Goal: Information Seeking & Learning: Learn about a topic

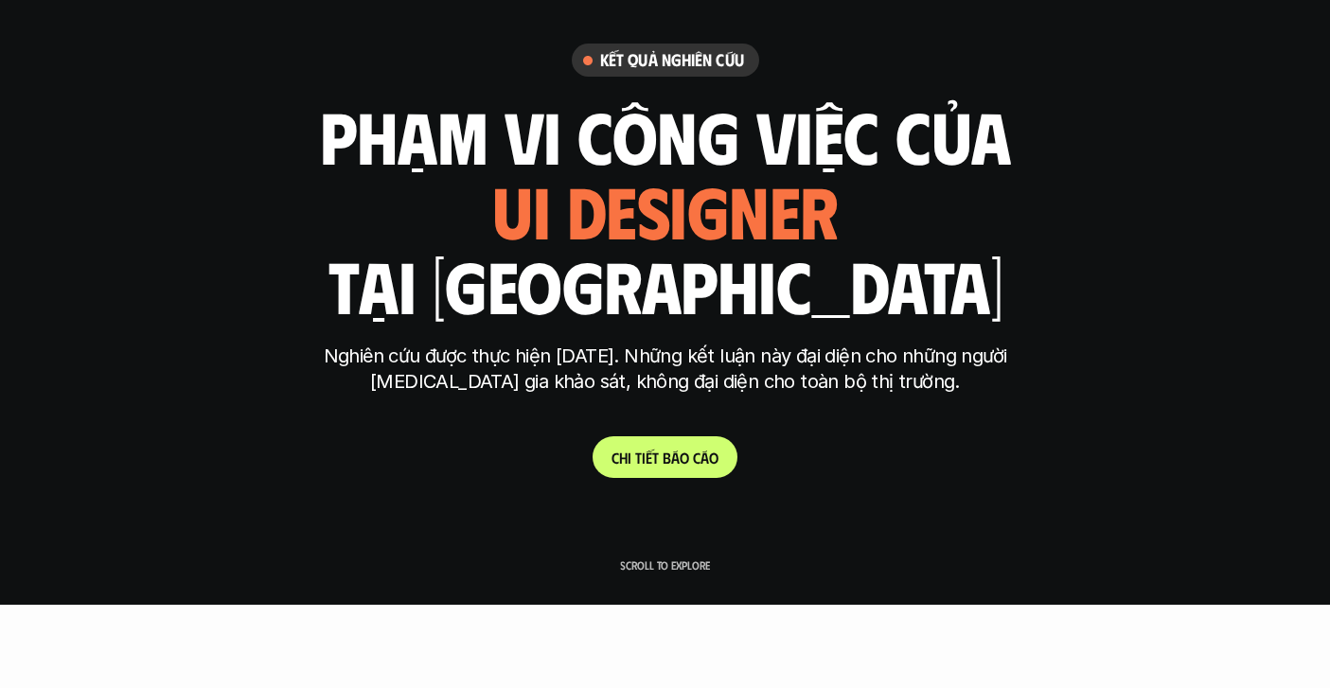
scroll to position [504, 0]
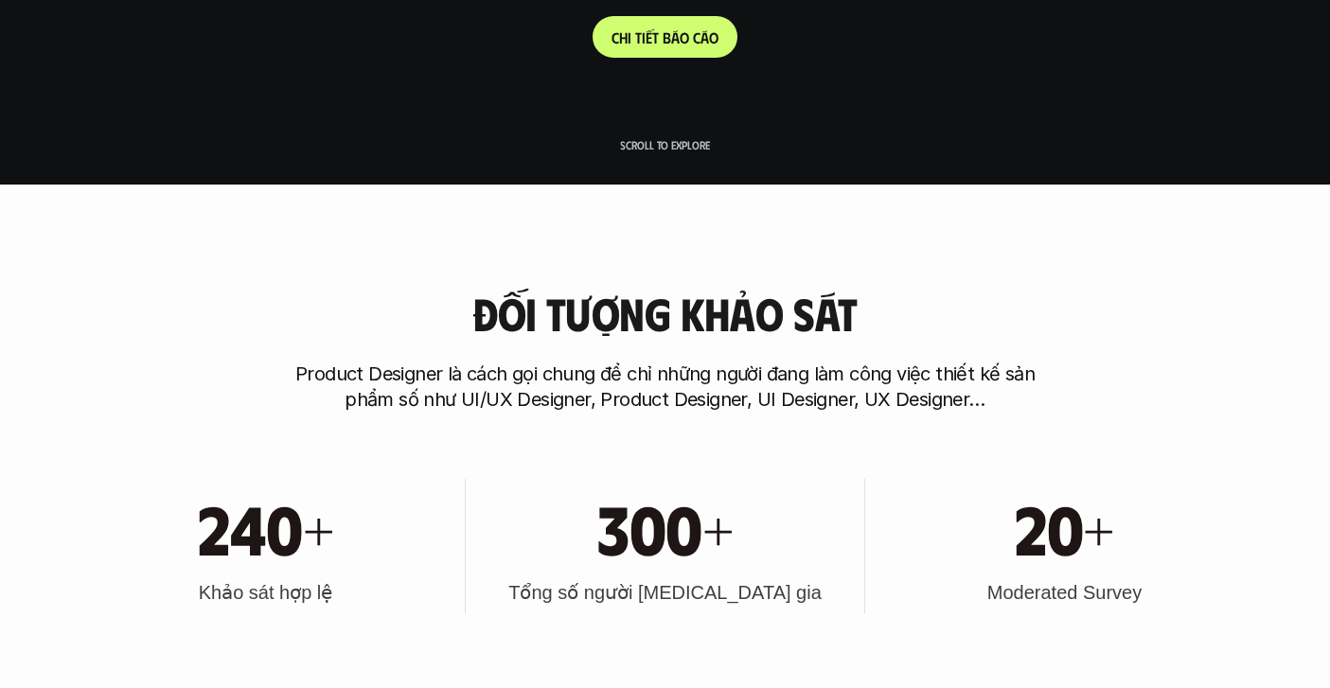
click at [697, 50] on link "C h i t i ế t b á o c á o" at bounding box center [665, 37] width 145 height 42
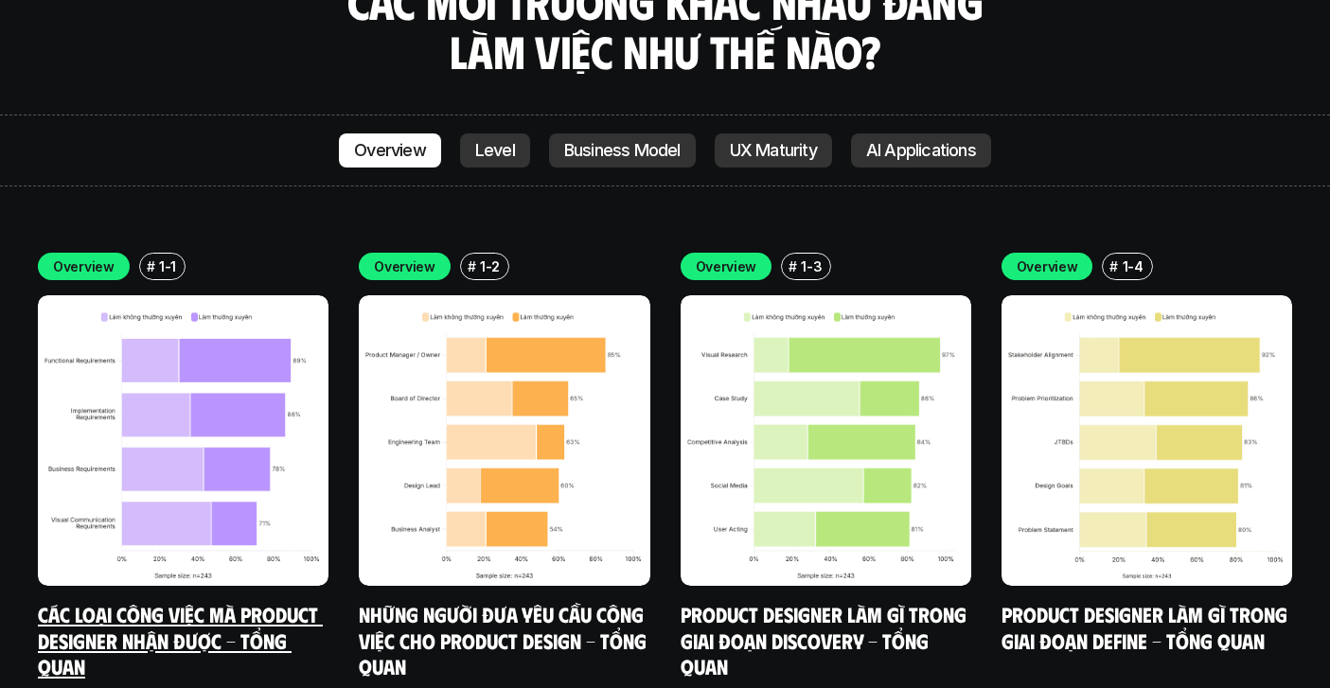
scroll to position [5307, 0]
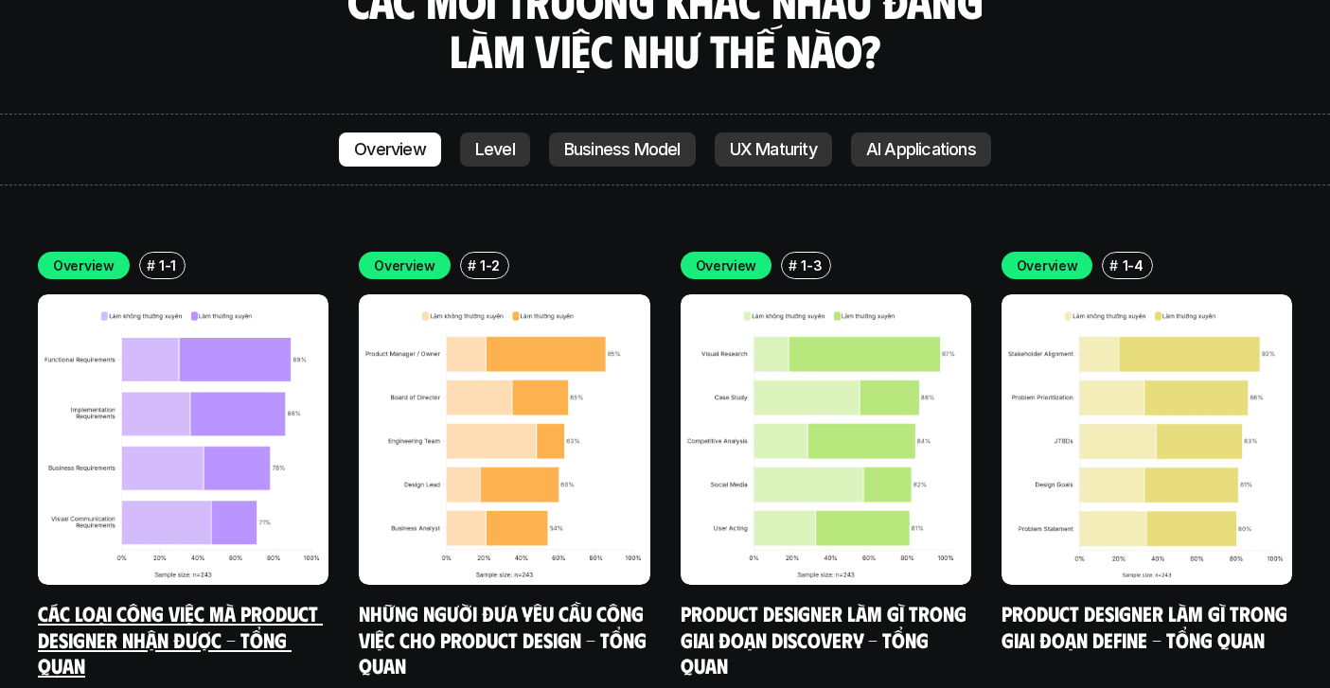
click at [206, 432] on img at bounding box center [183, 439] width 291 height 291
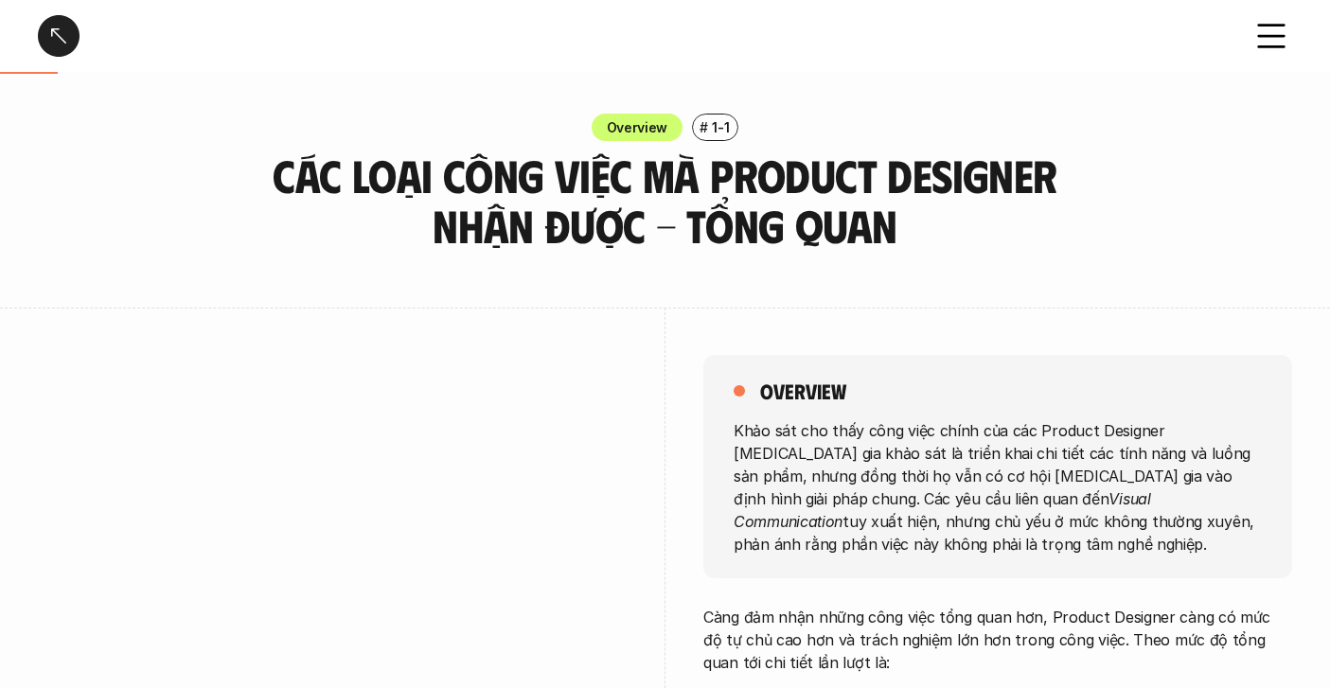
scroll to position [151, 0]
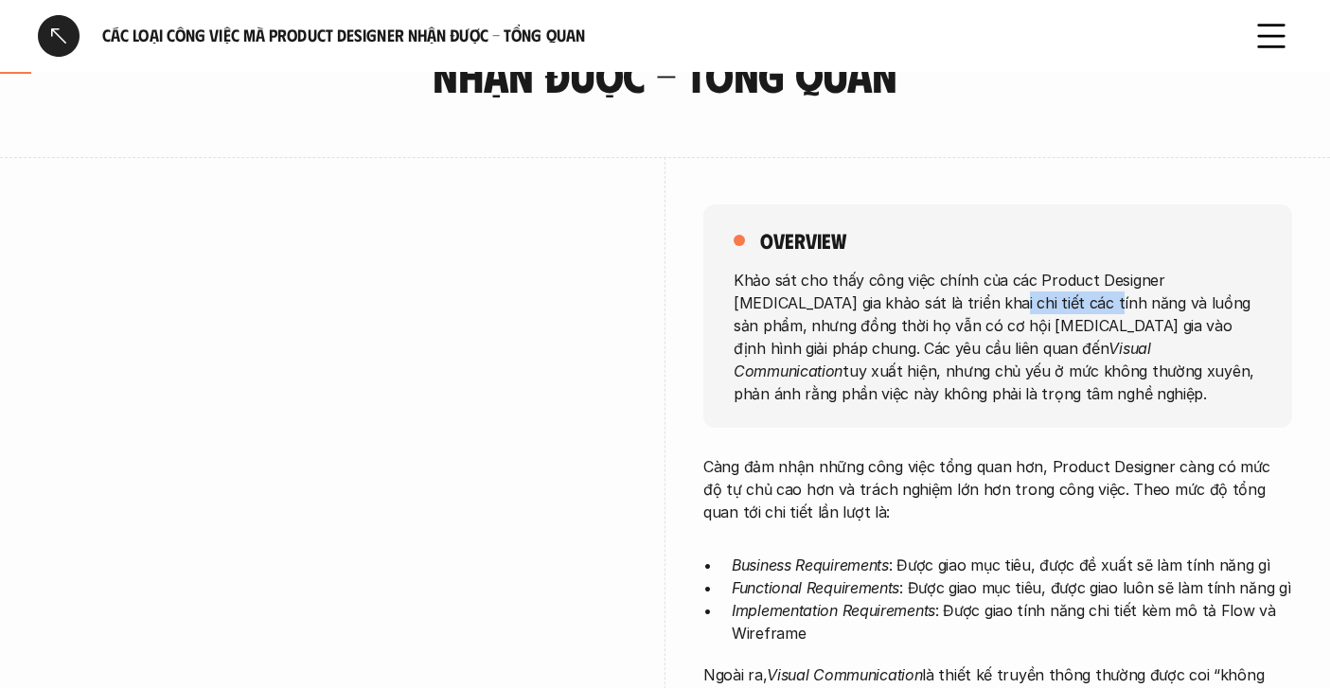
drag, startPoint x: 906, startPoint y: 295, endPoint x: 996, endPoint y: 294, distance: 89.9
click at [999, 295] on p "Khảo sát cho thấy công việc chính của các Product Designer [MEDICAL_DATA] gia k…" at bounding box center [998, 336] width 528 height 136
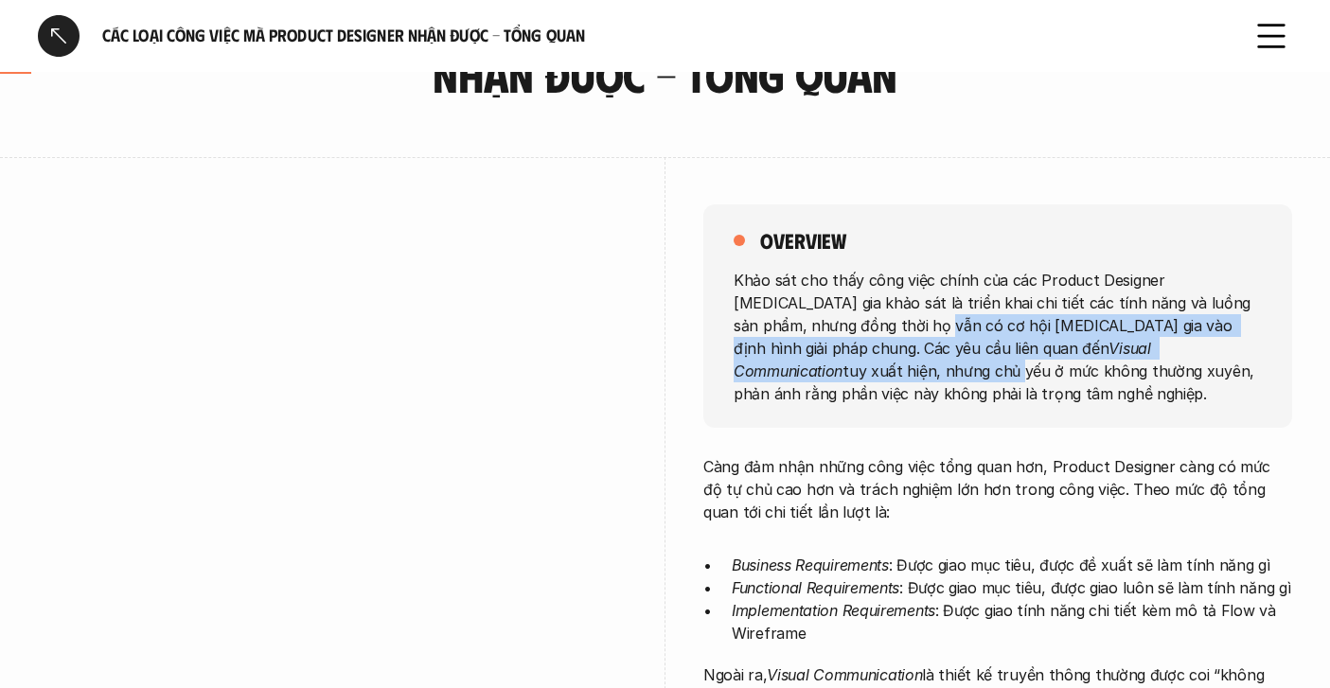
drag, startPoint x: 805, startPoint y: 330, endPoint x: 1090, endPoint y: 338, distance: 285.1
click at [1090, 341] on p "Khảo sát cho thấy công việc chính của các Product Designer [MEDICAL_DATA] gia k…" at bounding box center [998, 336] width 528 height 136
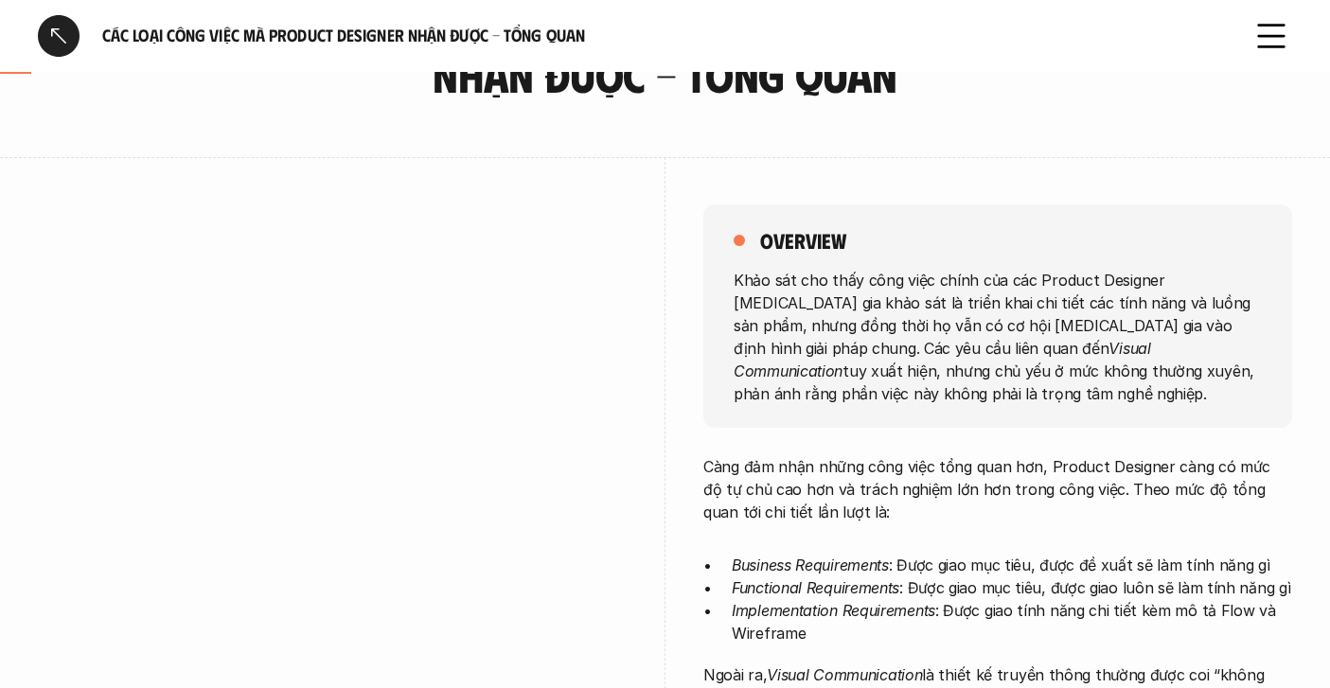
click at [1138, 333] on p "Khảo sát cho thấy công việc chính của các Product Designer [MEDICAL_DATA] gia k…" at bounding box center [998, 336] width 528 height 136
drag, startPoint x: 798, startPoint y: 348, endPoint x: 966, endPoint y: 352, distance: 167.6
click at [970, 358] on p "Khảo sát cho thấy công việc chính của các Product Designer [MEDICAL_DATA] gia k…" at bounding box center [998, 336] width 528 height 136
drag, startPoint x: 866, startPoint y: 366, endPoint x: 921, endPoint y: 374, distance: 55.4
click at [921, 376] on p "Khảo sát cho thấy công việc chính của các Product Designer [MEDICAL_DATA] gia k…" at bounding box center [998, 336] width 528 height 136
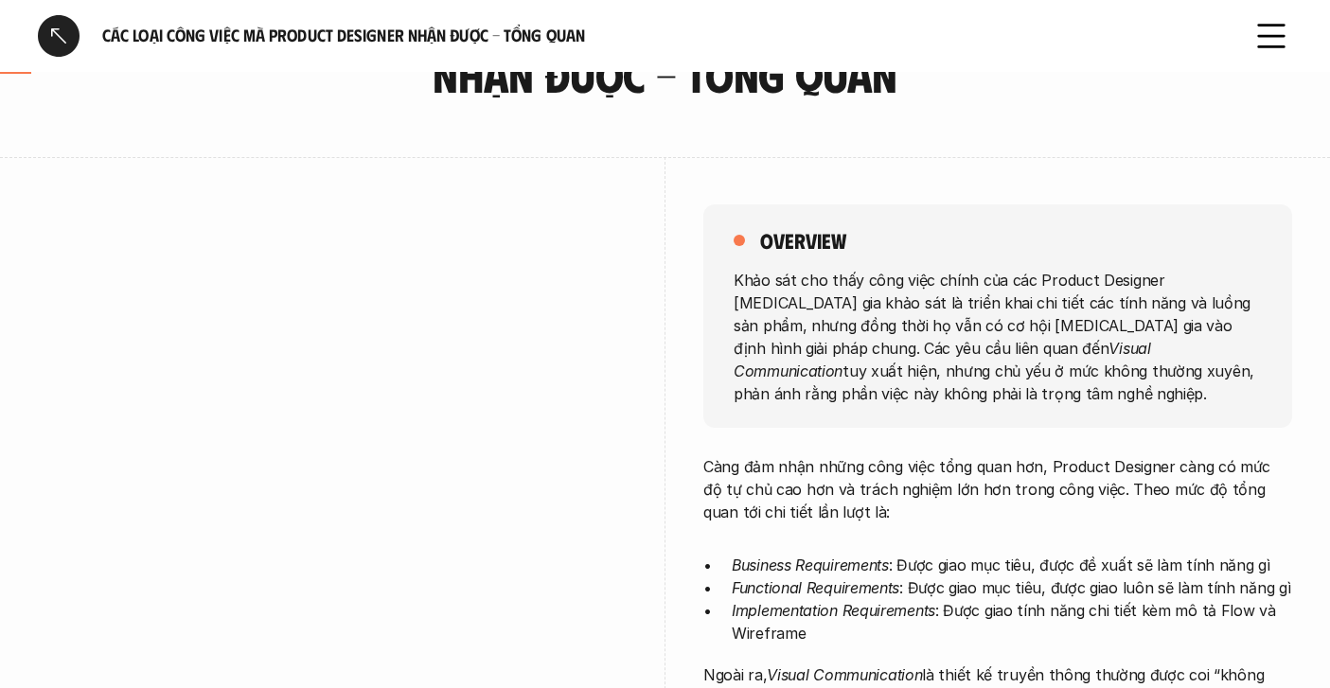
click at [1003, 385] on p "Khảo sát cho thấy công việc chính của các Product Designer [MEDICAL_DATA] gia k…" at bounding box center [998, 336] width 528 height 136
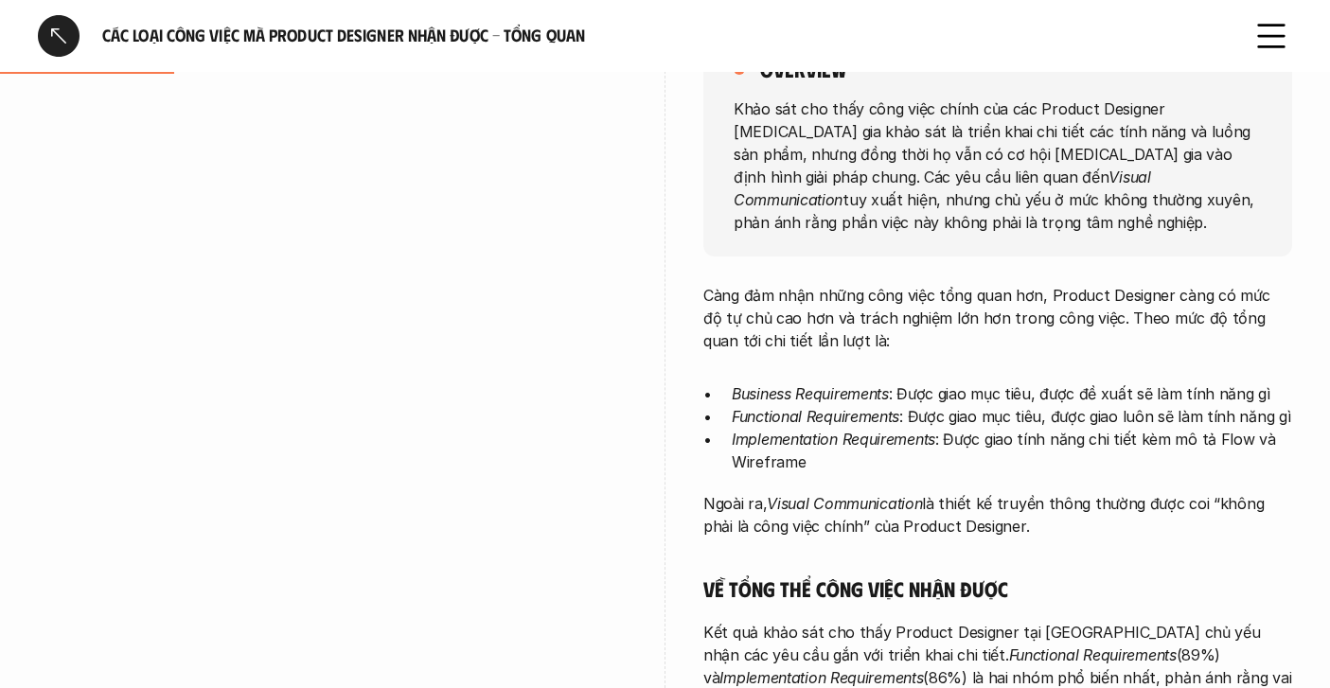
scroll to position [325, 0]
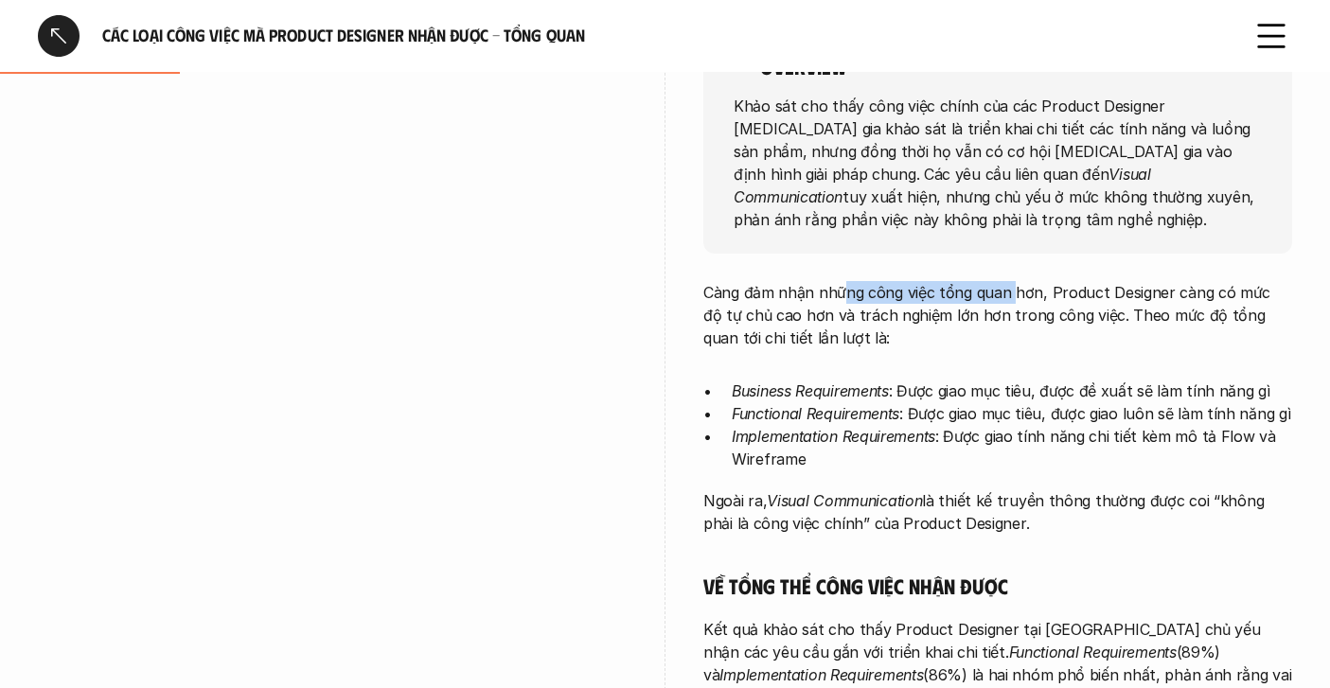
drag, startPoint x: 842, startPoint y: 301, endPoint x: 1012, endPoint y: 300, distance: 170.4
click at [1012, 300] on p "Càng đảm nhận những công việc tổng quan hơn, Product Designer càng có mức độ tự…" at bounding box center [997, 315] width 589 height 68
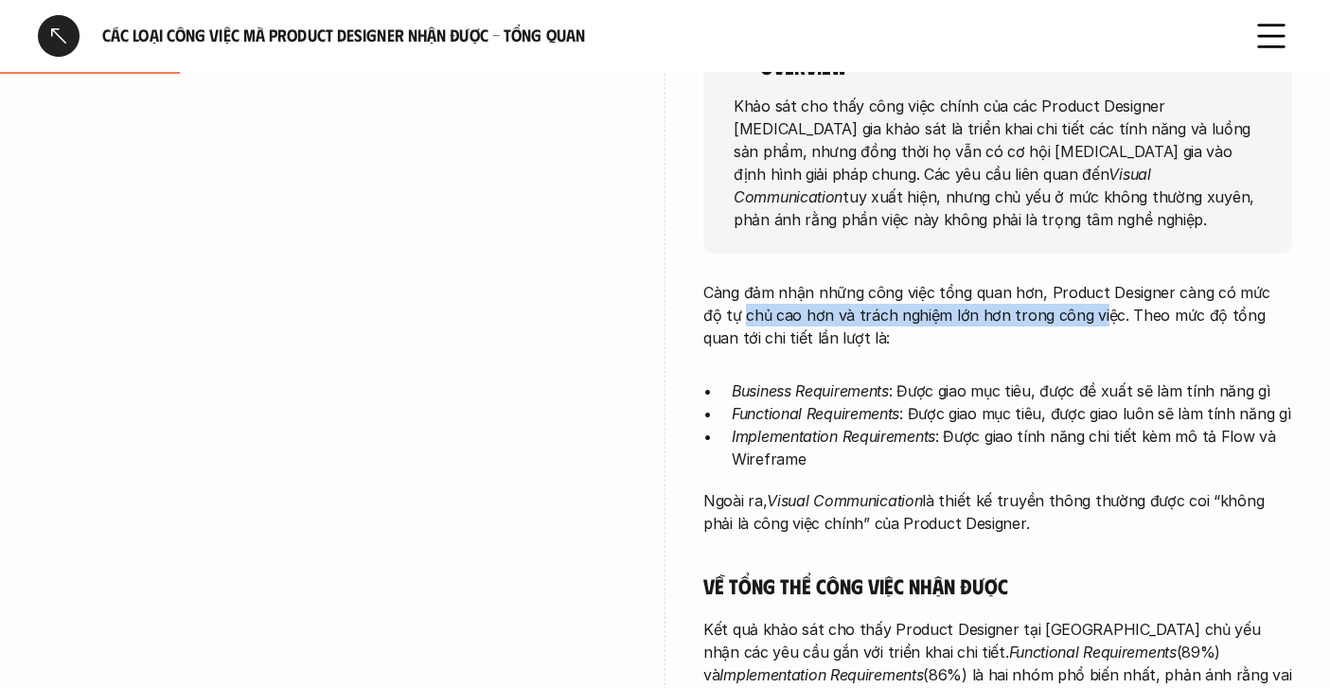
drag, startPoint x: 760, startPoint y: 310, endPoint x: 1069, endPoint y: 316, distance: 308.7
click at [1069, 321] on p "Càng đảm nhận những công việc tổng quan hơn, Product Designer càng có mức độ tự…" at bounding box center [997, 315] width 589 height 68
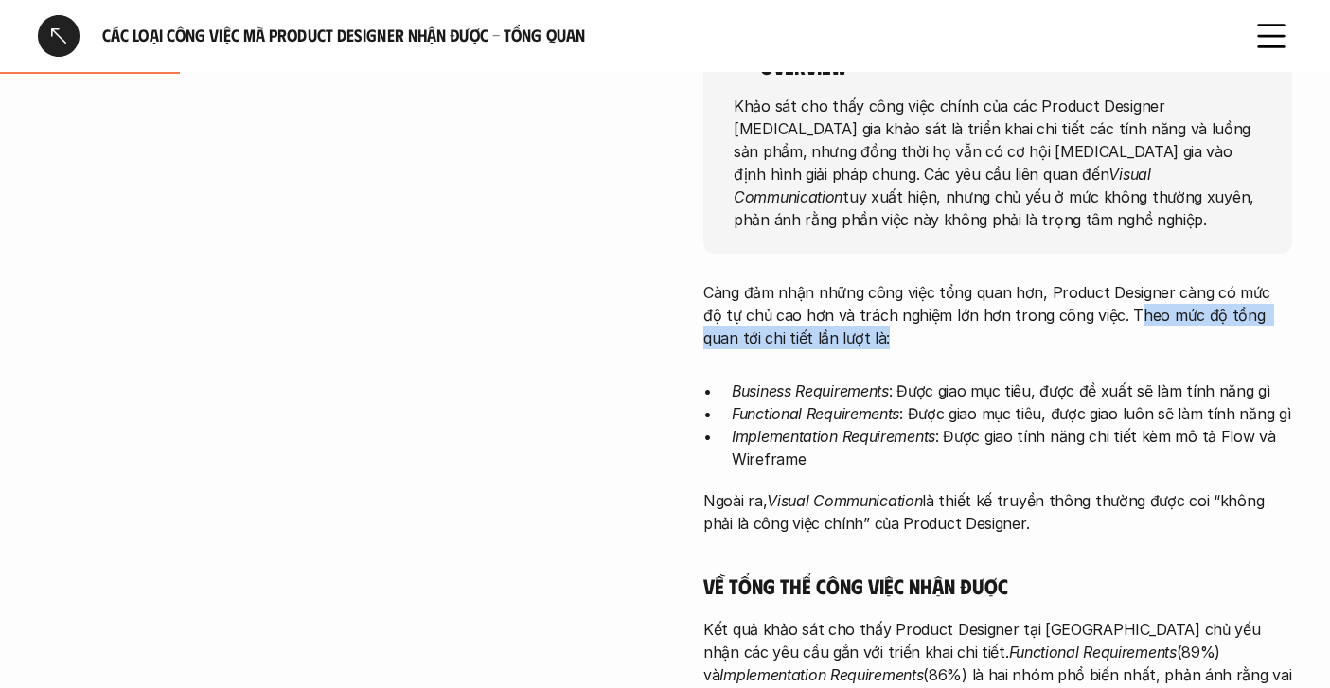
drag, startPoint x: 1099, startPoint y: 315, endPoint x: 1043, endPoint y: 363, distance: 73.2
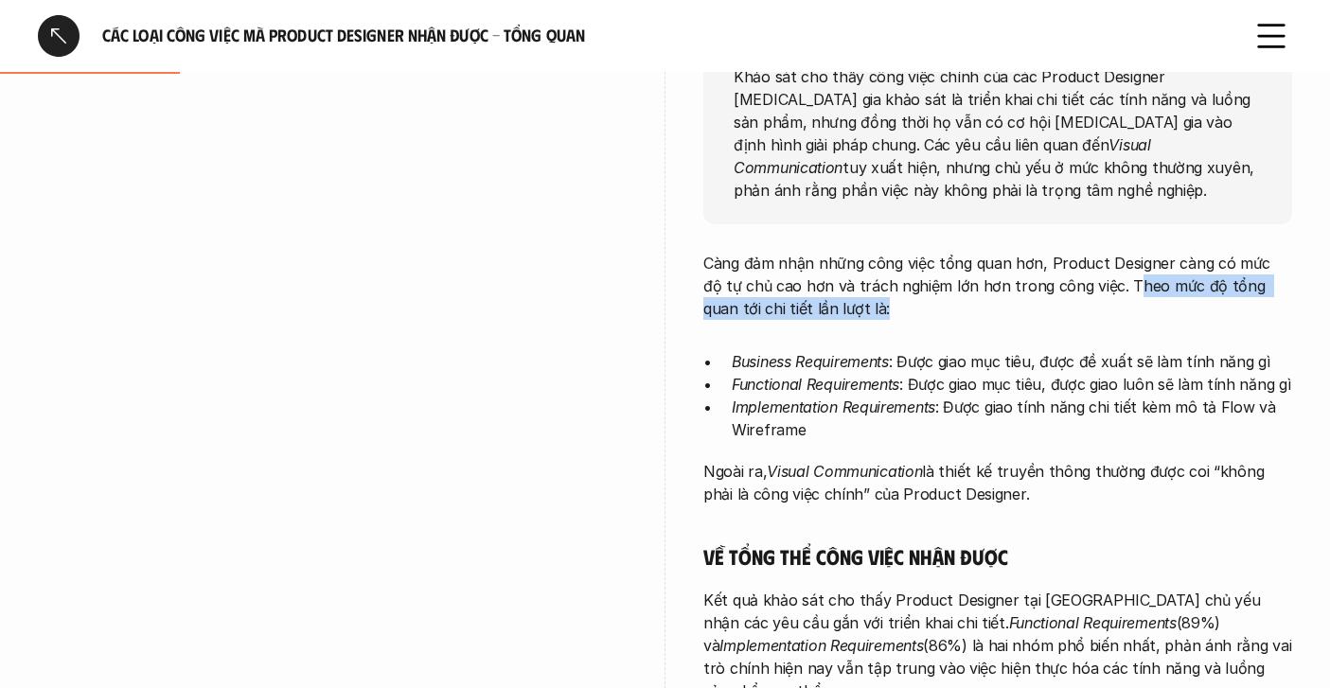
scroll to position [356, 0]
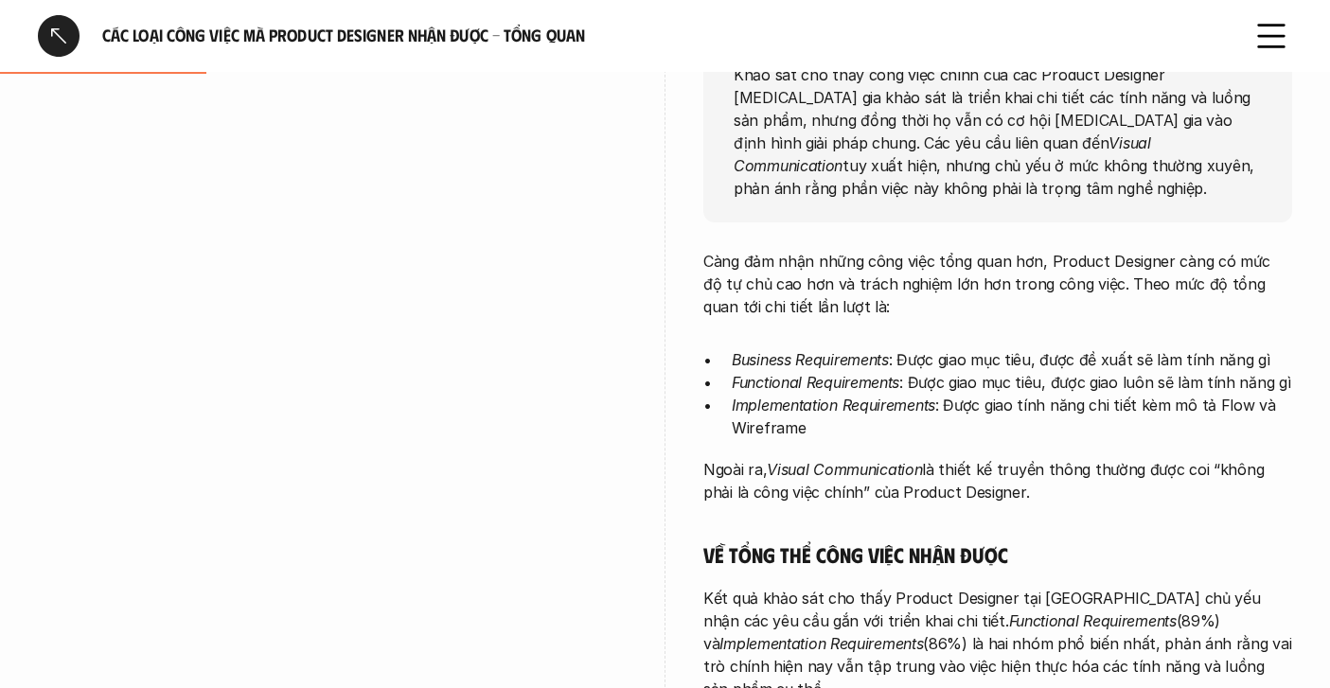
drag, startPoint x: 909, startPoint y: 354, endPoint x: 1032, endPoint y: 355, distance: 123.1
click at [1032, 355] on p "Business Requirements : Được giao mục tiêu, được đề xuất sẽ làm tính năng gì" at bounding box center [1012, 359] width 560 height 23
drag, startPoint x: 1046, startPoint y: 355, endPoint x: 1262, endPoint y: 356, distance: 215.8
click at [1262, 356] on p "Business Requirements : Được giao mục tiêu, được đề xuất sẽ làm tính năng gì" at bounding box center [1012, 359] width 560 height 23
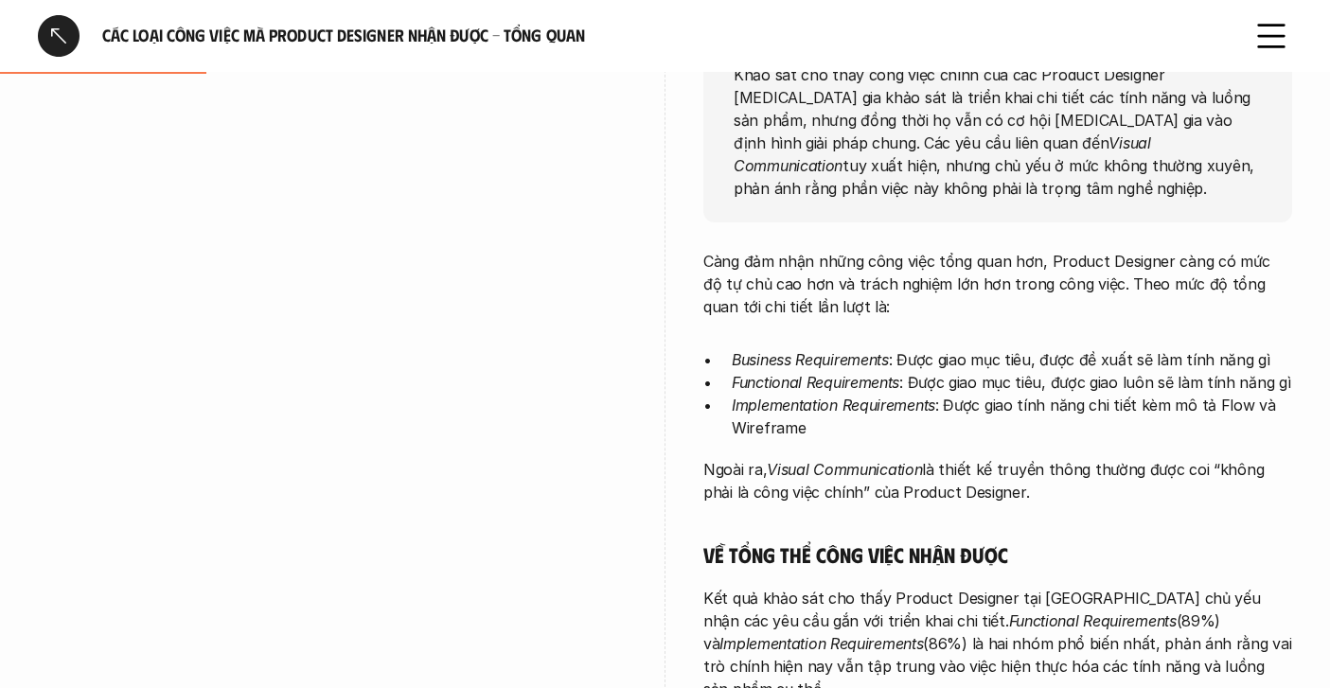
click at [985, 415] on p "Implementation Requirements : Được giao tính năng chi tiết kèm mô tả Flow và Wi…" at bounding box center [1012, 416] width 560 height 45
drag, startPoint x: 730, startPoint y: 377, endPoint x: 914, endPoint y: 376, distance: 183.7
click at [914, 376] on ul "Business Requirements : Được giao mục tiêu, được đề xuất sẽ làm tính năng gì Fu…" at bounding box center [997, 393] width 589 height 91
drag, startPoint x: 929, startPoint y: 382, endPoint x: 1123, endPoint y: 382, distance: 194.1
click at [1123, 382] on p "Functional Requirements : Được giao mục tiêu, được giao luôn sẽ làm tính năng gì" at bounding box center [1012, 382] width 560 height 23
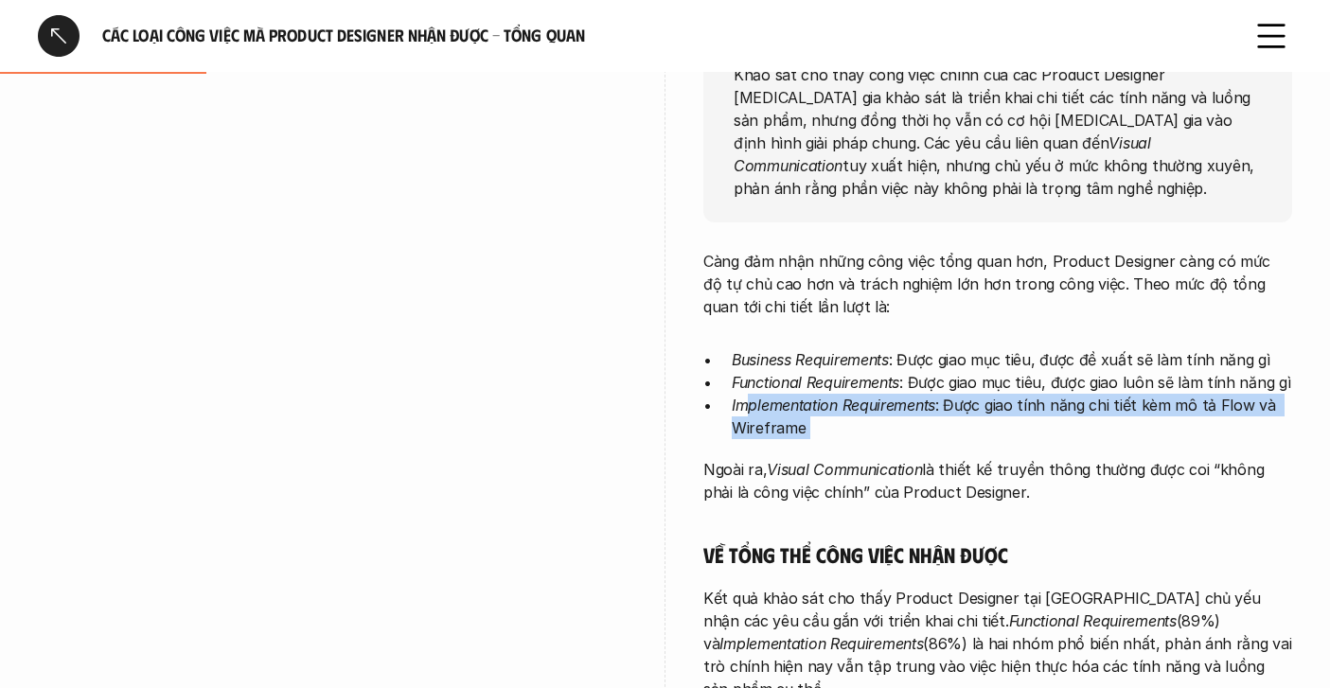
drag, startPoint x: 769, startPoint y: 409, endPoint x: 930, endPoint y: 446, distance: 165.1
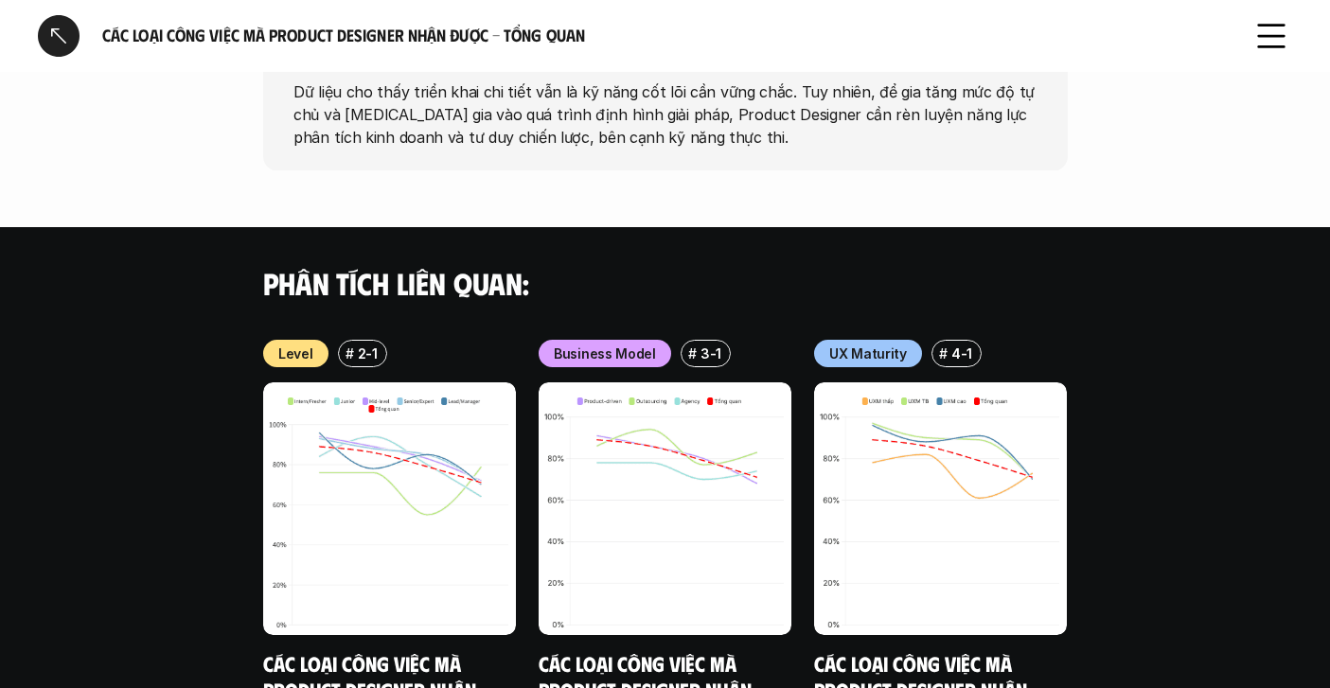
scroll to position [1535, 0]
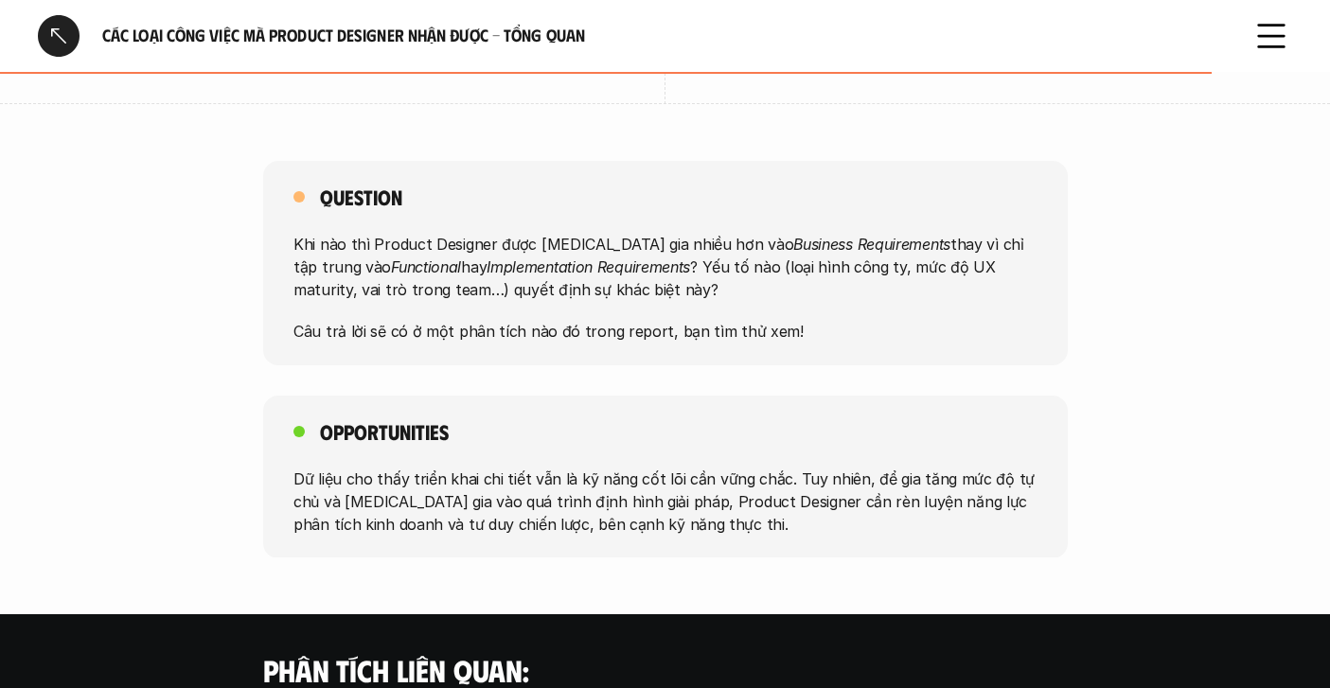
click at [55, 44] on div at bounding box center [59, 36] width 42 height 42
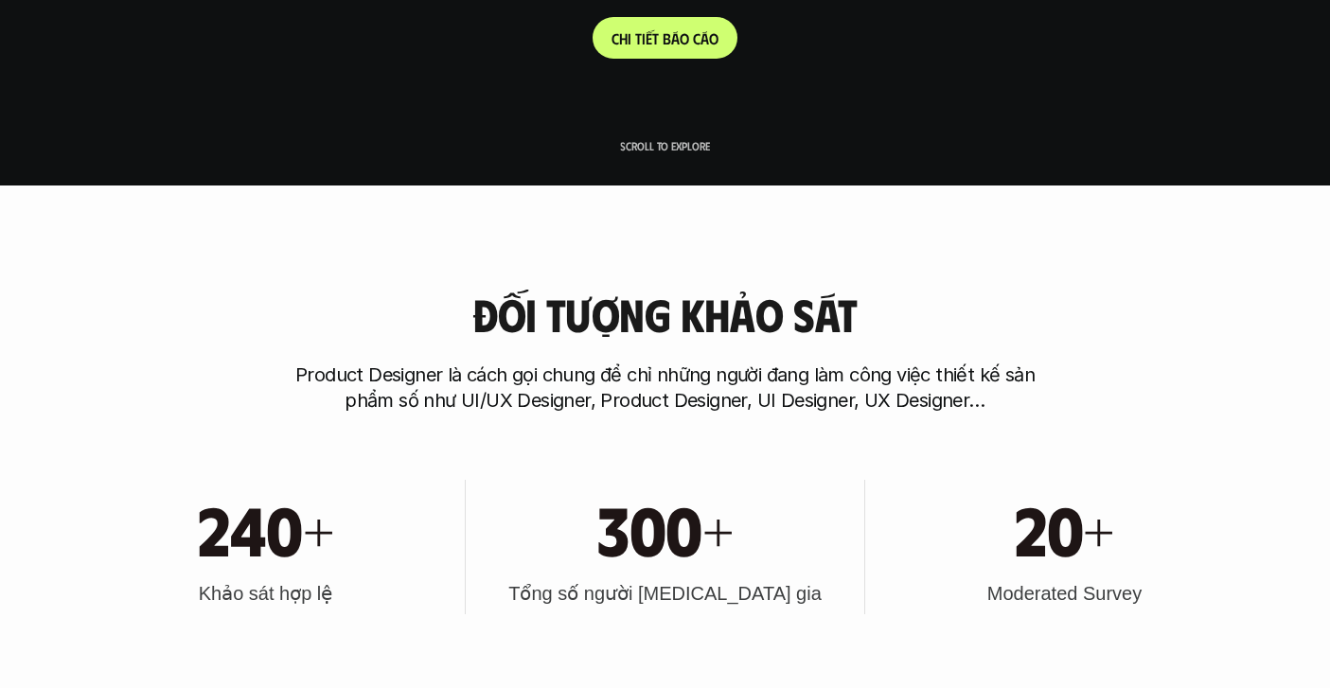
scroll to position [586, 0]
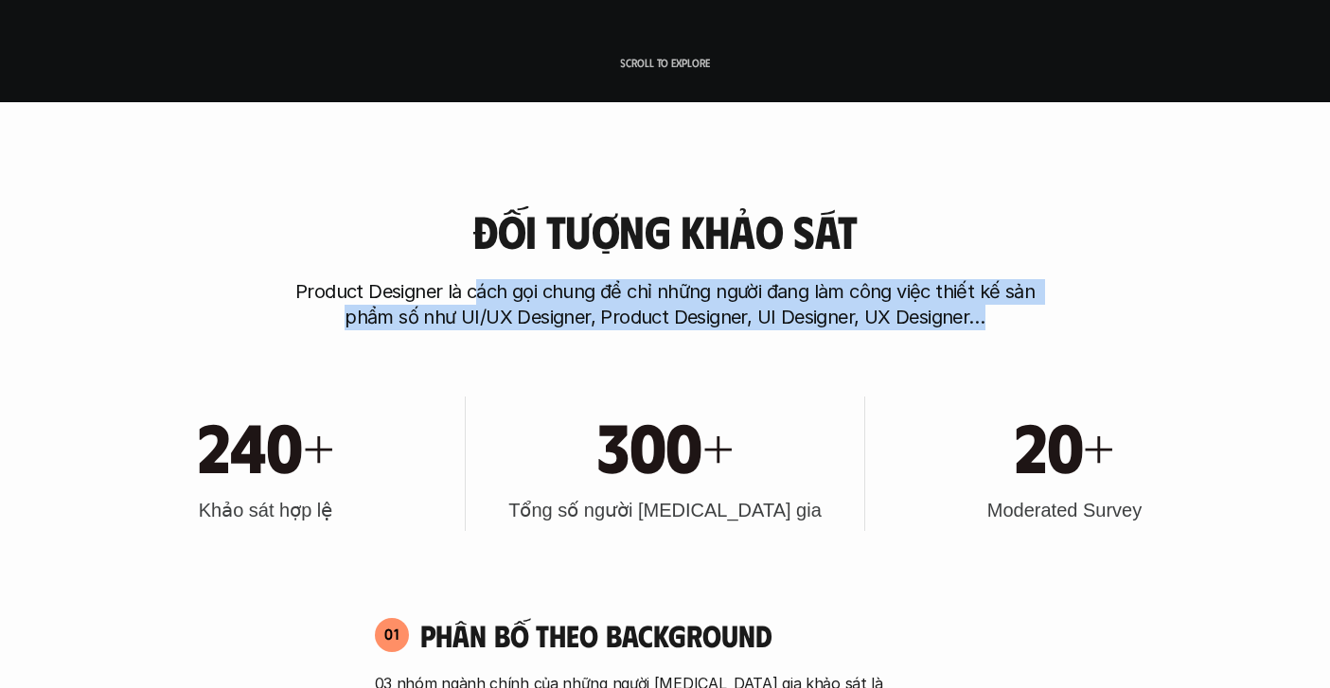
drag, startPoint x: 474, startPoint y: 295, endPoint x: 698, endPoint y: 339, distance: 227.6
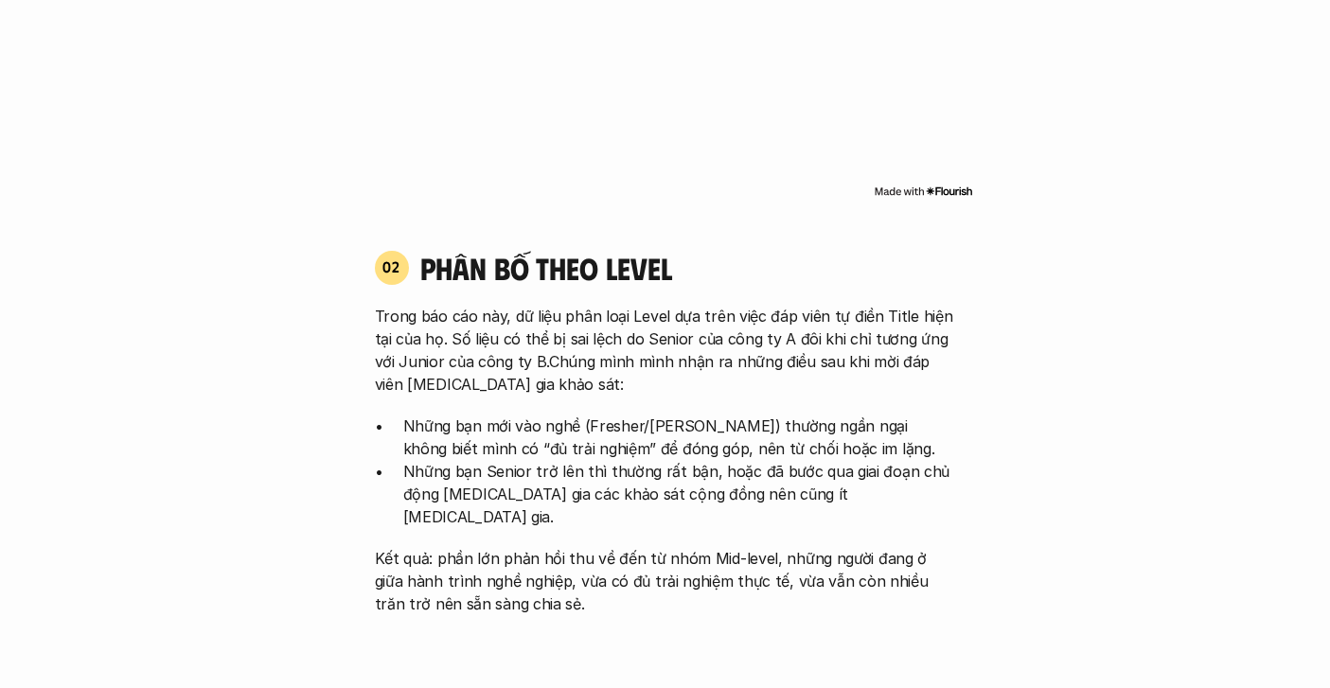
scroll to position [1748, 0]
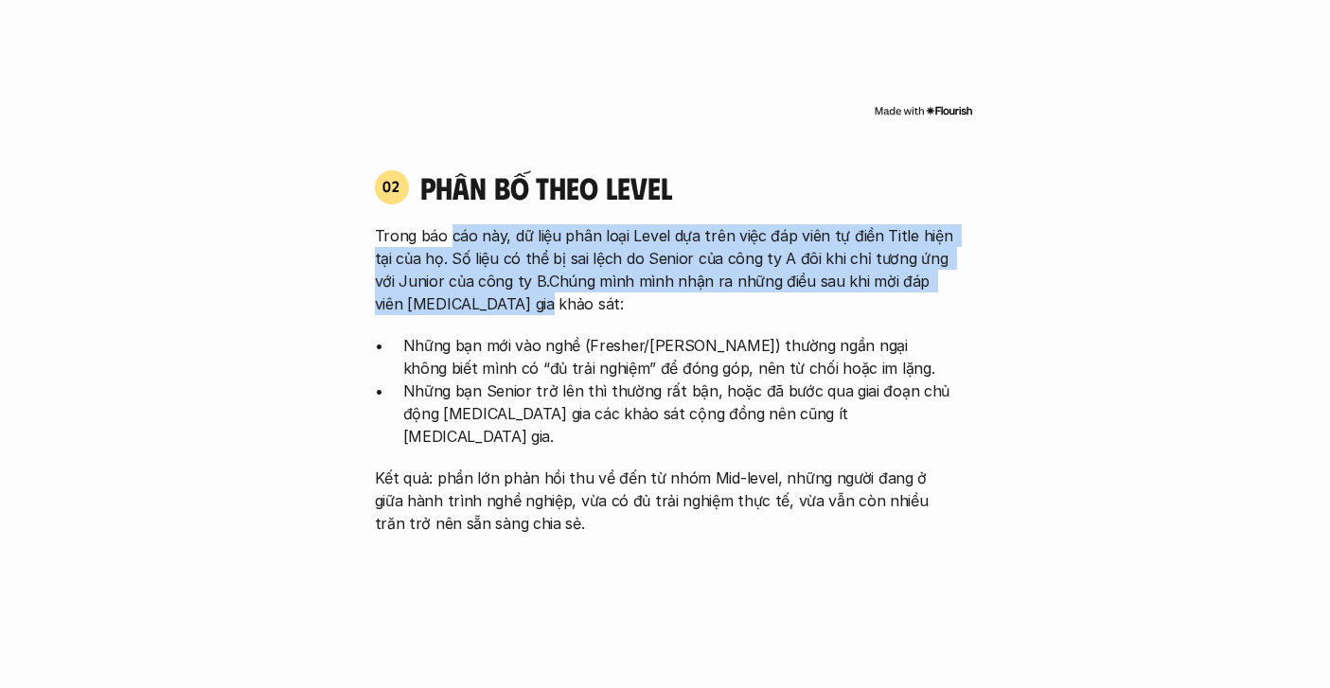
drag, startPoint x: 450, startPoint y: 240, endPoint x: 889, endPoint y: 297, distance: 442.9
click at [889, 297] on p "Trong báo cáo này, dữ liệu phân loại Level dựa trên việc đáp viên tự điền Title…" at bounding box center [665, 269] width 581 height 91
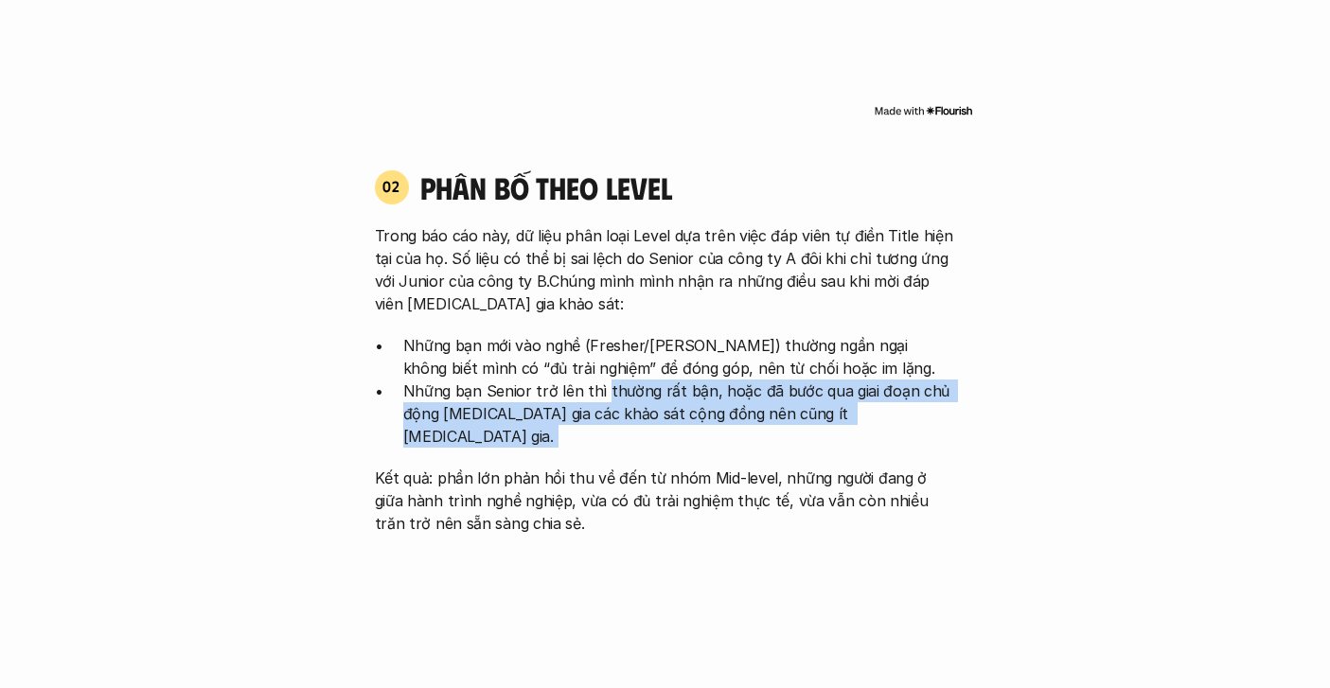
drag, startPoint x: 598, startPoint y: 390, endPoint x: 777, endPoint y: 433, distance: 183.9
click at [778, 434] on div "Trong báo cáo này, dữ liệu phân loại Level dựa trên việc đáp viên tự điền Title…" at bounding box center [665, 379] width 581 height 311
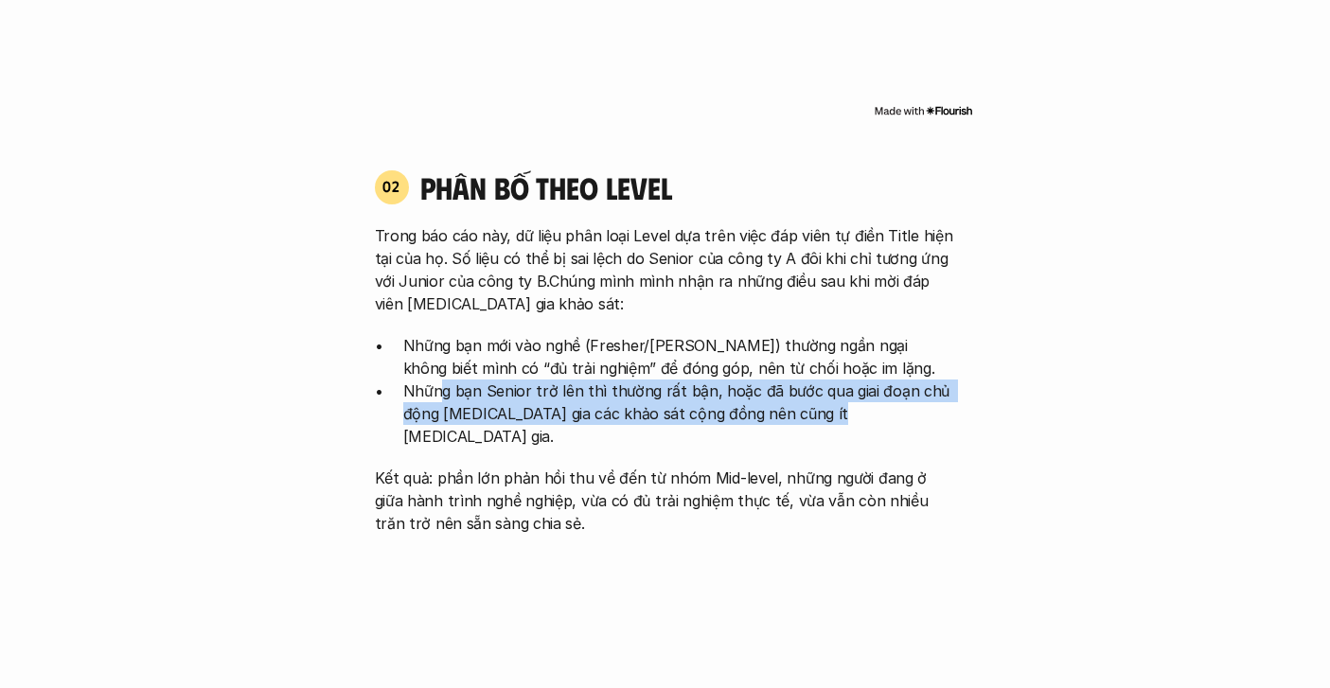
drag, startPoint x: 443, startPoint y: 382, endPoint x: 874, endPoint y: 398, distance: 431.0
click at [879, 411] on p "Những bạn Senior trở lên thì thường rất bận, hoặc đã bước qua giai đoạn chủ độn…" at bounding box center [679, 414] width 553 height 68
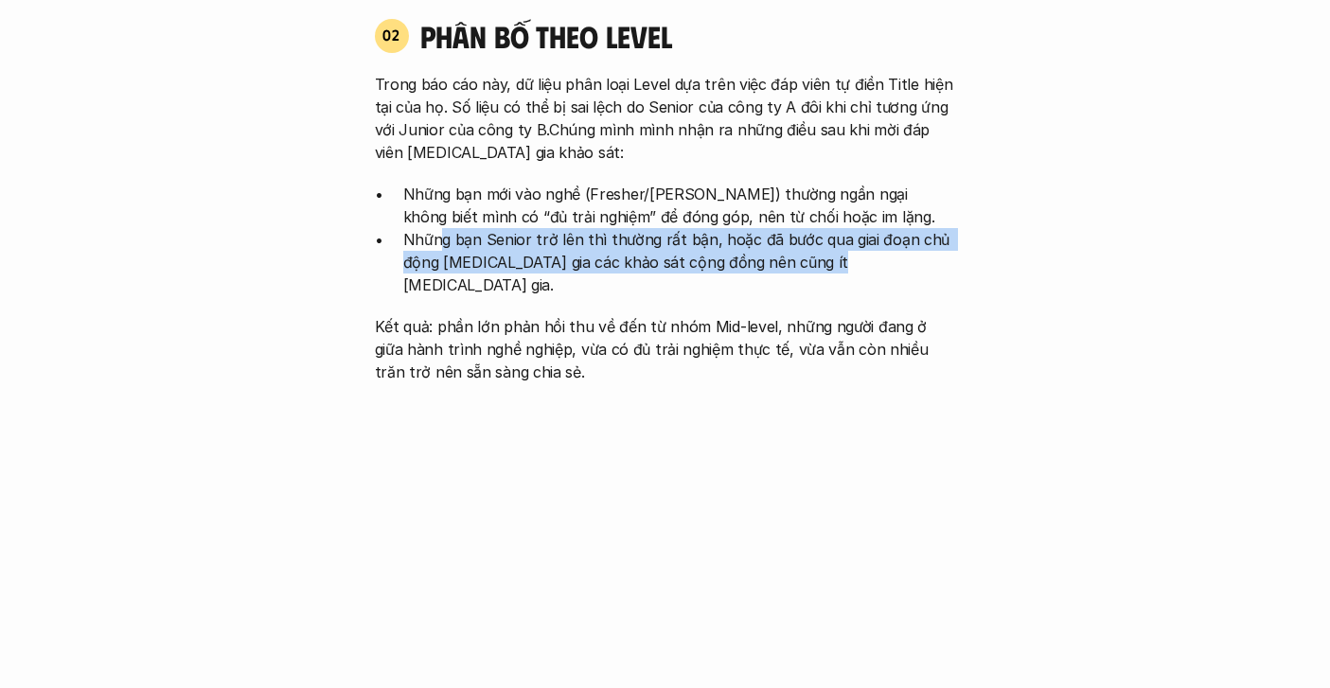
scroll to position [1901, 0]
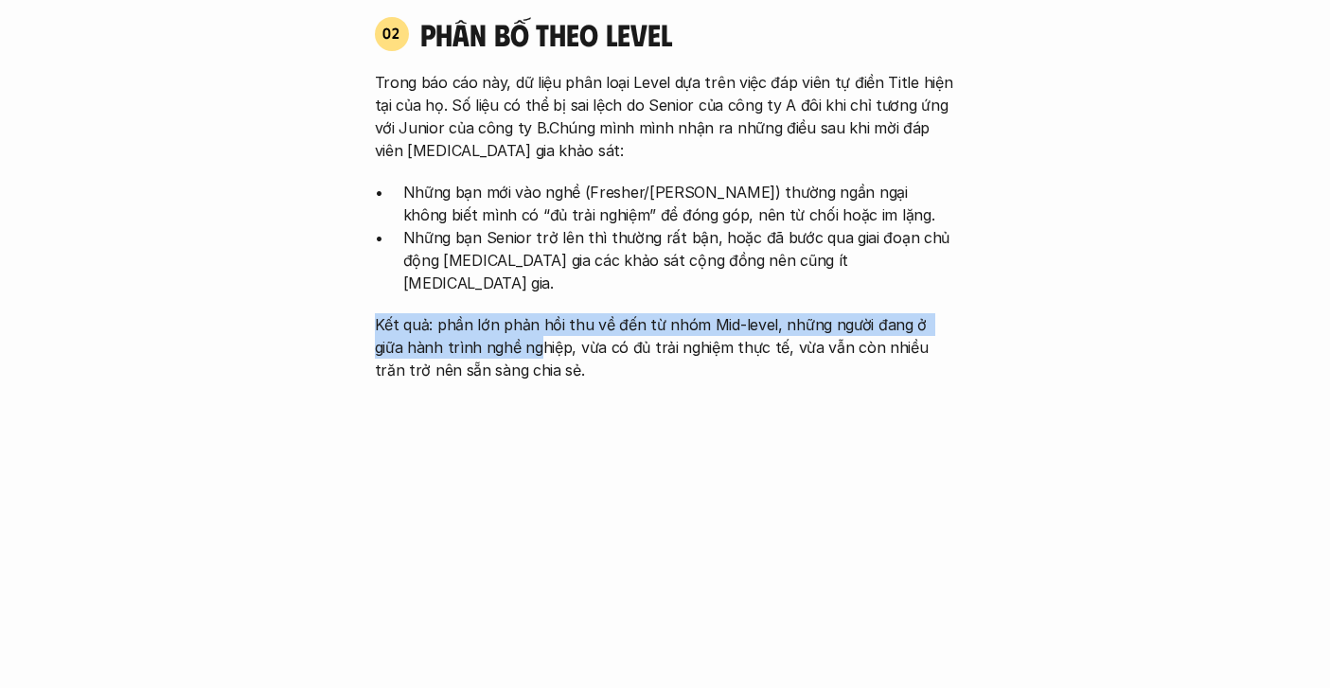
drag, startPoint x: 374, startPoint y: 311, endPoint x: 504, endPoint y: 318, distance: 129.9
click at [504, 318] on p "Kết quả: phần lớn phản hồi thu về đến từ nhóm Mid-level, những người đang ở giữ…" at bounding box center [665, 347] width 581 height 68
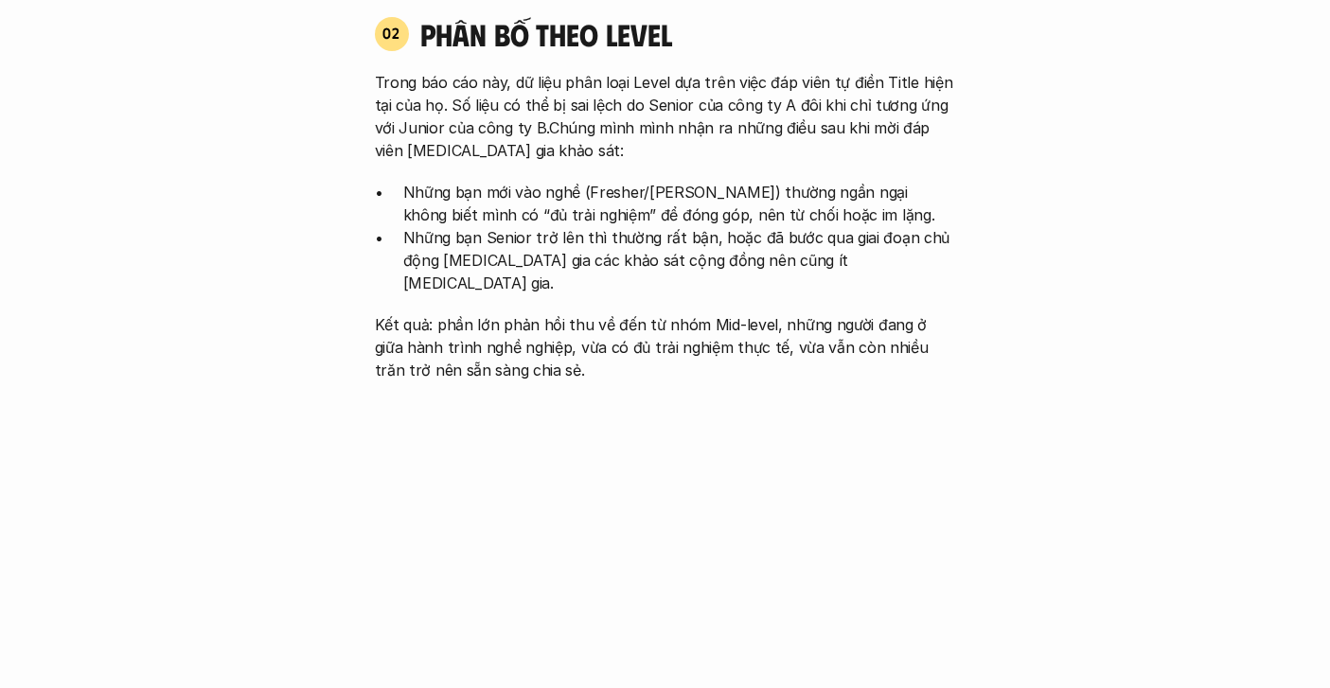
click at [512, 320] on p "Kết quả: phần lớn phản hồi thu về đến từ nhóm Mid-level, những người đang ở giữ…" at bounding box center [665, 347] width 581 height 68
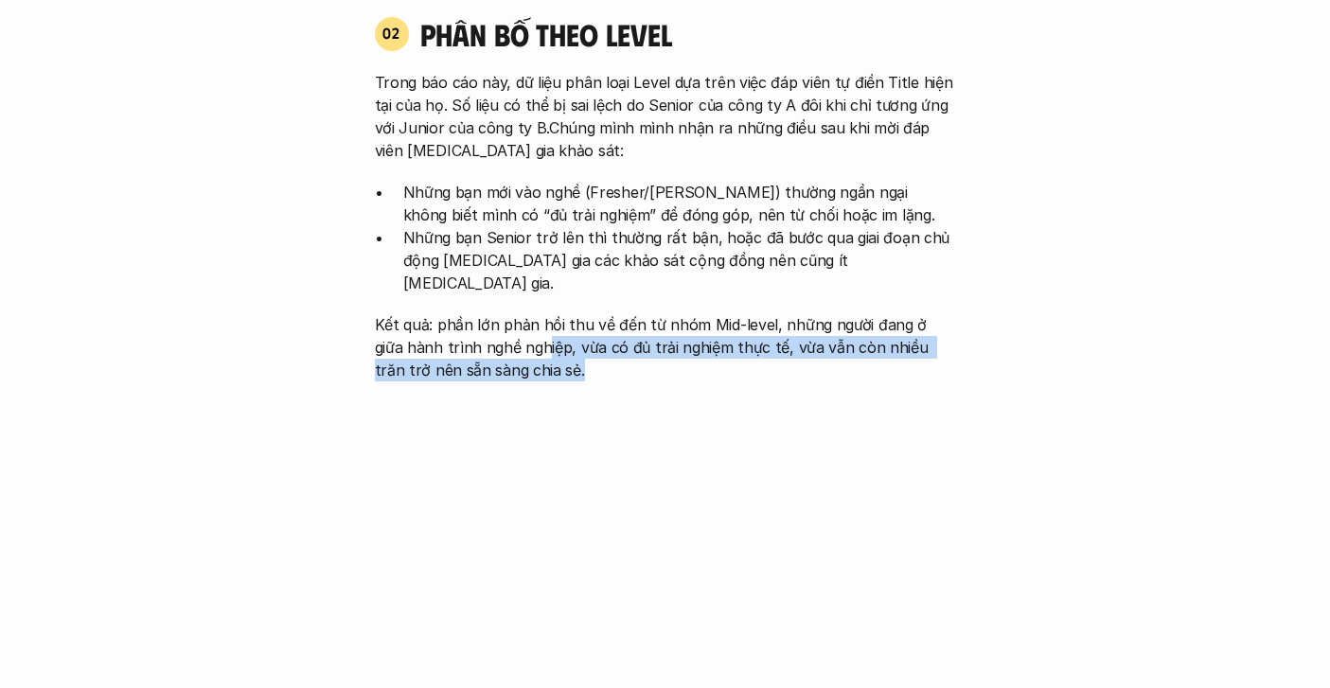
drag, startPoint x: 512, startPoint y: 320, endPoint x: 602, endPoint y: 343, distance: 92.8
click at [603, 343] on p "Kết quả: phần lớn phản hồi thu về đến từ nhóm Mid-level, những người đang ở giữ…" at bounding box center [665, 347] width 581 height 68
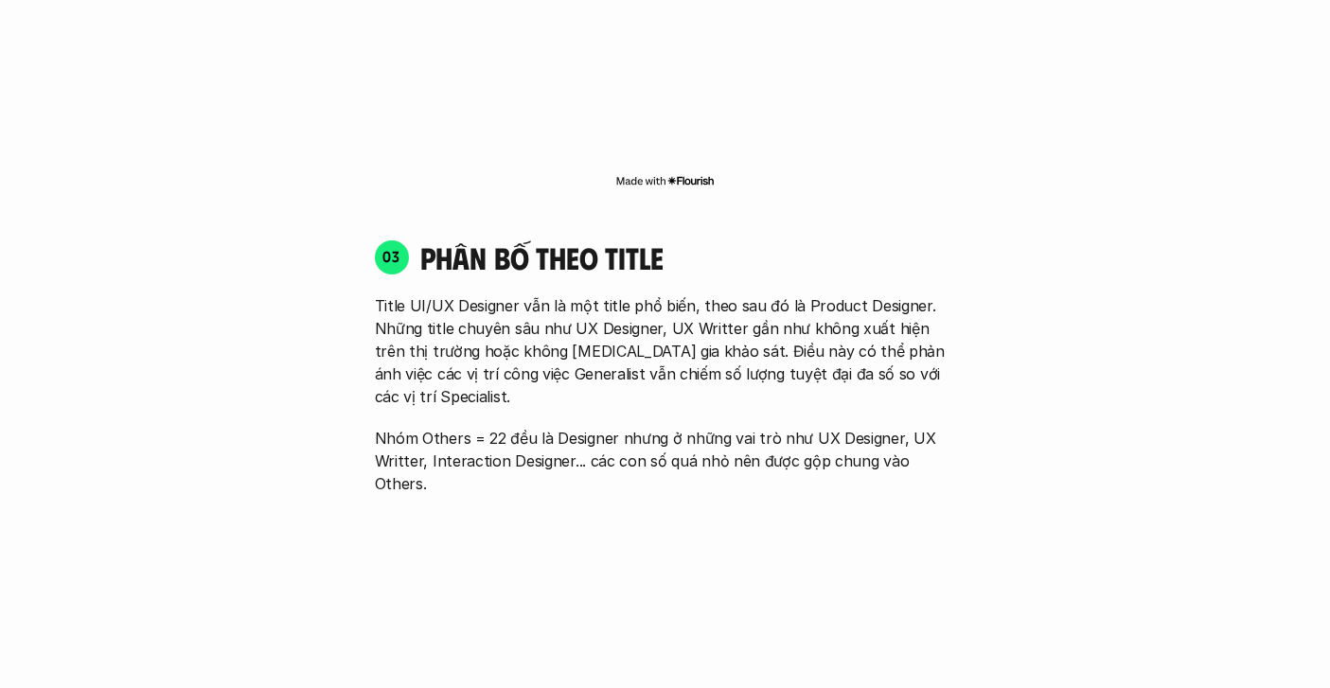
scroll to position [2566, 0]
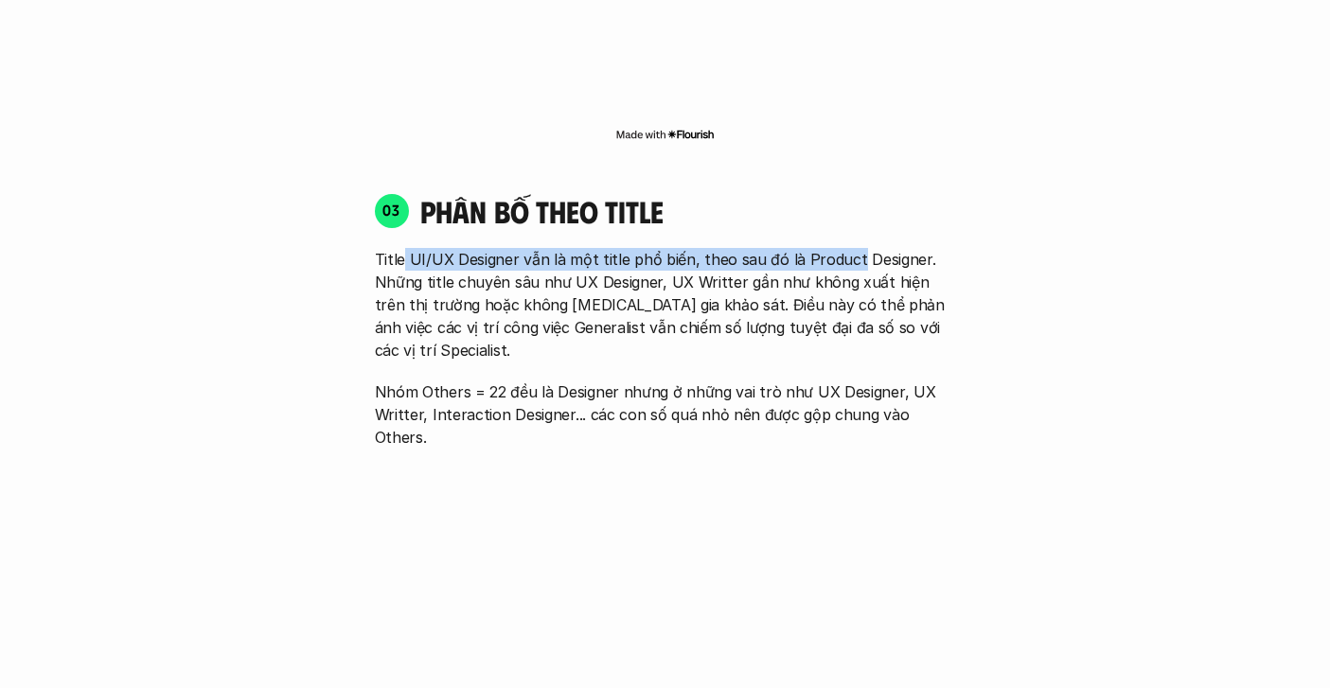
drag, startPoint x: 402, startPoint y: 237, endPoint x: 844, endPoint y: 235, distance: 442.1
click at [844, 248] on p "Title UI/UX Designer vẫn là một title phổ biến, theo sau đó là Product Designer…" at bounding box center [665, 305] width 581 height 114
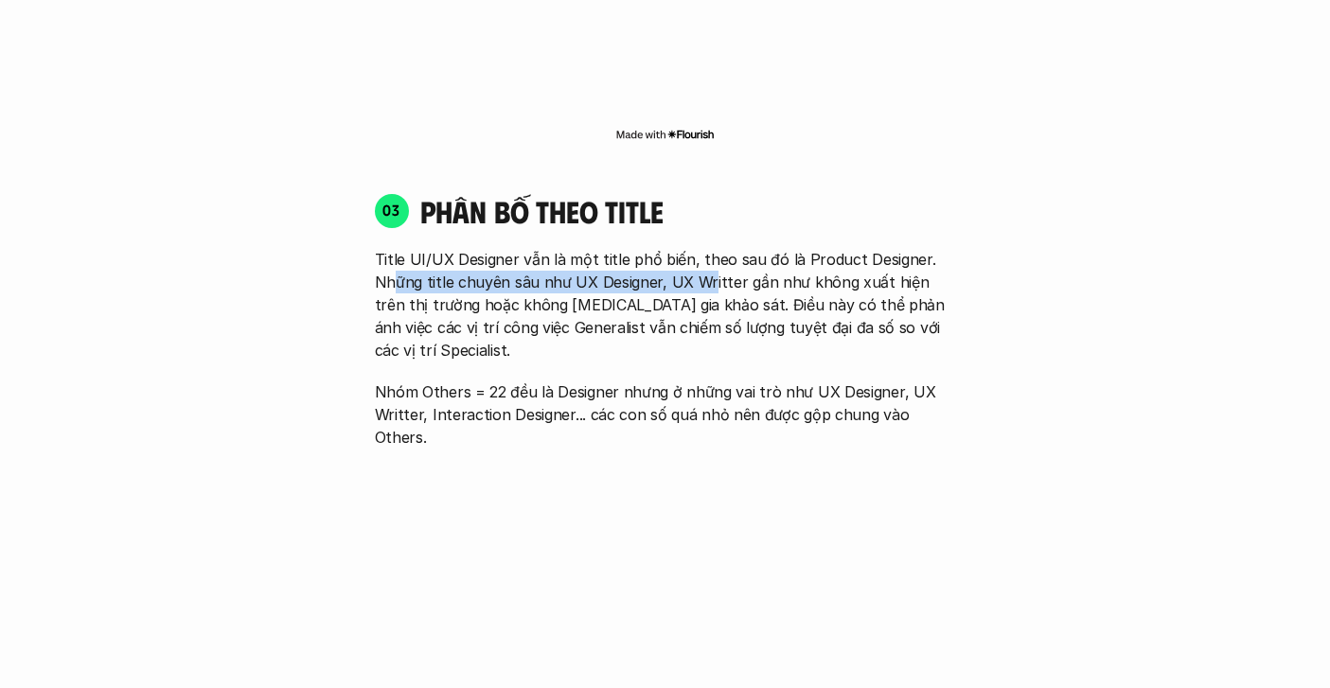
drag, startPoint x: 397, startPoint y: 255, endPoint x: 704, endPoint y: 258, distance: 307.7
click at [704, 258] on p "Title UI/UX Designer vẫn là một title phổ biến, theo sau đó là Product Designer…" at bounding box center [665, 305] width 581 height 114
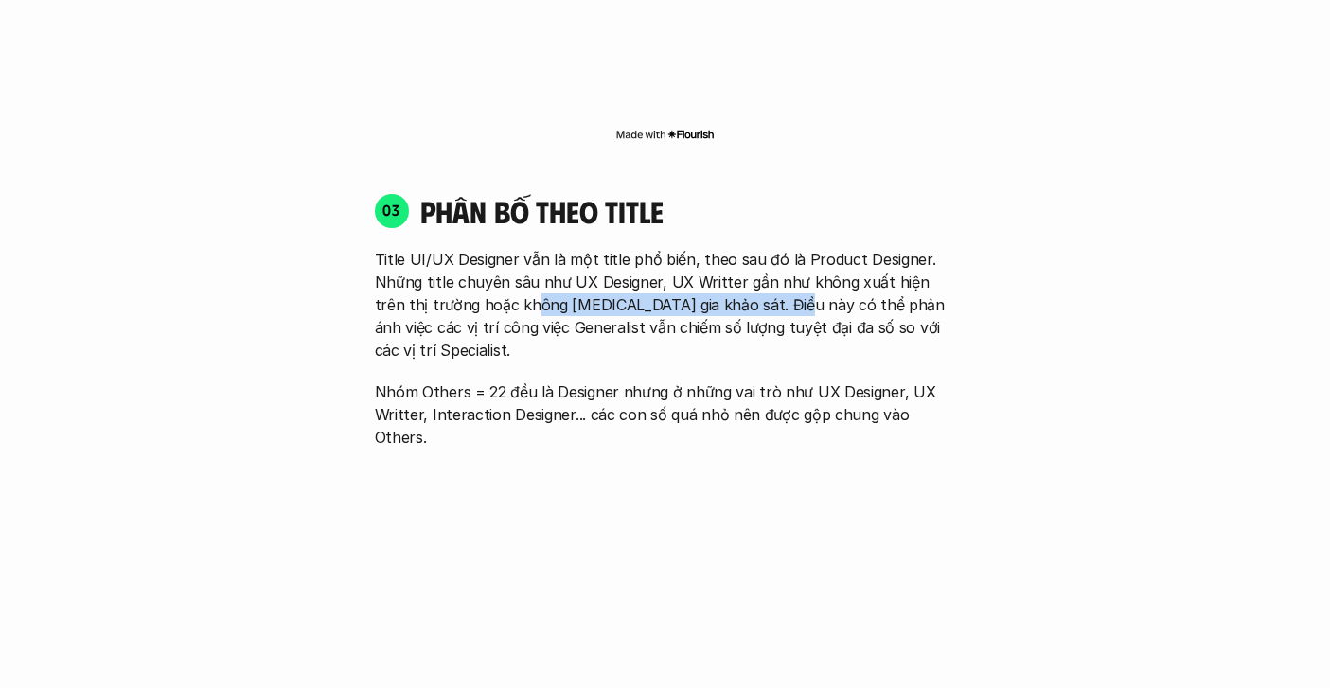
drag, startPoint x: 501, startPoint y: 278, endPoint x: 751, endPoint y: 289, distance: 250.1
click at [751, 289] on p "Title UI/UX Designer vẫn là một title phổ biến, theo sau đó là Product Designer…" at bounding box center [665, 305] width 581 height 114
click at [665, 325] on div "Title UI/UX Designer vẫn là một title phổ biến, theo sau đó là Product Designer…" at bounding box center [665, 348] width 581 height 201
drag, startPoint x: 596, startPoint y: 322, endPoint x: 655, endPoint y: 322, distance: 58.7
click at [655, 322] on div "Title UI/UX Designer vẫn là một title phổ biến, theo sau đó là Product Designer…" at bounding box center [665, 348] width 581 height 201
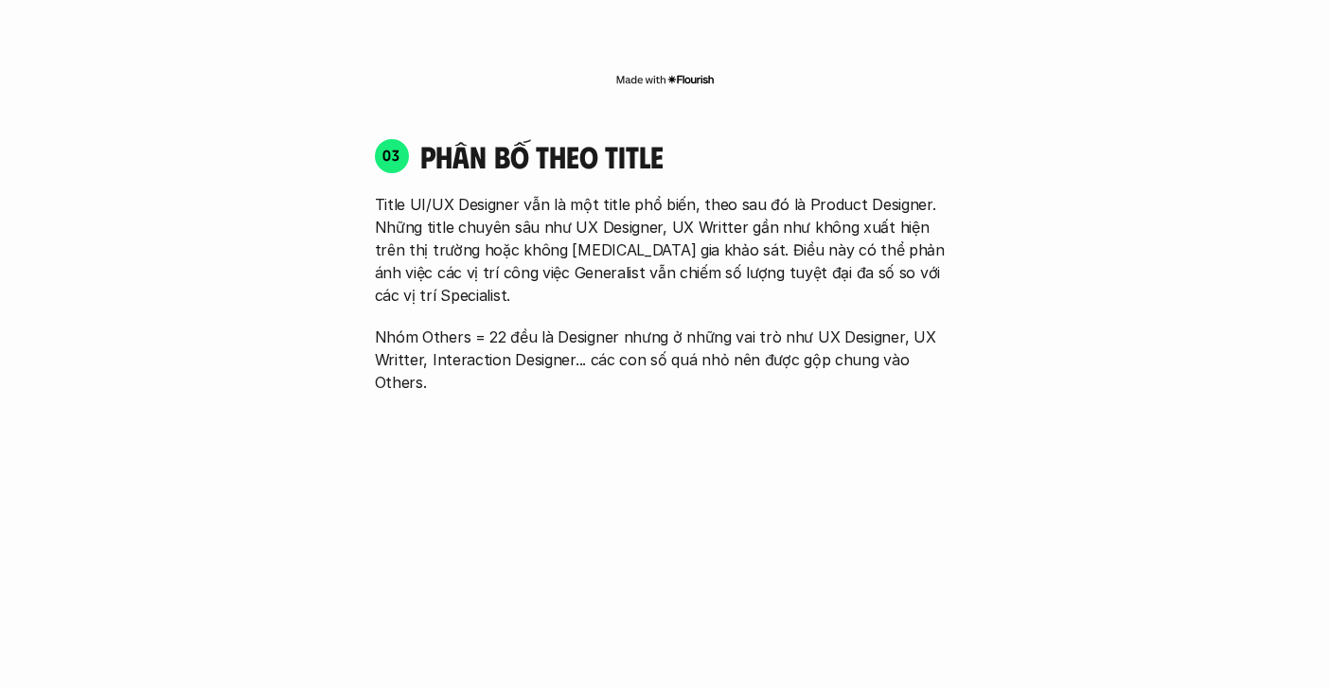
scroll to position [2635, 0]
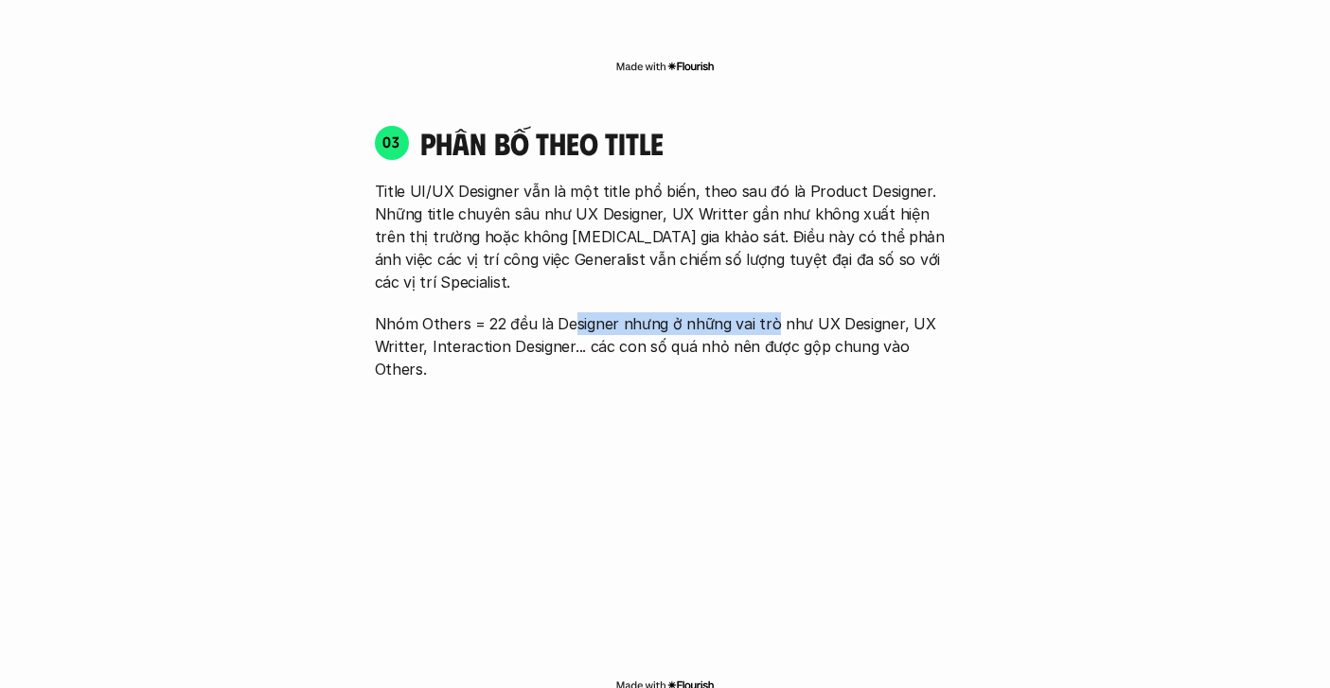
drag, startPoint x: 572, startPoint y: 286, endPoint x: 762, endPoint y: 279, distance: 190.4
click at [765, 312] on p "Nhóm Others = 22 đều là Designer nhưng ở những vai trò như UX Designer, UX Writ…" at bounding box center [665, 346] width 581 height 68
drag, startPoint x: 563, startPoint y: 300, endPoint x: 818, endPoint y: 293, distance: 254.8
click at [819, 312] on p "Nhóm Others = 22 đều là Designer nhưng ở những vai trò như UX Designer, UX Writ…" at bounding box center [665, 346] width 581 height 68
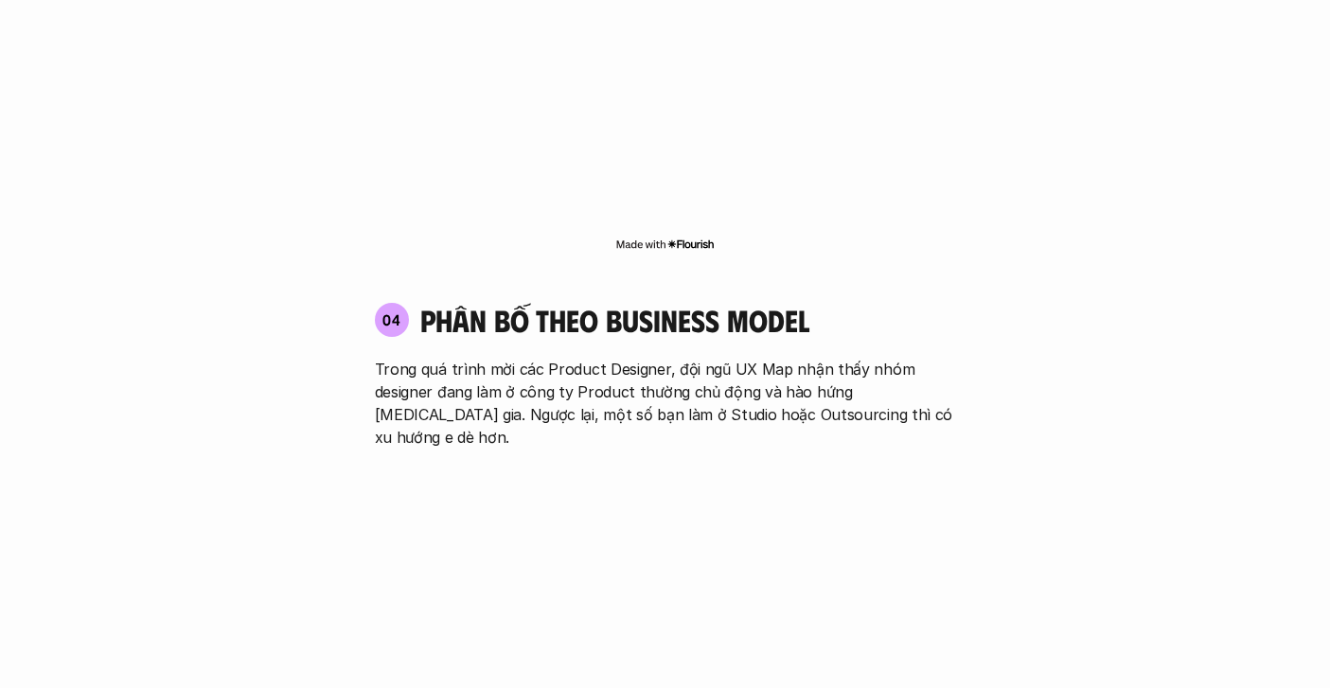
scroll to position [3093, 0]
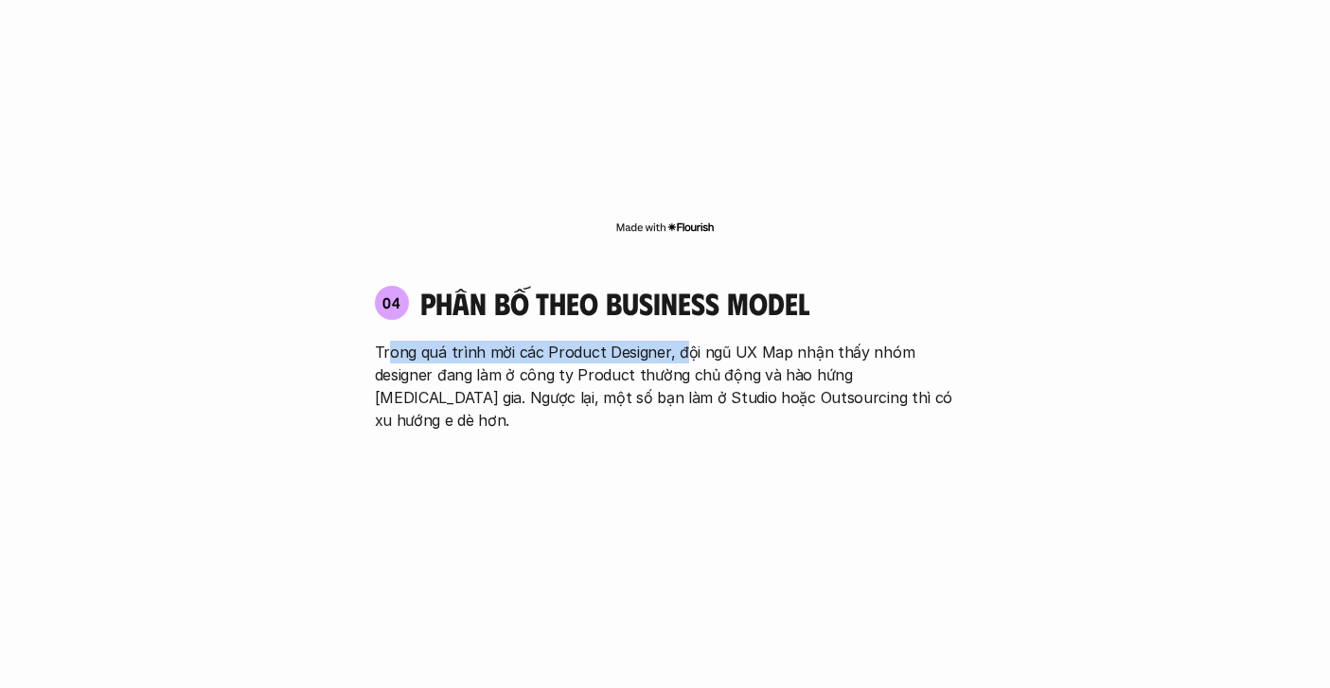
drag, startPoint x: 386, startPoint y: 285, endPoint x: 675, endPoint y: 290, distance: 288.8
click at [675, 341] on p "Trong quá trình mời các Product Designer, đội ngũ UX Map nhận thấy nhóm designe…" at bounding box center [665, 386] width 581 height 91
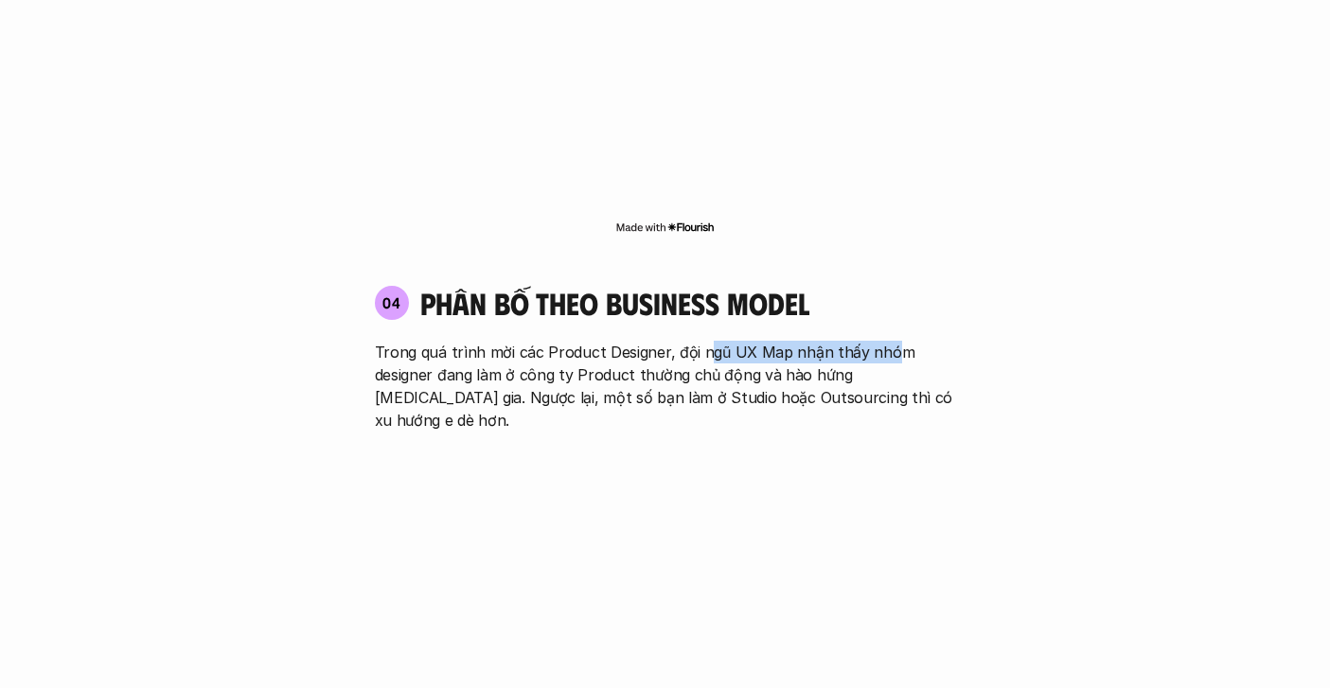
drag, startPoint x: 701, startPoint y: 287, endPoint x: 861, endPoint y: 280, distance: 159.2
click at [879, 341] on p "Trong quá trình mời các Product Designer, đội ngũ UX Map nhận thấy nhóm designe…" at bounding box center [665, 386] width 581 height 91
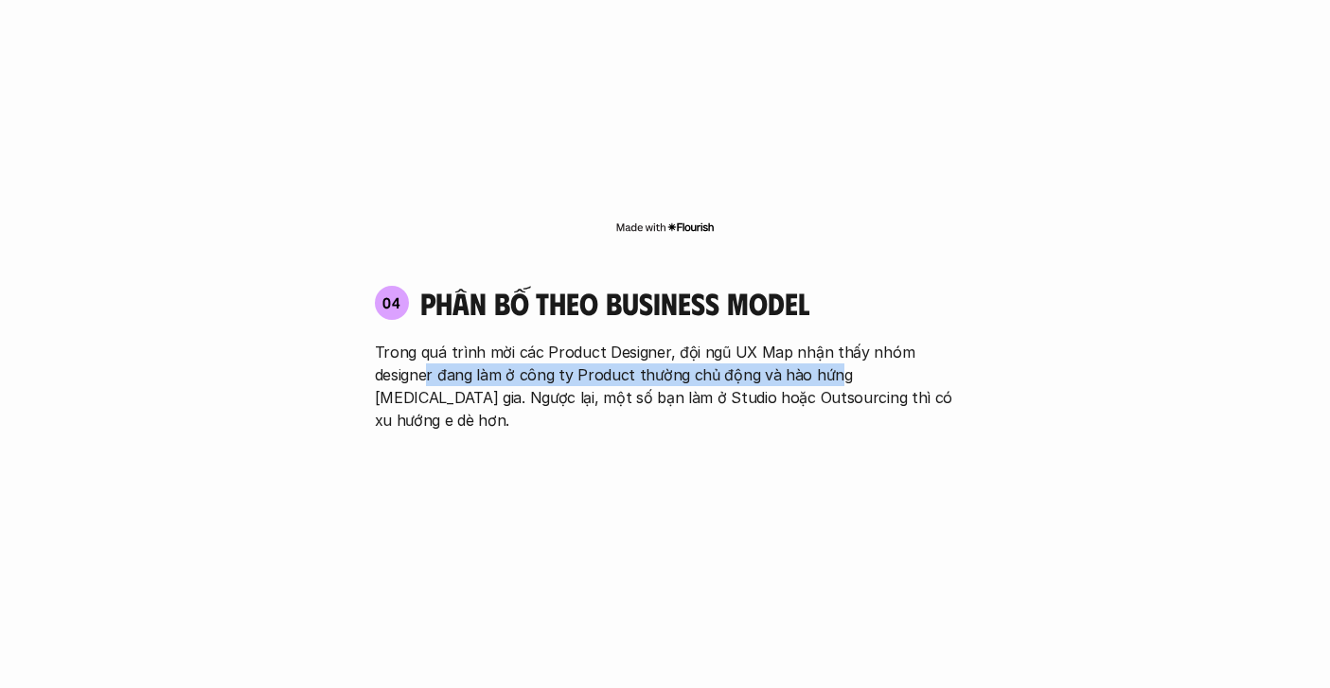
drag, startPoint x: 439, startPoint y: 308, endPoint x: 829, endPoint y: 311, distance: 390.1
click at [830, 341] on p "Trong quá trình mời các Product Designer, đội ngũ UX Map nhận thấy nhóm designe…" at bounding box center [665, 386] width 581 height 91
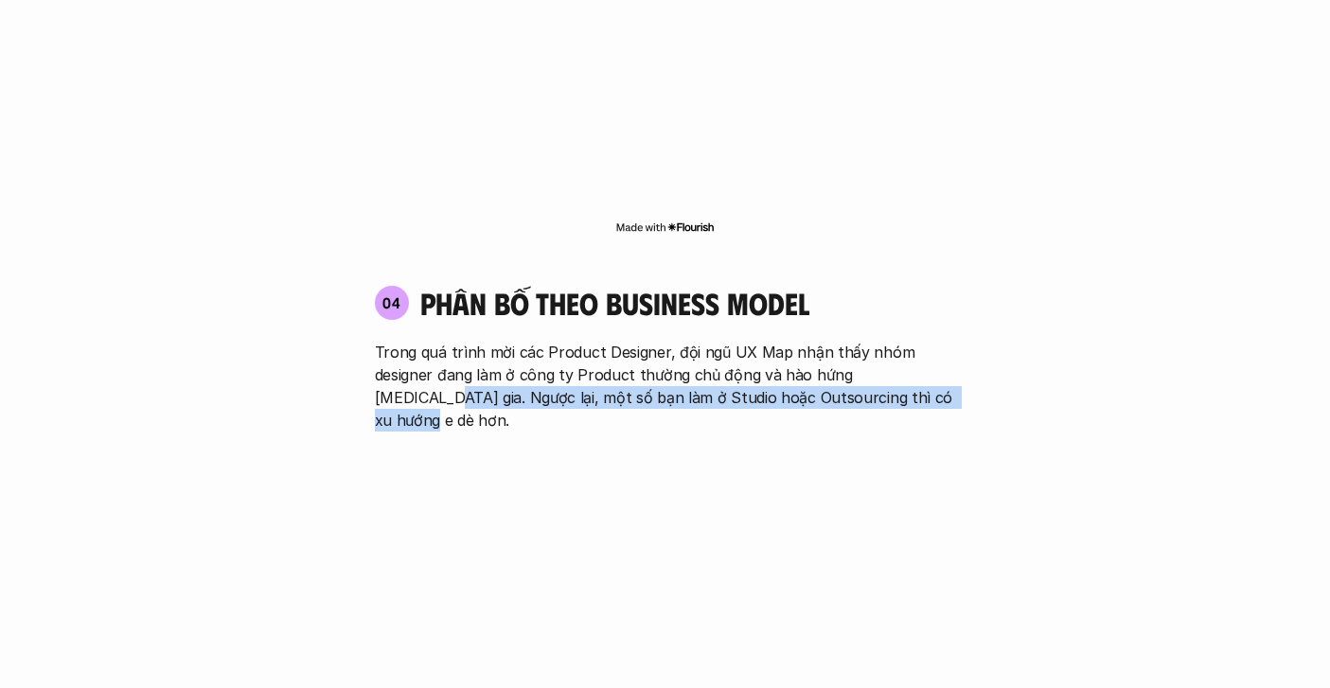
drag, startPoint x: 374, startPoint y: 329, endPoint x: 930, endPoint y: 322, distance: 555.7
click at [932, 341] on p "Trong quá trình mời các Product Designer, đội ngũ UX Map nhận thấy nhóm designe…" at bounding box center [665, 386] width 581 height 91
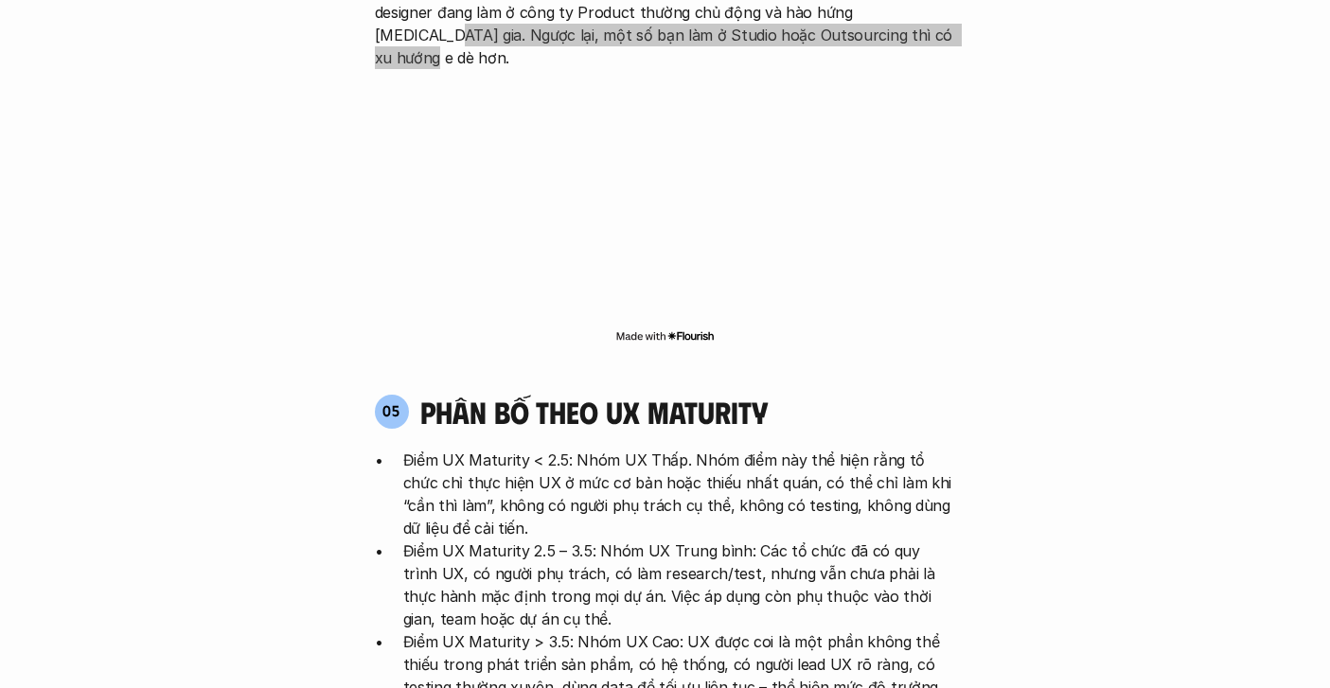
scroll to position [3481, 0]
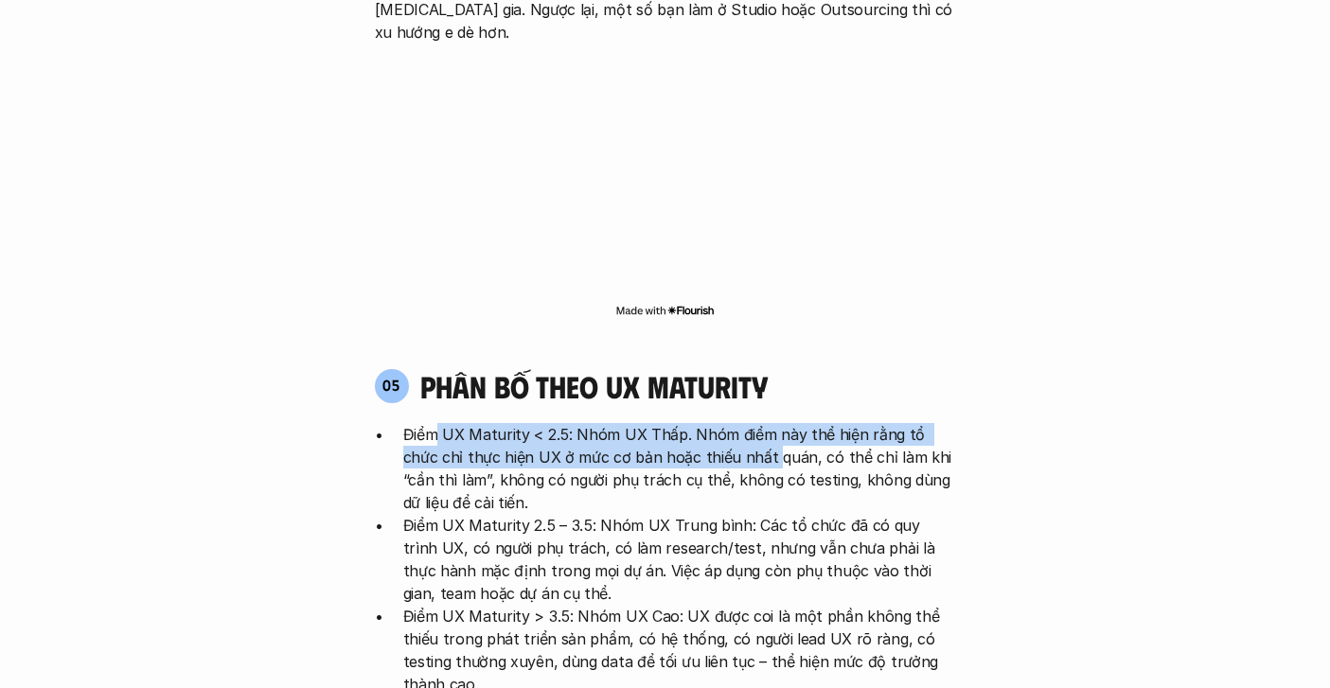
drag, startPoint x: 432, startPoint y: 341, endPoint x: 726, endPoint y: 363, distance: 295.2
click at [726, 423] on p "Điểm UX Maturity < 2.5: Nhóm UX Thấp. Nhóm điểm này thể hiện rằng tổ chức chỉ t…" at bounding box center [679, 468] width 553 height 91
click at [705, 423] on p "Điểm UX Maturity < 2.5: Nhóm UX Thấp. Nhóm điểm này thể hiện rằng tổ chức chỉ t…" at bounding box center [679, 468] width 553 height 91
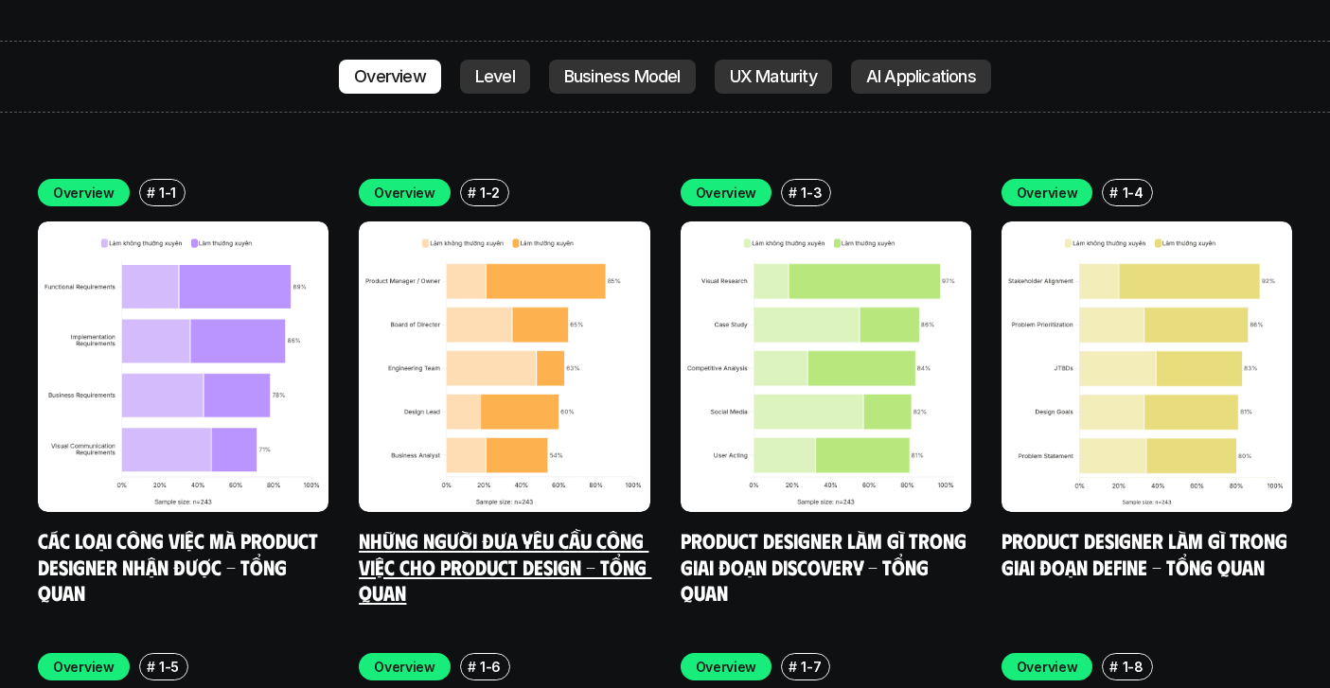
scroll to position [5385, 0]
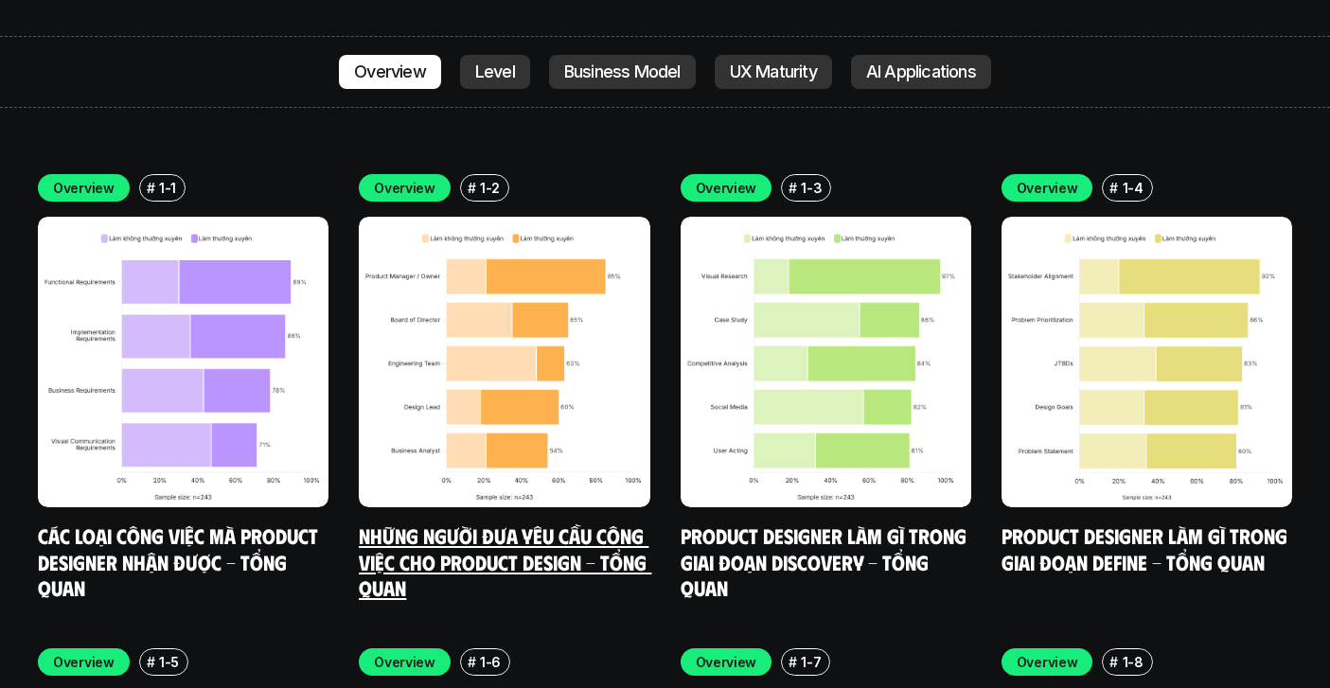
click at [484, 523] on link "Những người đưa yêu cầu công việc cho Product Design - Tổng quan" at bounding box center [505, 562] width 293 height 78
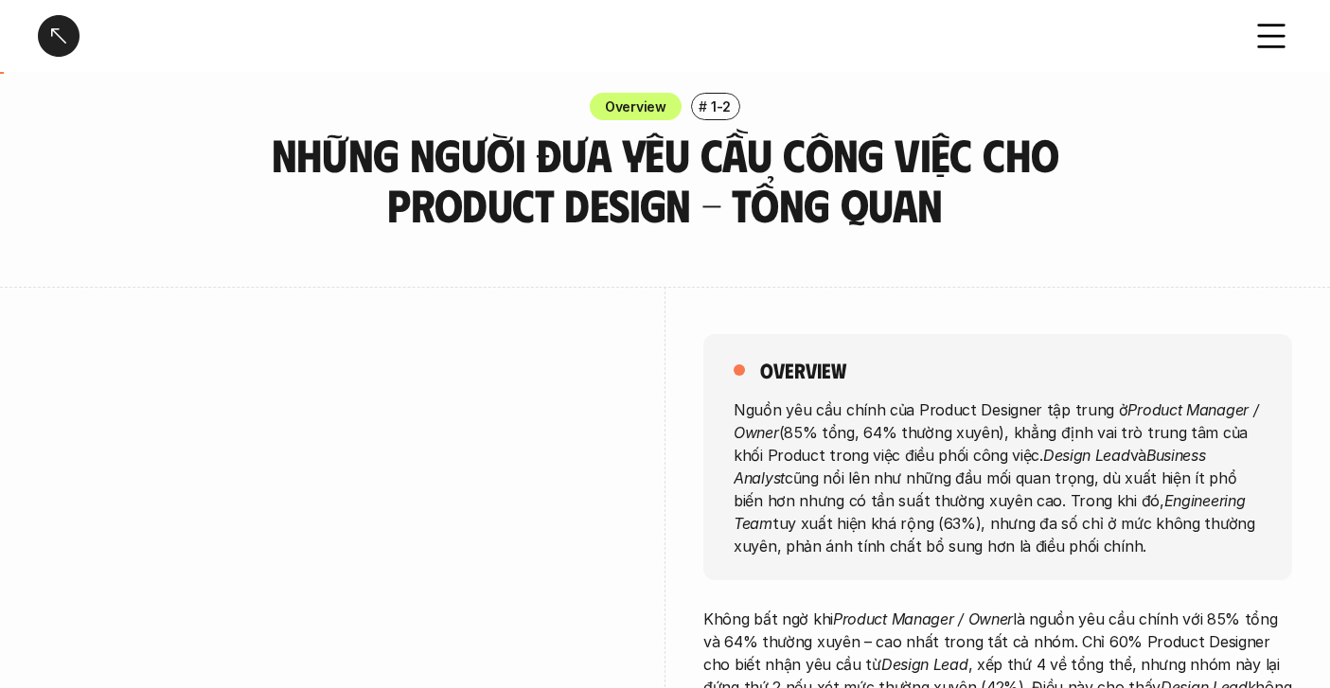
scroll to position [23, 0]
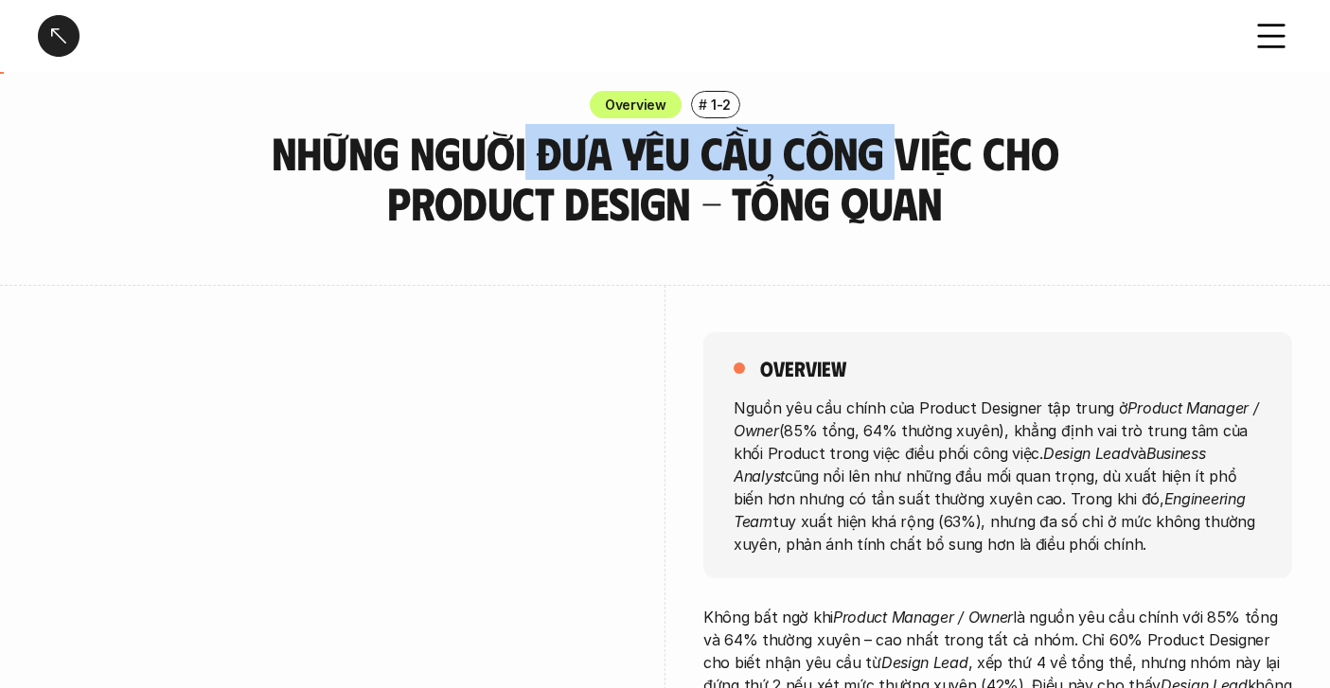
drag, startPoint x: 525, startPoint y: 161, endPoint x: 882, endPoint y: 156, distance: 356.9
click at [894, 159] on h3 "Những người đưa yêu cầu công việc cho Product Design - Tổng quan" at bounding box center [665, 178] width 805 height 100
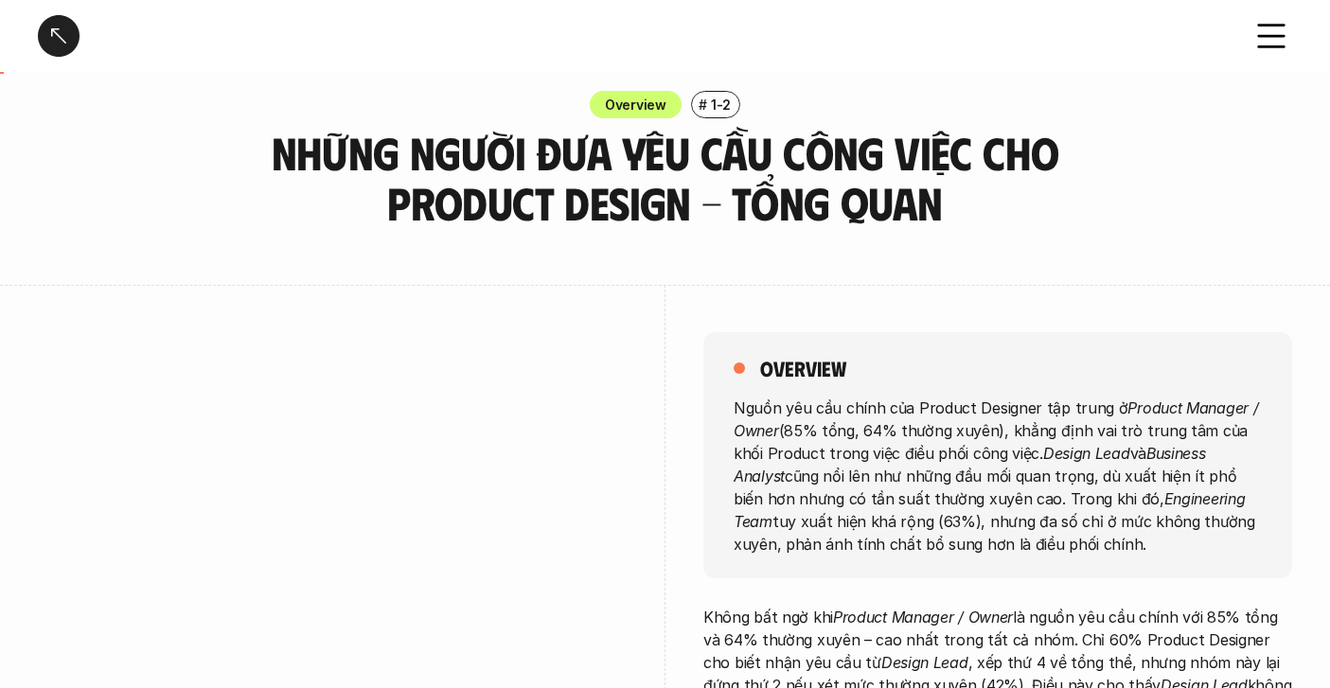
click at [719, 187] on h3 "Những người đưa yêu cầu công việc cho Product Design - Tổng quan" at bounding box center [665, 178] width 805 height 100
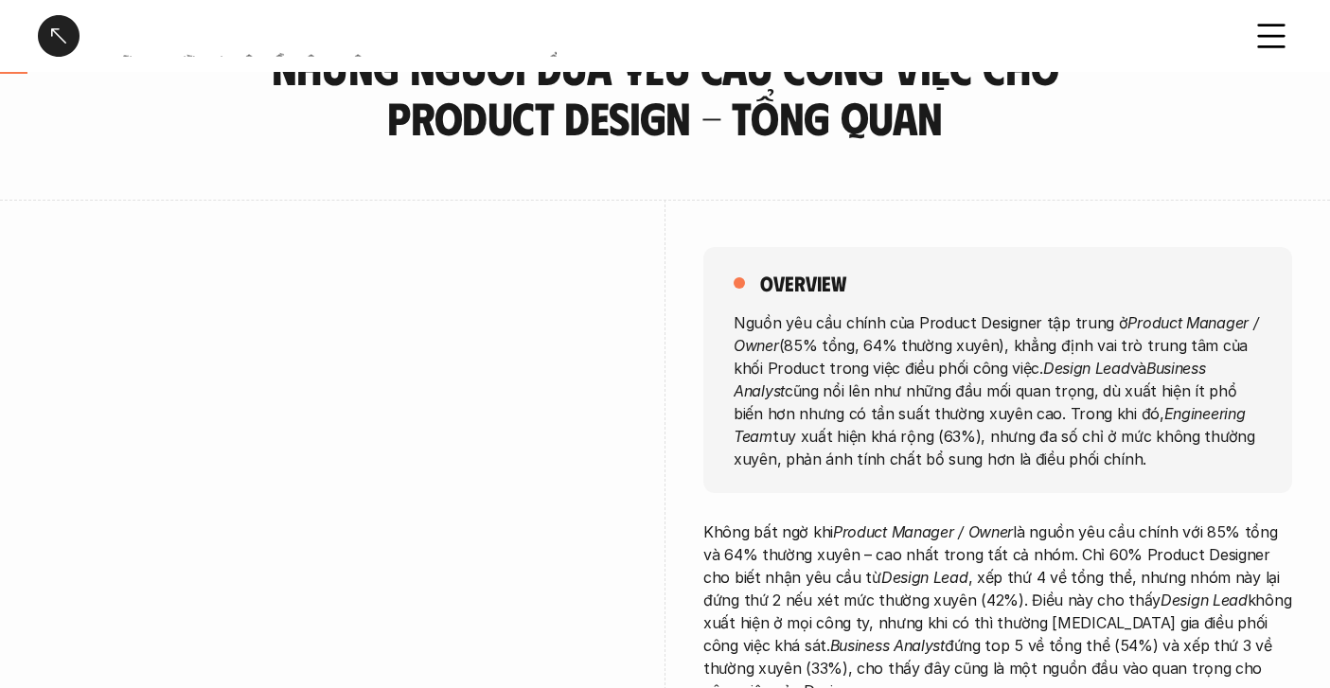
scroll to position [139, 0]
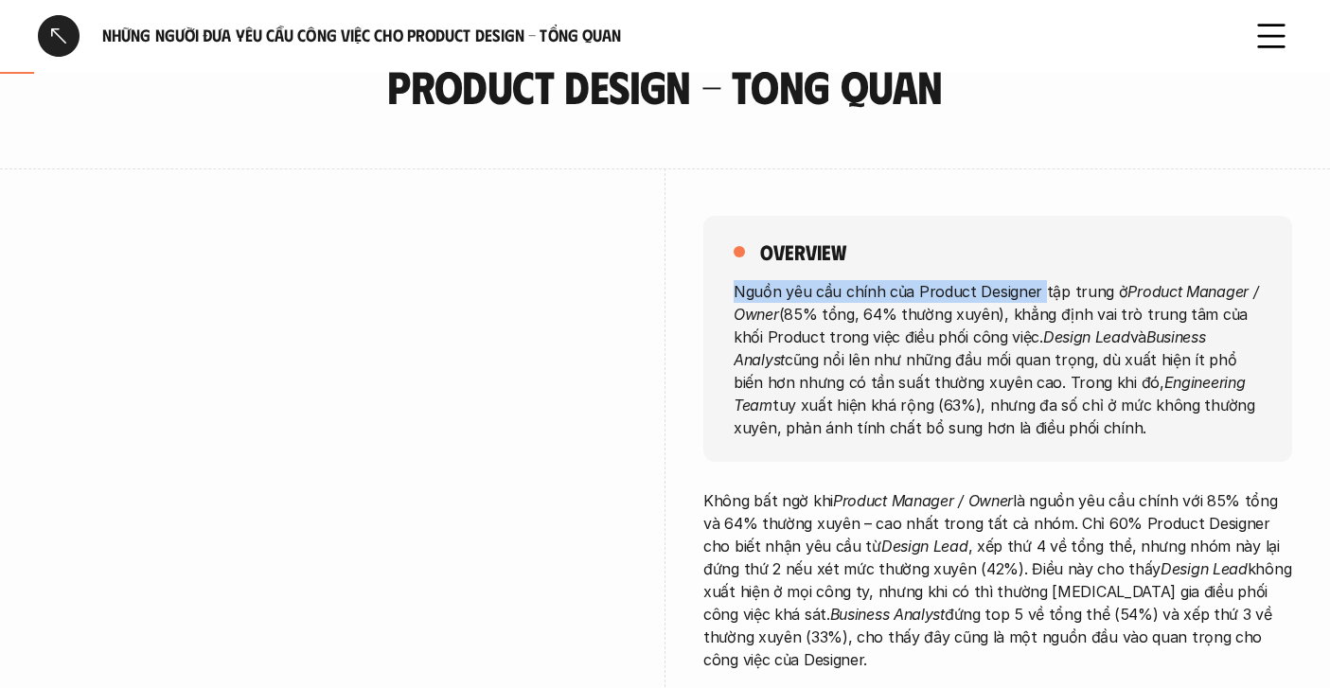
drag, startPoint x: 735, startPoint y: 299, endPoint x: 1034, endPoint y: 301, distance: 299.2
click at [1034, 301] on p "Nguồn yêu cầu chính của Product Designer tập trung ở Product Manager / Owner (8…" at bounding box center [998, 358] width 528 height 159
click at [1163, 300] on p "Nguồn yêu cầu chính của Product Designer tập trung ở Product Manager / Owner (8…" at bounding box center [998, 358] width 528 height 159
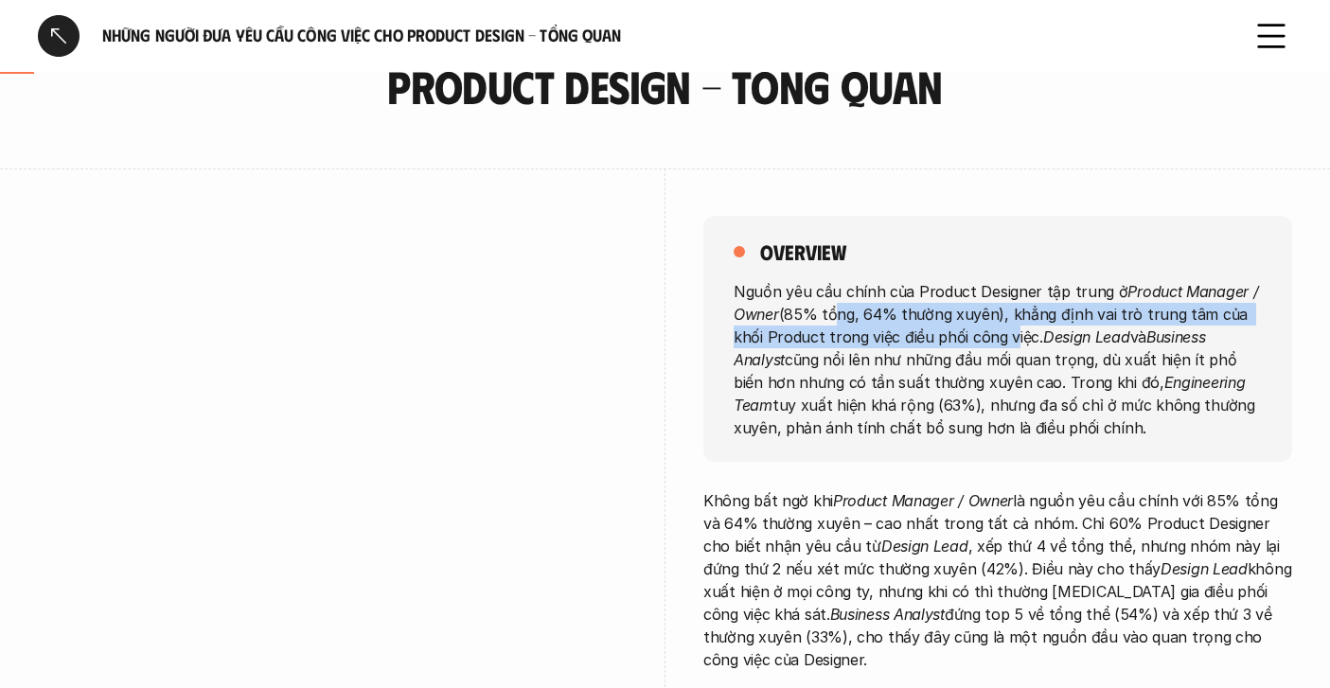
drag, startPoint x: 826, startPoint y: 315, endPoint x: 970, endPoint y: 321, distance: 144.0
click at [969, 326] on p "Nguồn yêu cầu chính của Product Designer tập trung ở Product Manager / Owner (8…" at bounding box center [998, 358] width 528 height 159
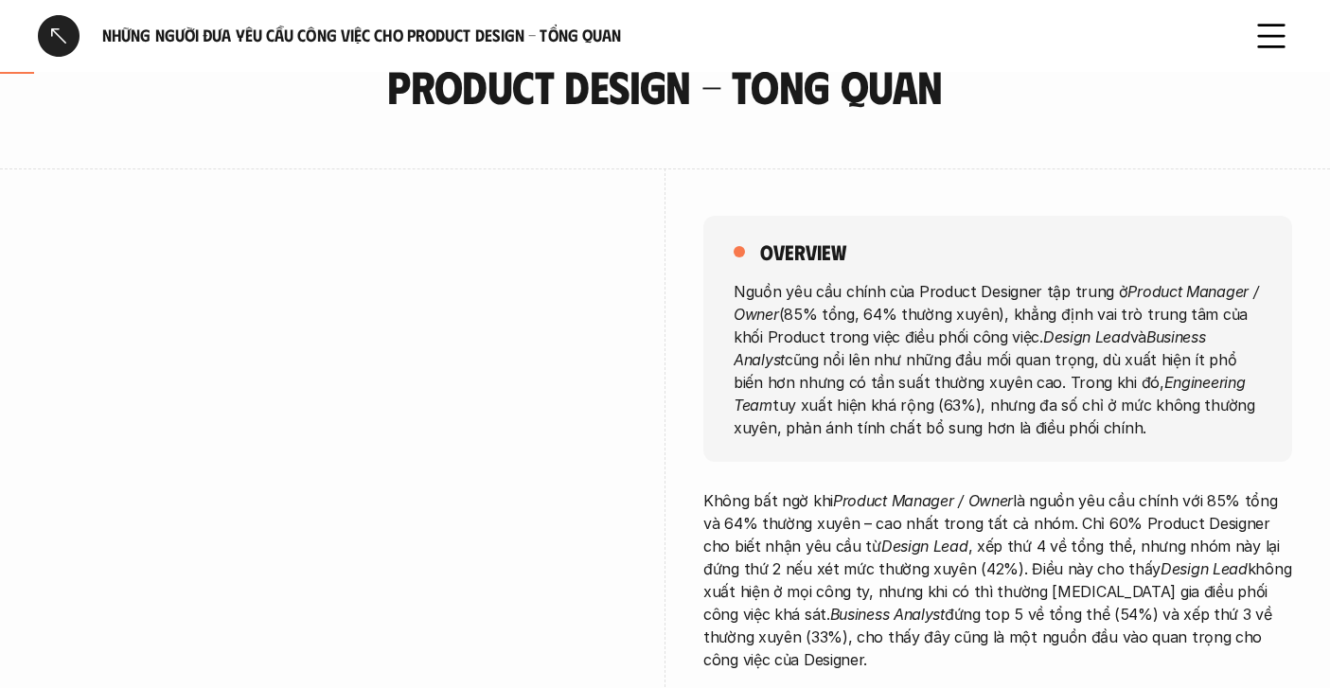
click at [1008, 312] on p "Nguồn yêu cầu chính của Product Designer tập trung ở Product Manager / Owner (8…" at bounding box center [998, 358] width 528 height 159
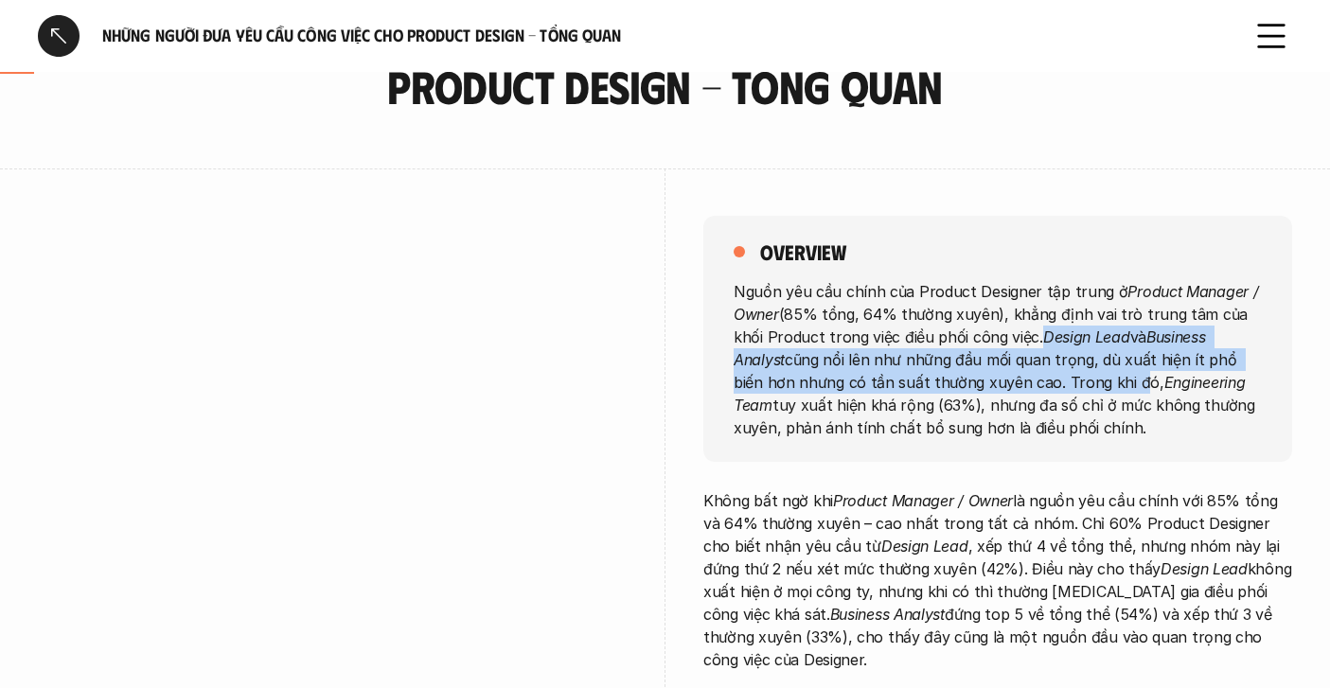
drag, startPoint x: 1003, startPoint y: 343, endPoint x: 1064, endPoint y: 373, distance: 68.6
click at [1064, 380] on p "Nguồn yêu cầu chính của Product Designer tập trung ở Product Manager / Owner (8…" at bounding box center [998, 358] width 528 height 159
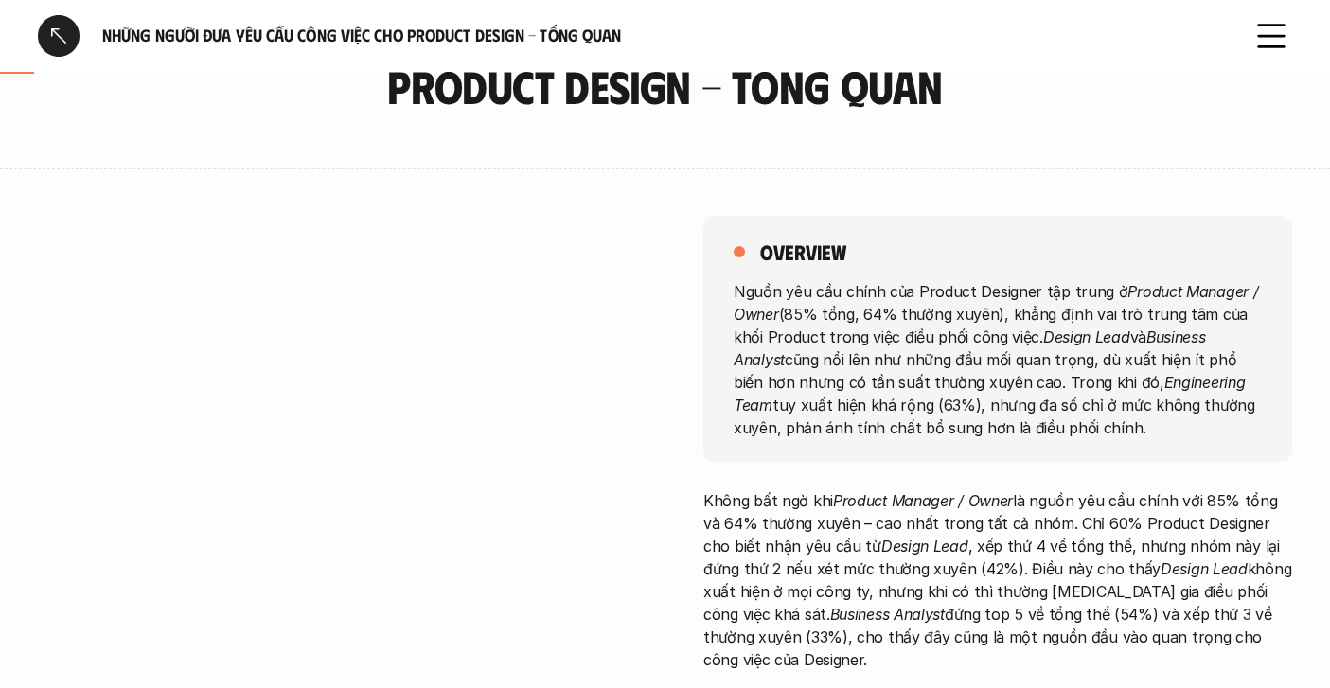
click at [1072, 376] on p "Nguồn yêu cầu chính của Product Designer tập trung ở Product Manager / Owner (8…" at bounding box center [998, 358] width 528 height 159
drag, startPoint x: 1074, startPoint y: 407, endPoint x: 1079, endPoint y: 417, distance: 10.6
click at [1079, 417] on p "Nguồn yêu cầu chính của Product Designer tập trung ở Product Manager / Owner (8…" at bounding box center [998, 358] width 528 height 159
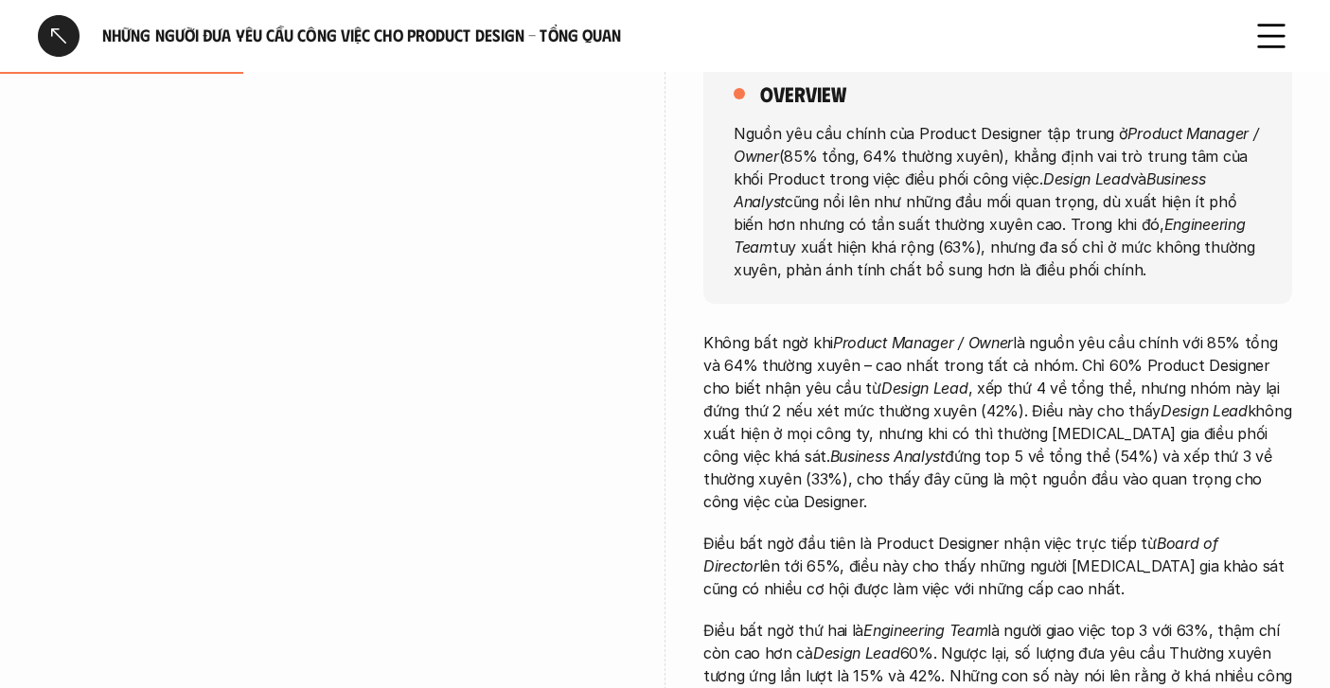
scroll to position [298, 0]
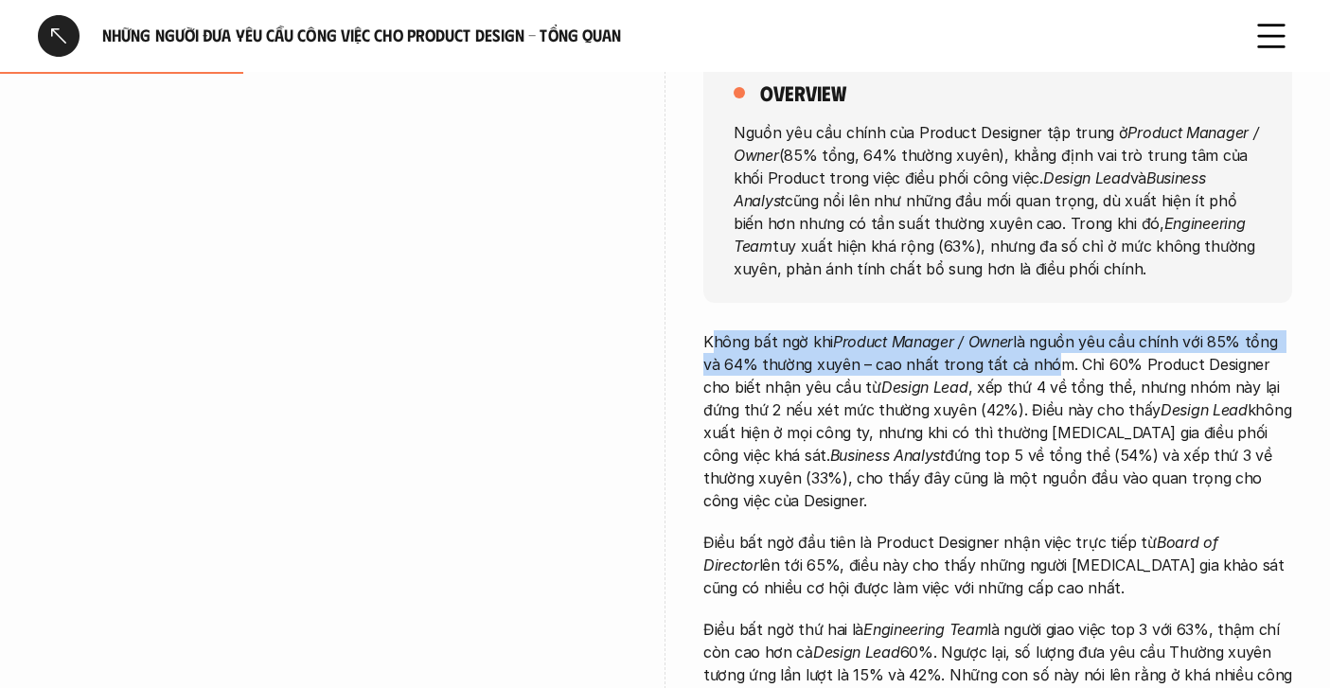
drag, startPoint x: 709, startPoint y: 351, endPoint x: 1012, endPoint y: 361, distance: 303.1
click at [1013, 360] on p "Không bất ngờ khi Product Manager / Owner là nguồn yêu cầu chính với 85% tổng v…" at bounding box center [997, 421] width 589 height 182
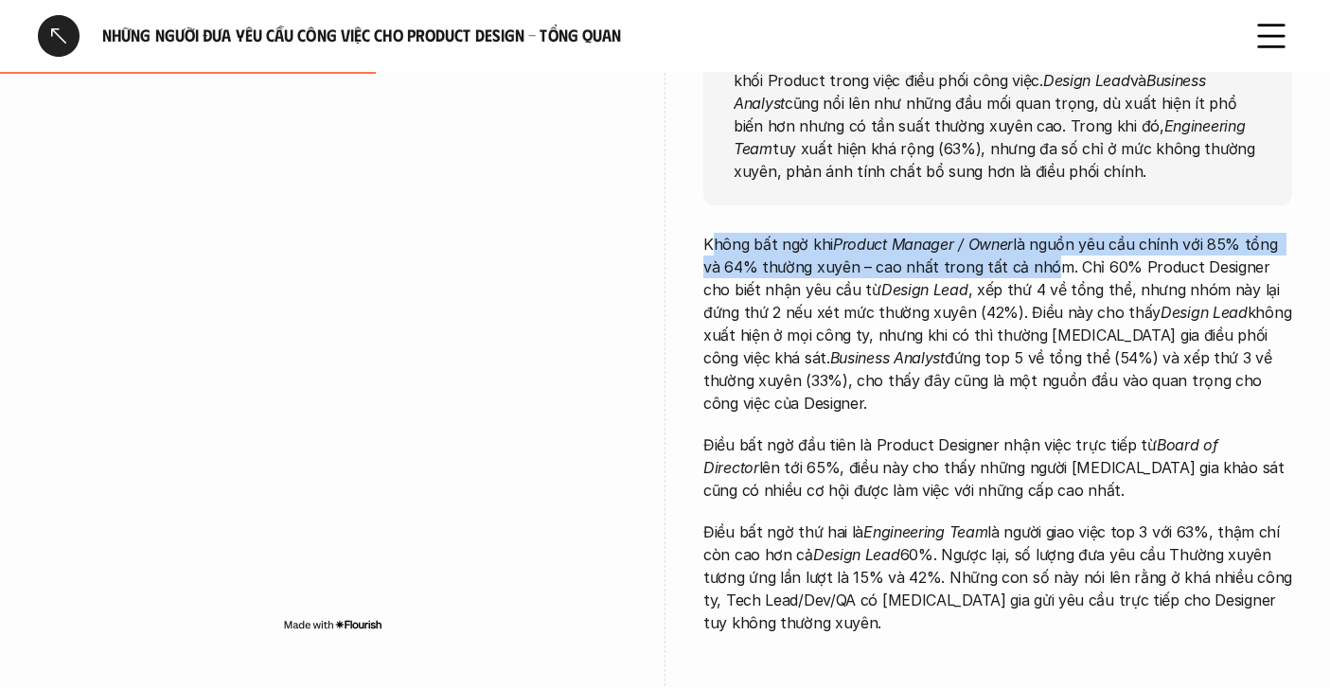
scroll to position [405, 0]
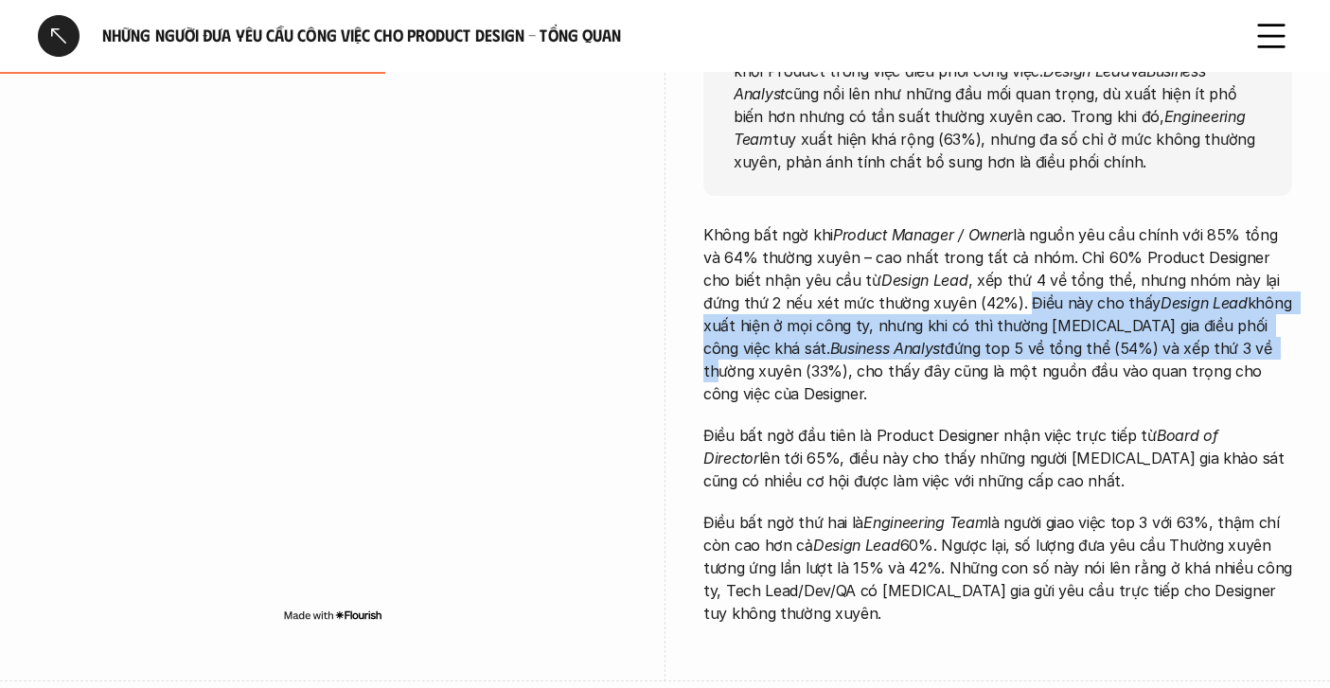
drag, startPoint x: 938, startPoint y: 307, endPoint x: 1085, endPoint y: 342, distance: 150.9
click at [1085, 344] on p "Không bất ngờ khi Product Manager / Owner là nguồn yêu cầu chính với 85% tổng v…" at bounding box center [997, 314] width 589 height 182
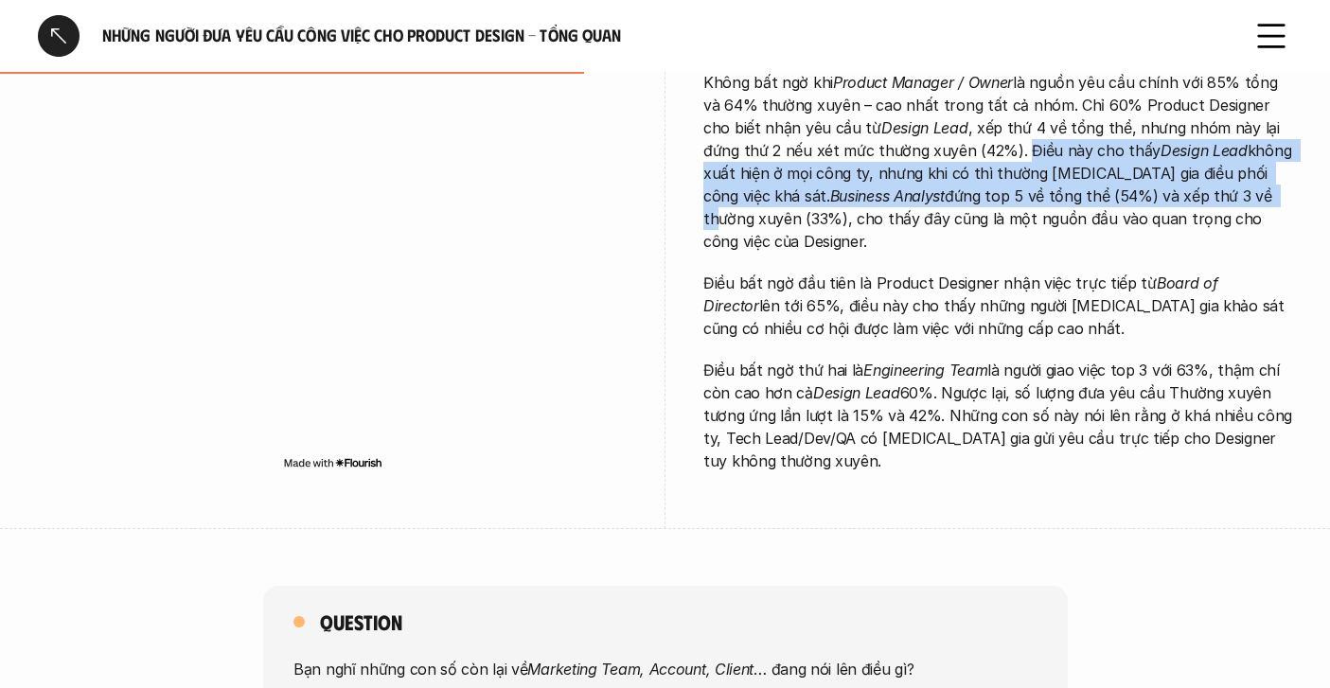
scroll to position [561, 0]
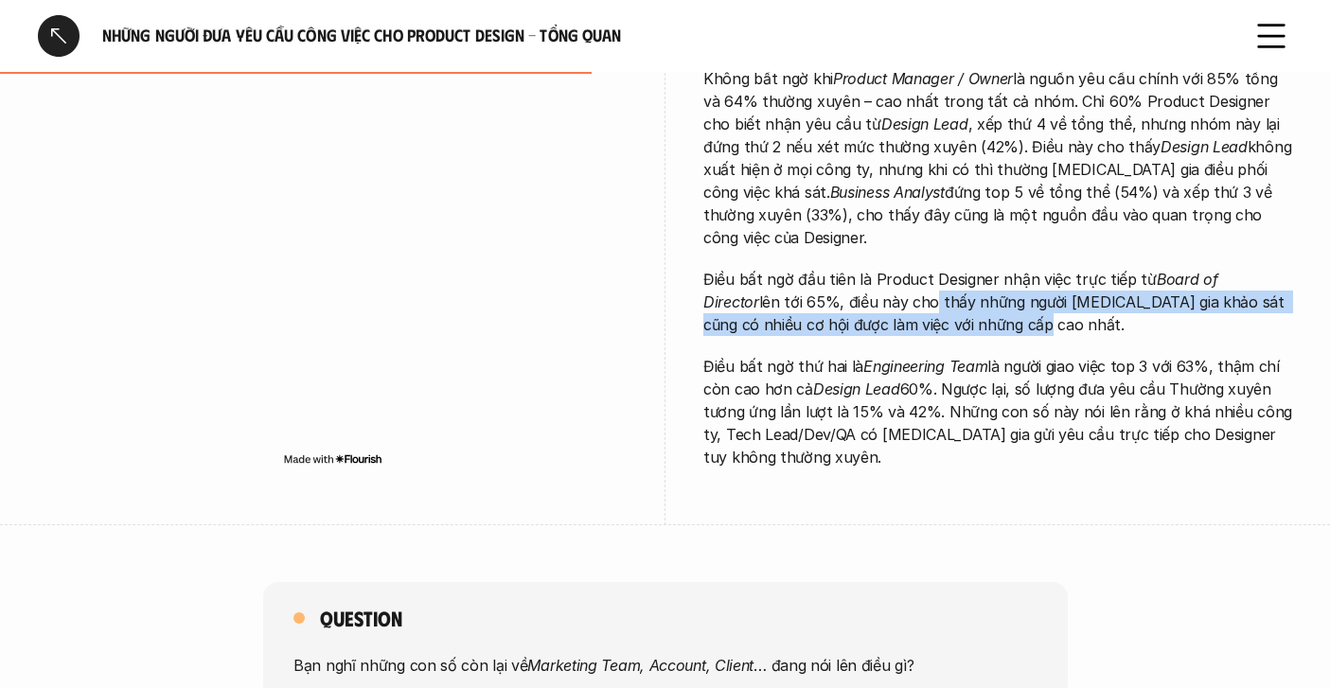
drag, startPoint x: 843, startPoint y: 279, endPoint x: 926, endPoint y: 295, distance: 84.8
click at [926, 295] on p "Điều bất ngờ đầu tiên là Product Designer nhận việc trực tiếp từ Board of Direc…" at bounding box center [997, 302] width 589 height 68
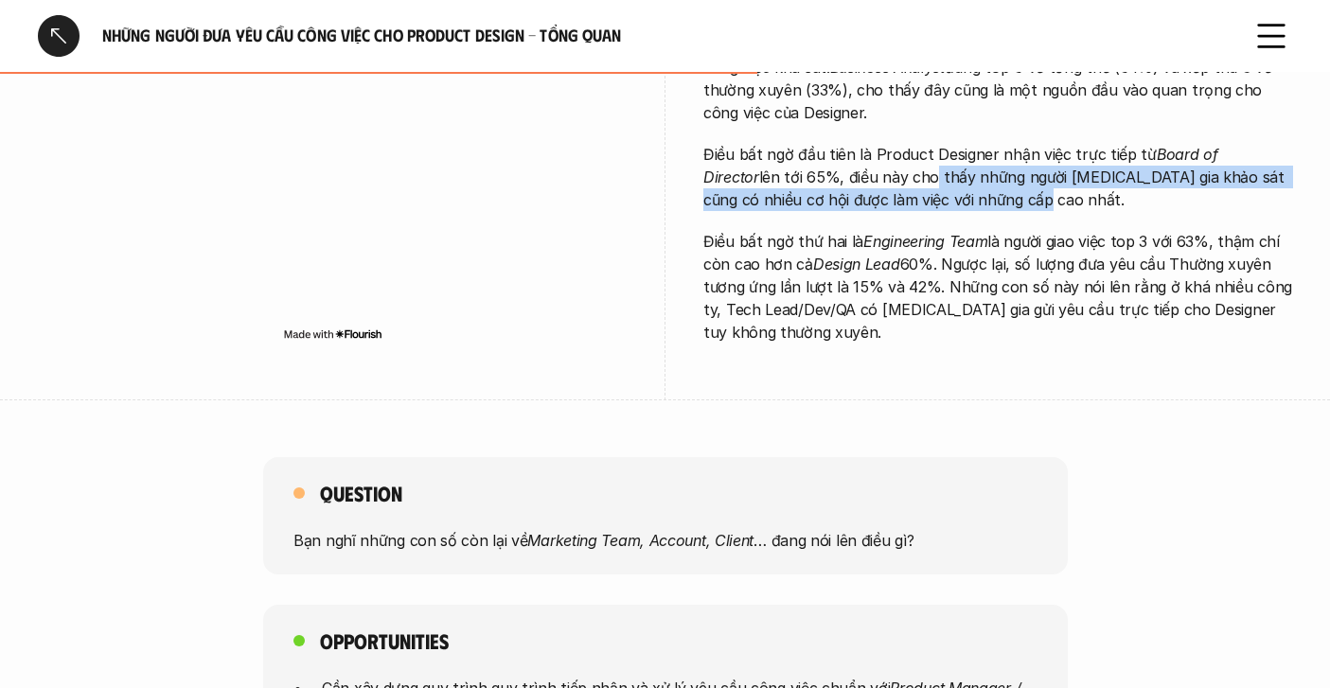
scroll to position [687, 0]
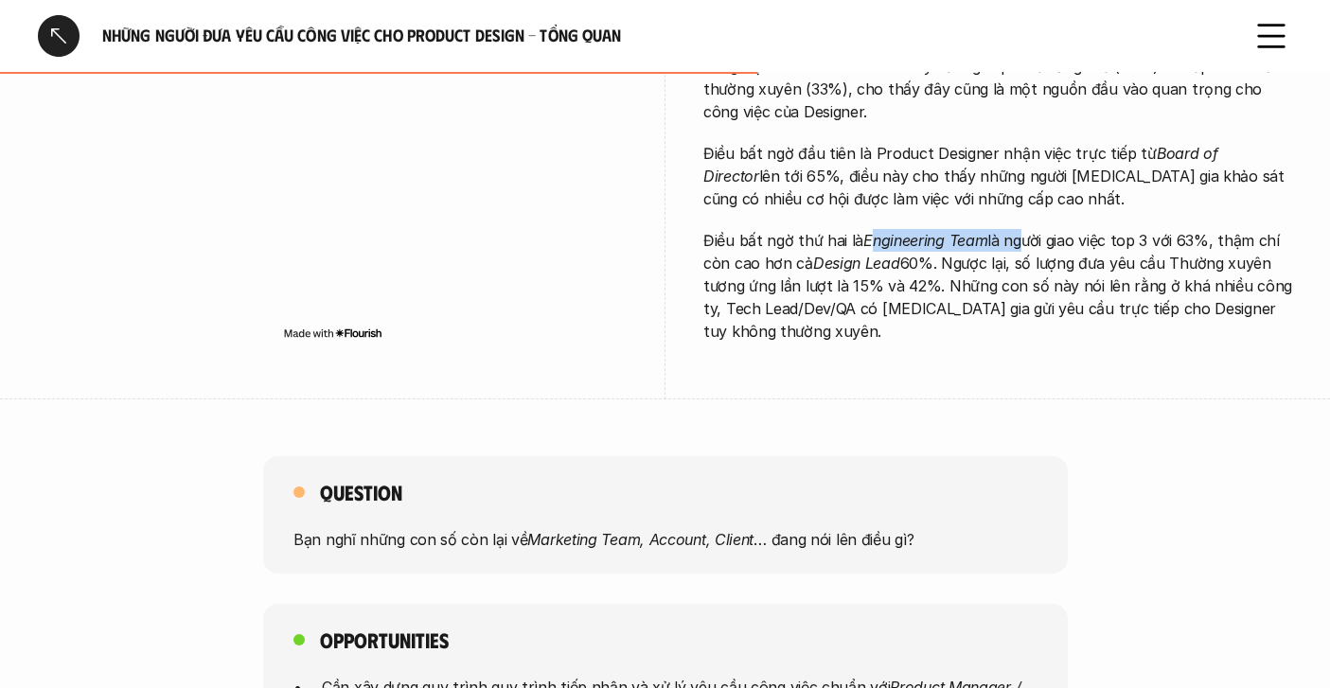
drag, startPoint x: 871, startPoint y: 222, endPoint x: 1016, endPoint y: 224, distance: 144.9
click at [1016, 229] on p "Điều bất ngờ thứ hai là Engineering Team là người giao việc top 3 với 63%, thậm…" at bounding box center [997, 286] width 589 height 114
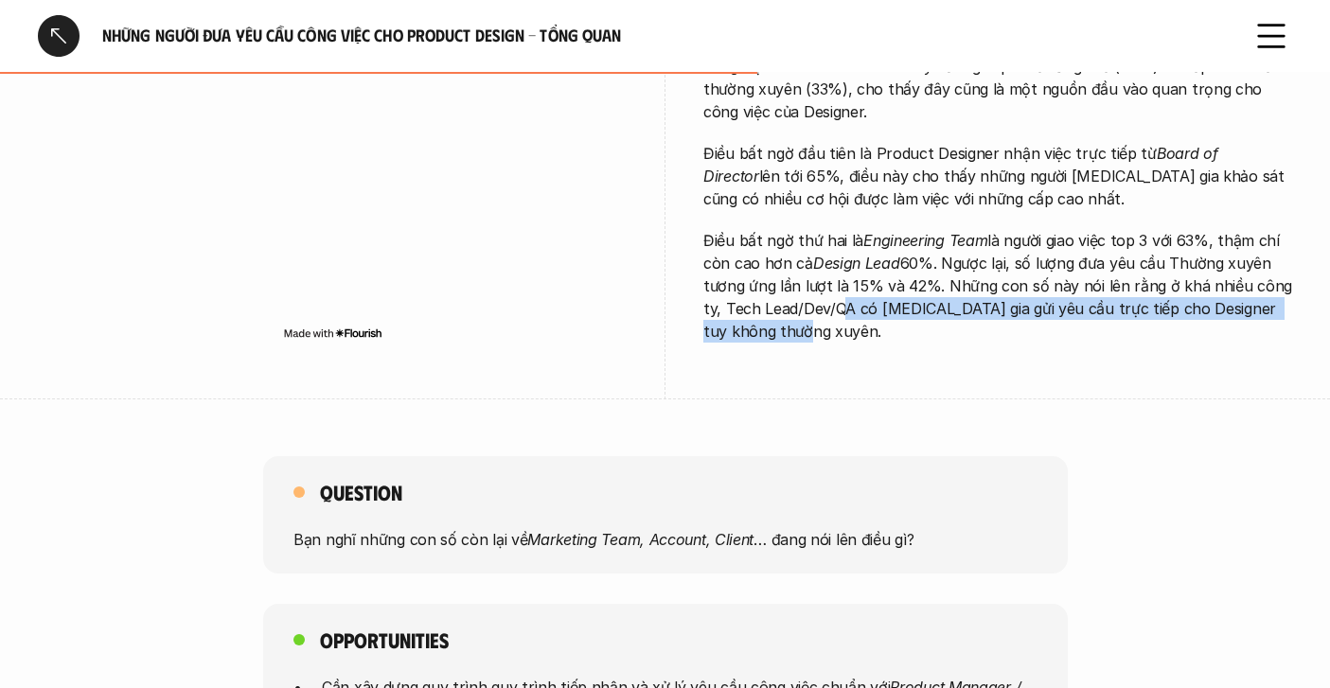
drag, startPoint x: 816, startPoint y: 293, endPoint x: 910, endPoint y: 315, distance: 96.2
click at [909, 316] on p "Điều bất ngờ thứ hai là Engineering Team là người giao việc top 3 với 63%, thậm…" at bounding box center [997, 286] width 589 height 114
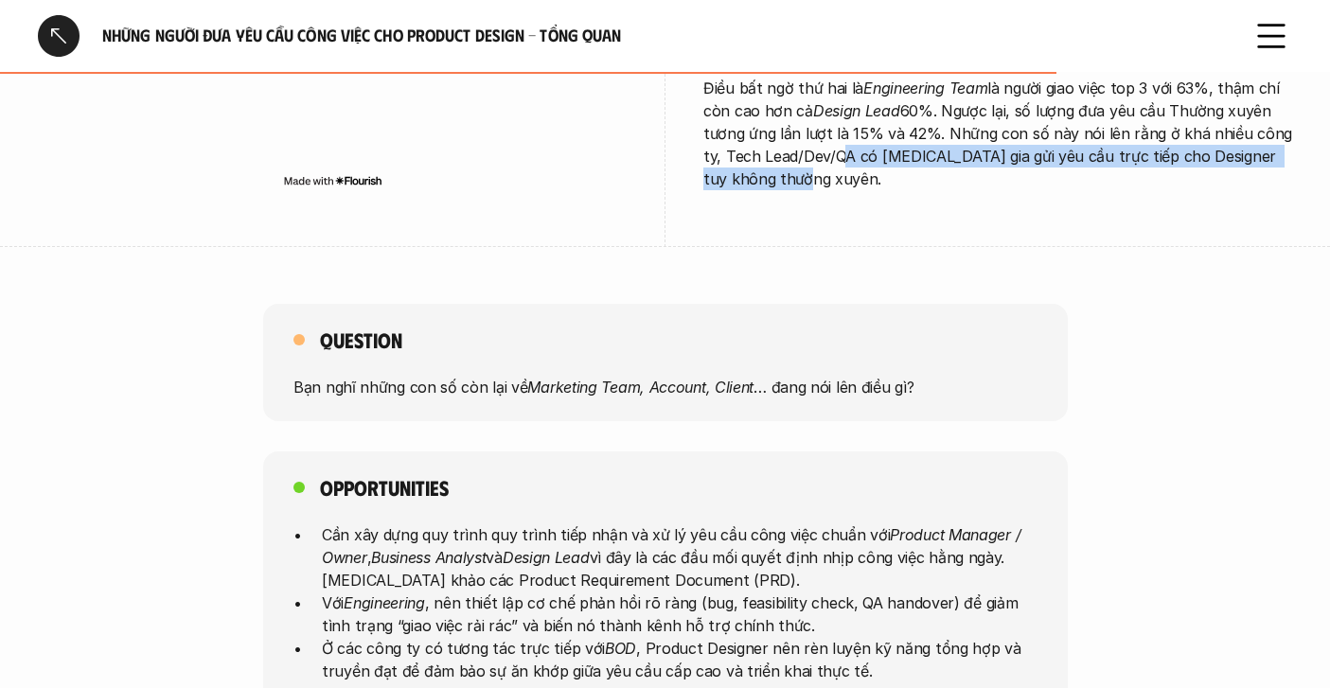
scroll to position [914, 0]
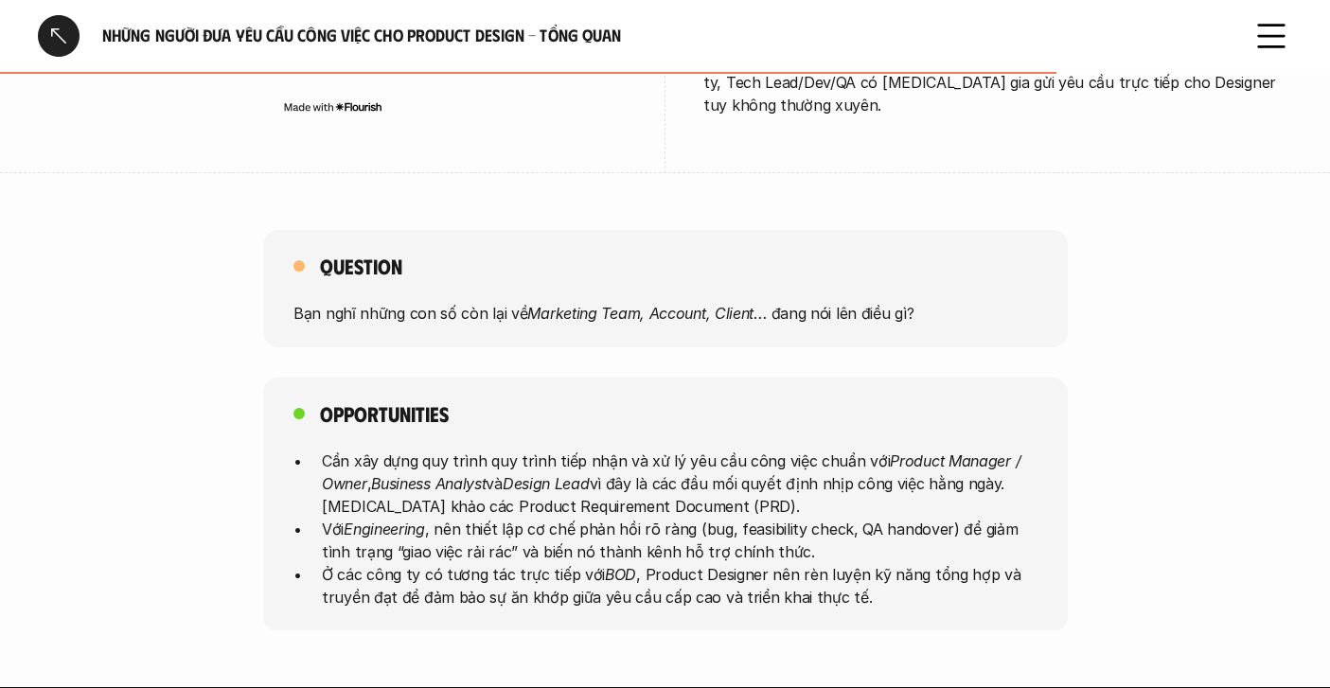
drag, startPoint x: 611, startPoint y: 275, endPoint x: 697, endPoint y: 269, distance: 86.3
click at [695, 275] on div "Question Bạn nghĩ những con số còn lại về Marketing Team, Account, Client … đan…" at bounding box center [665, 288] width 805 height 117
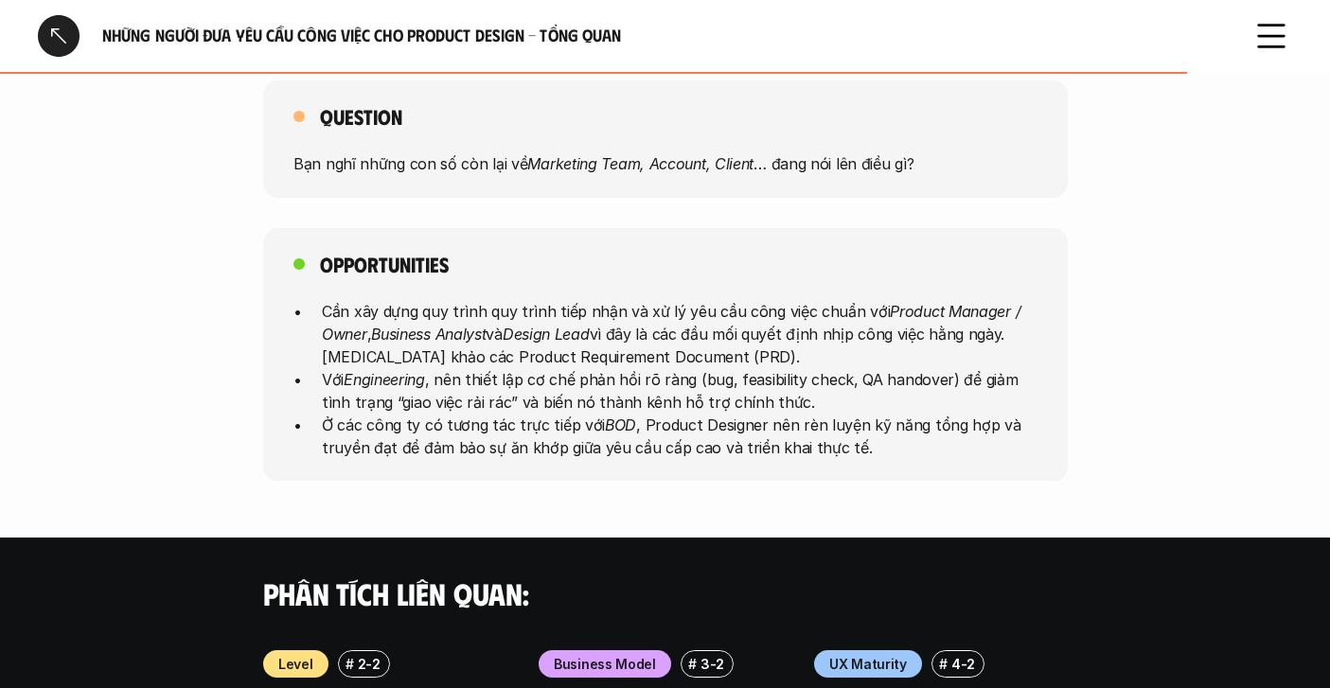
scroll to position [1092, 0]
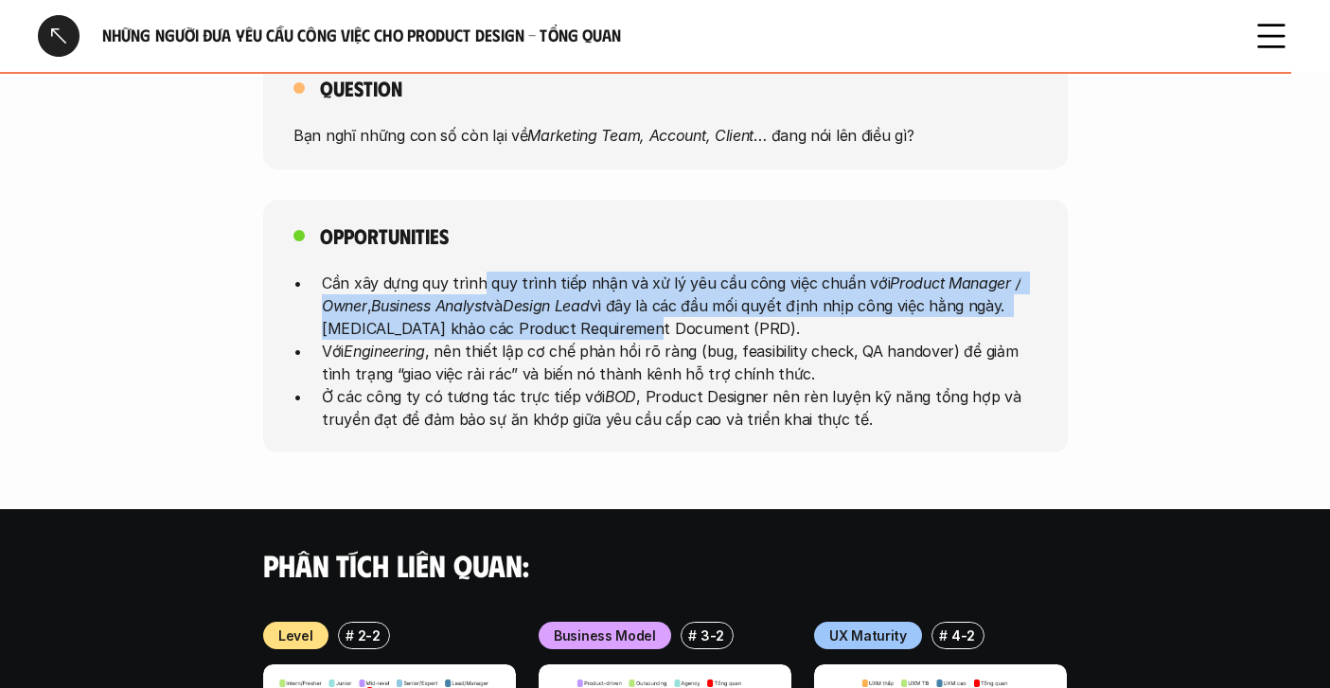
drag, startPoint x: 480, startPoint y: 256, endPoint x: 649, endPoint y: 298, distance: 174.7
click at [648, 298] on p "Cần xây dựng quy trình quy trình tiếp nhận và xử lý yêu cầu công việc chuẩn với…" at bounding box center [680, 305] width 716 height 68
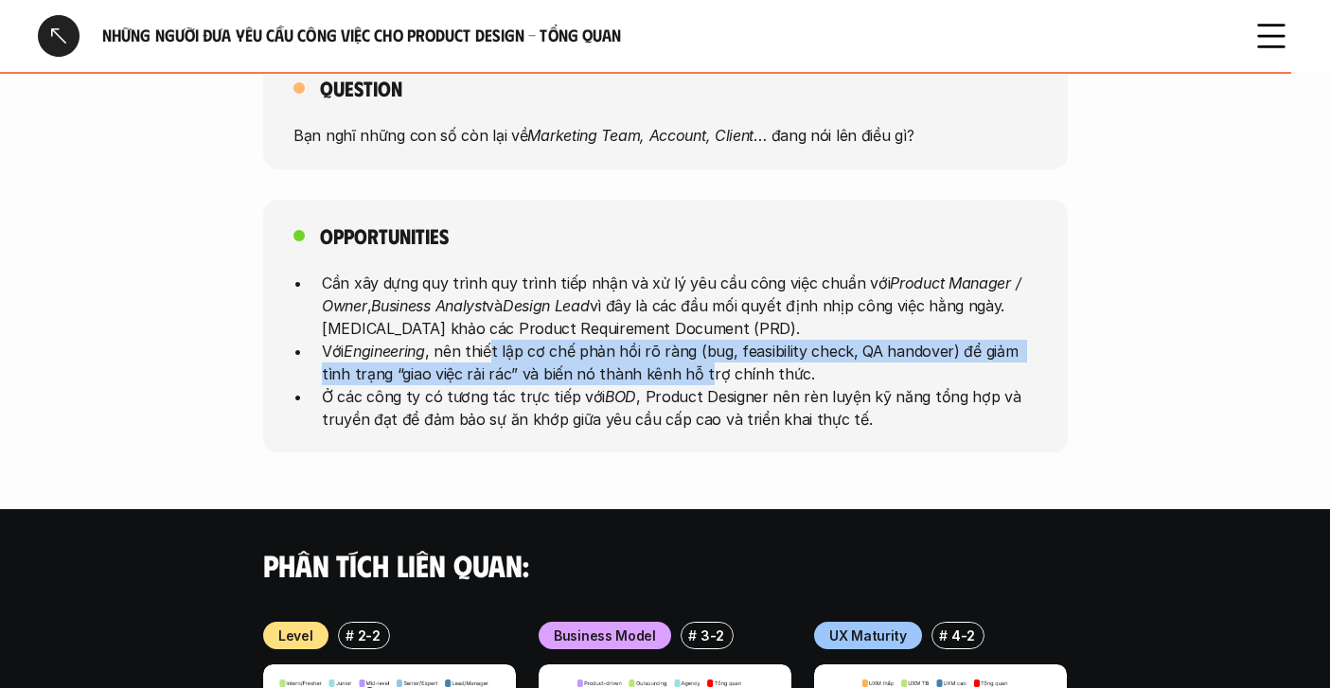
drag, startPoint x: 492, startPoint y: 332, endPoint x: 665, endPoint y: 339, distance: 172.4
click at [666, 339] on p "Với Engineering , nên thiết lập cơ chế phản hồi rõ ràng (bug, feasibility check…" at bounding box center [680, 361] width 716 height 45
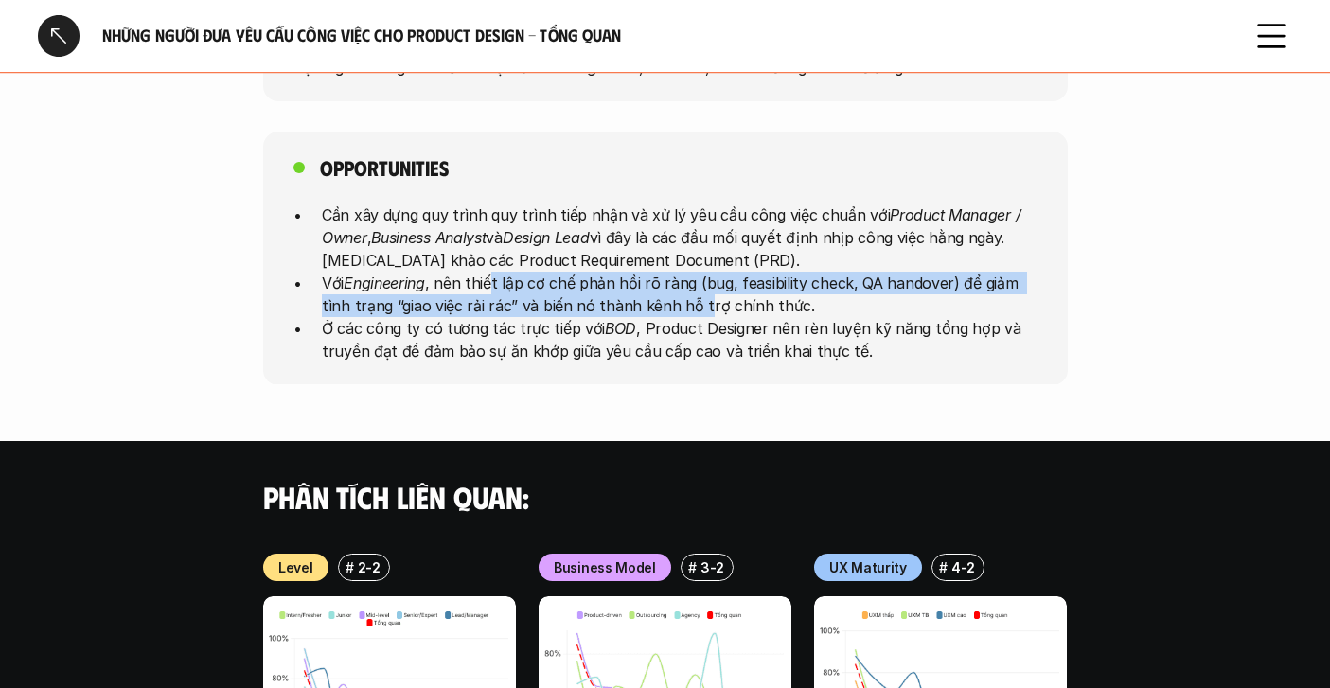
scroll to position [1181, 0]
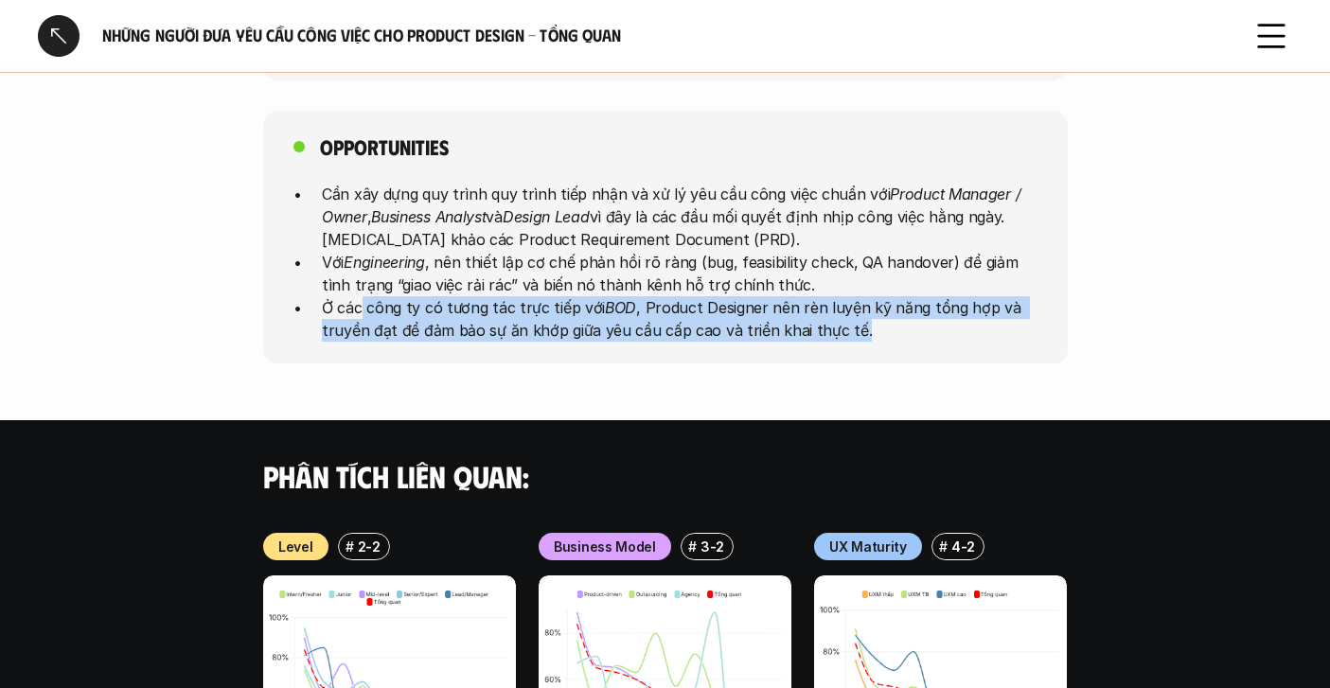
drag, startPoint x: 357, startPoint y: 281, endPoint x: 894, endPoint y: 313, distance: 537.7
click at [894, 313] on p "Ở các công ty có tương tác trực tiếp với BOD , Product Designer nên rèn luyện k…" at bounding box center [680, 317] width 716 height 45
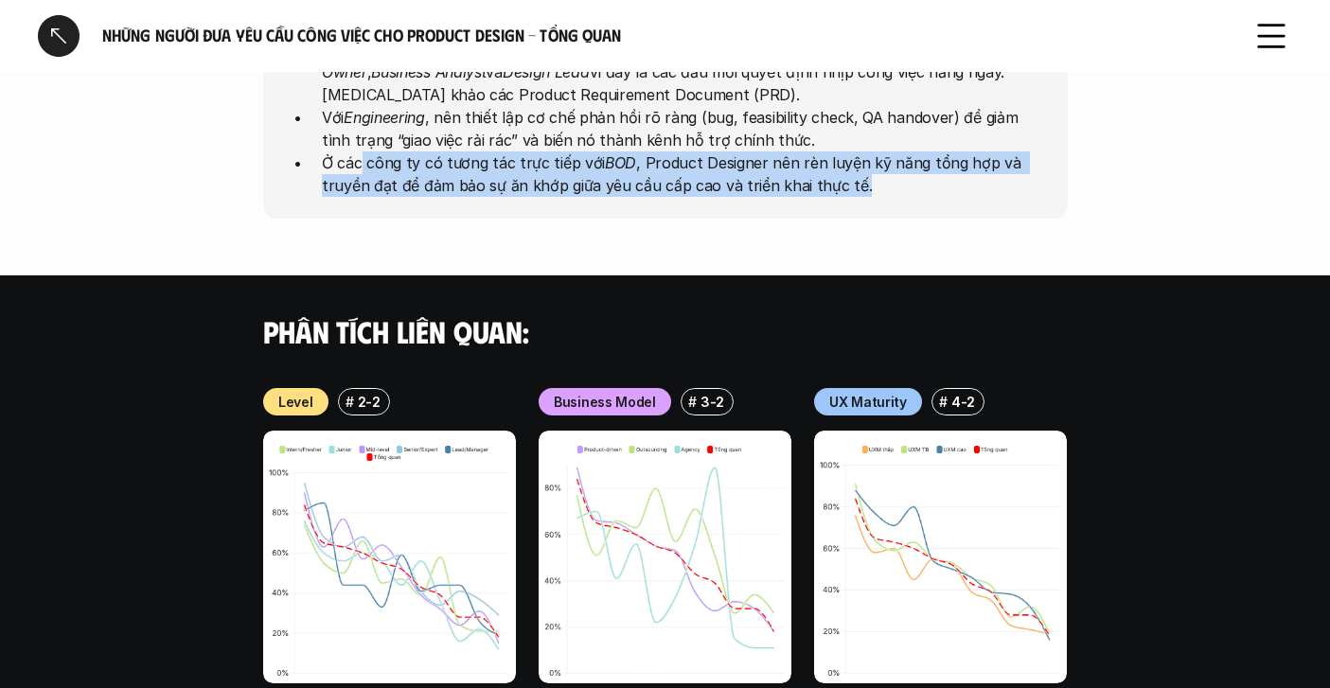
scroll to position [1326, 0]
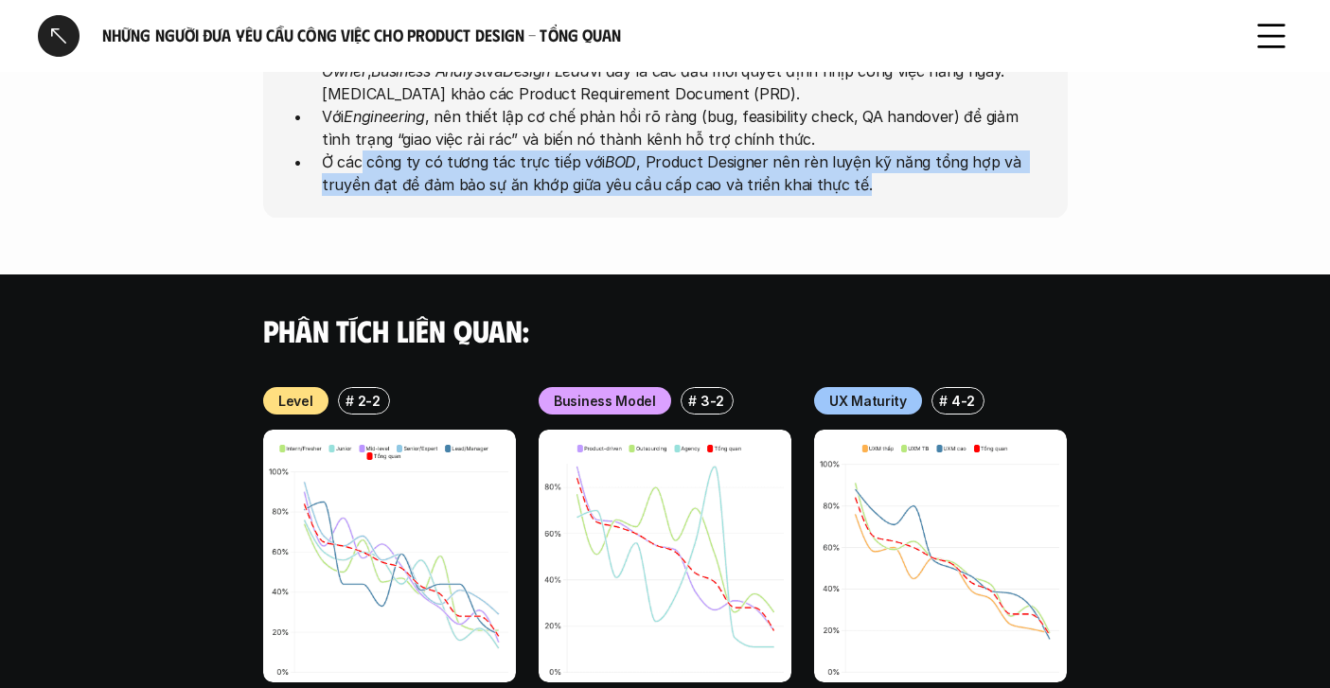
click at [52, 36] on div at bounding box center [59, 36] width 42 height 42
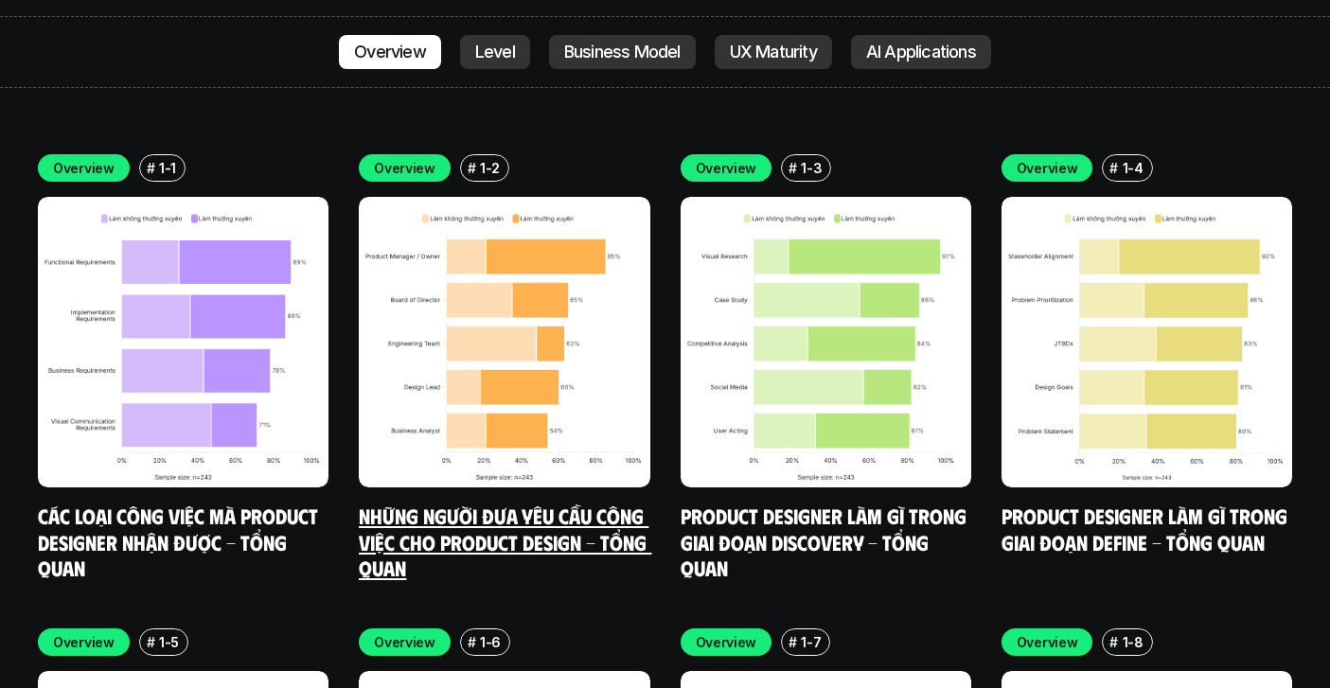
scroll to position [5412, 0]
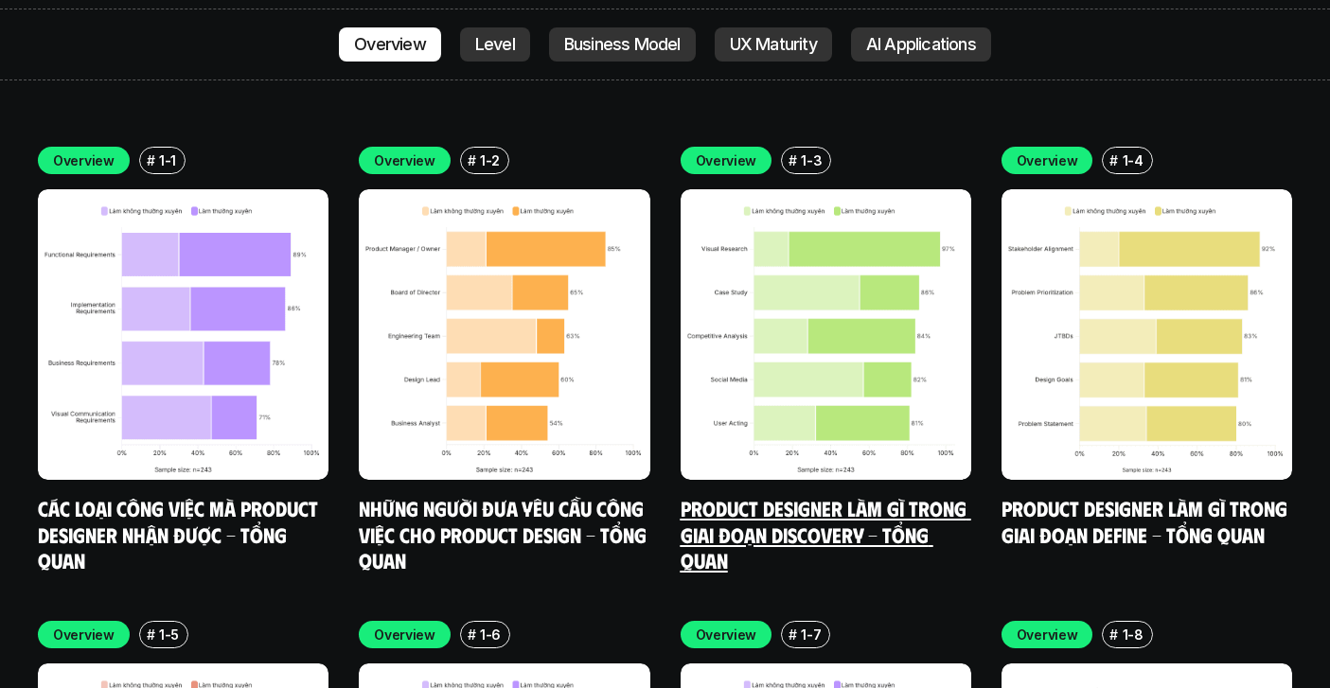
click at [763, 310] on img at bounding box center [826, 334] width 291 height 291
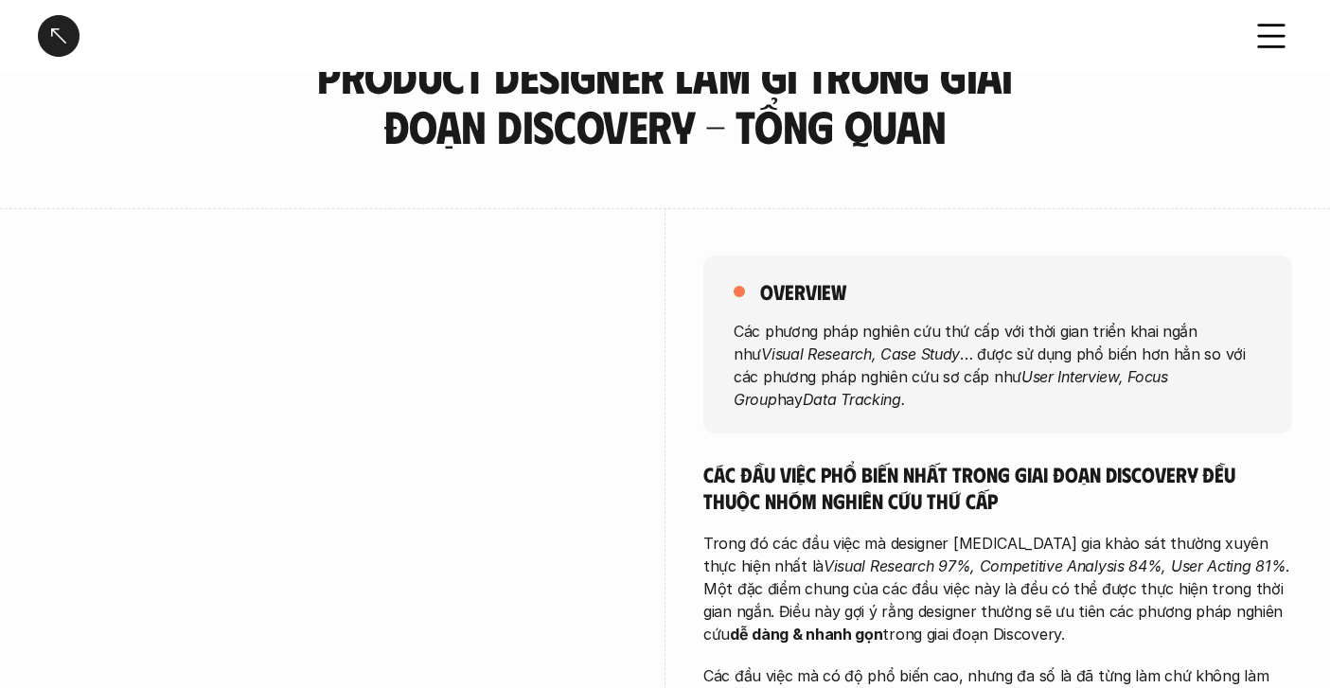
scroll to position [104, 0]
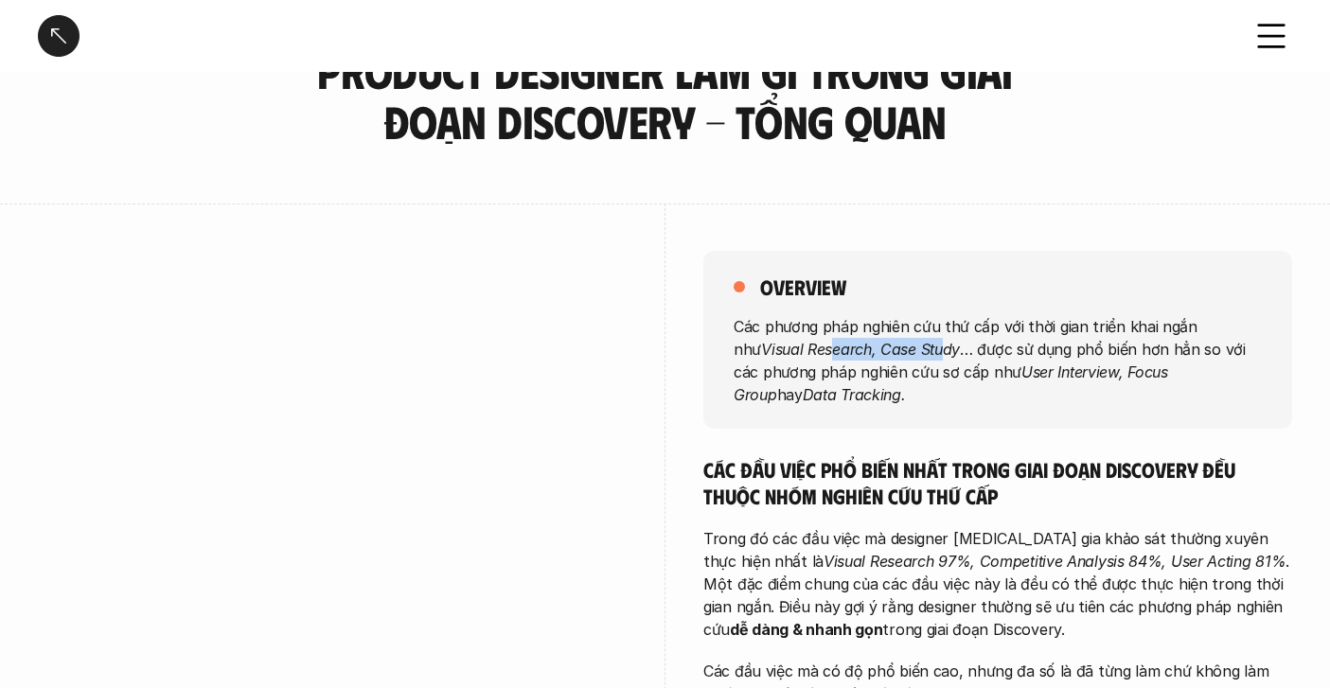
drag, startPoint x: 804, startPoint y: 345, endPoint x: 922, endPoint y: 349, distance: 118.4
click at [922, 349] on em "Visual Research, Case Study" at bounding box center [860, 348] width 199 height 19
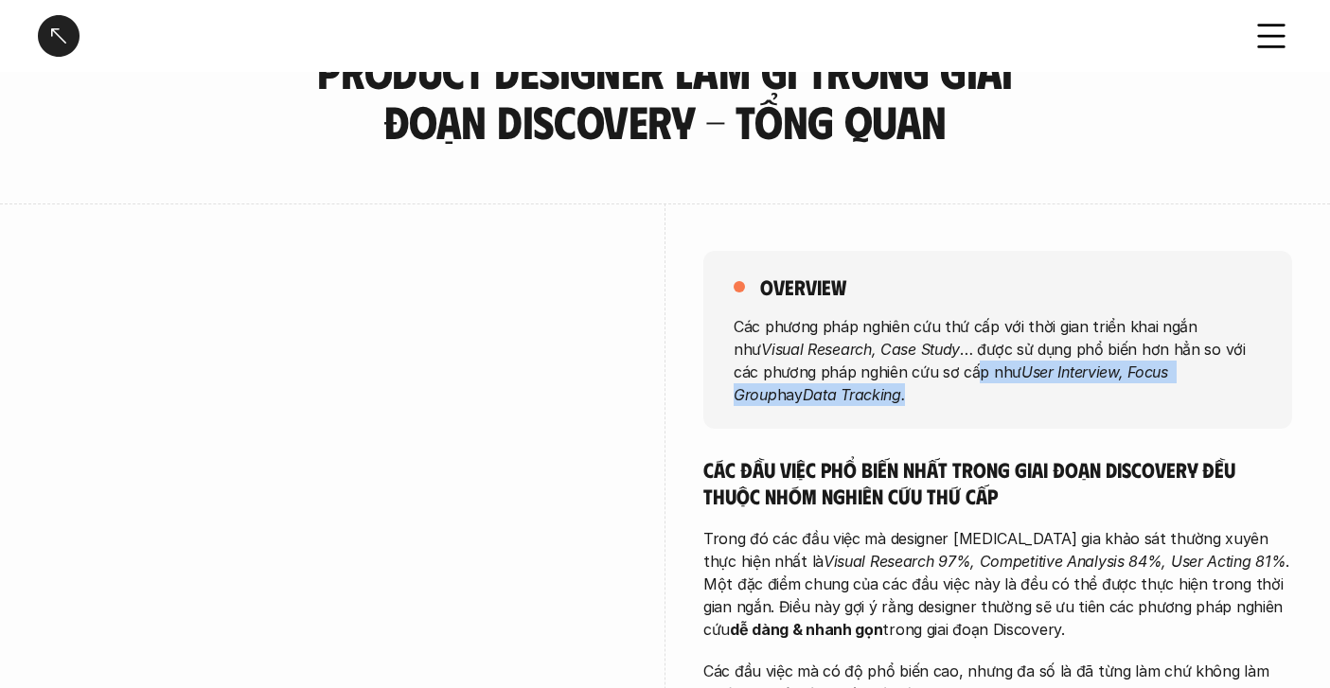
drag, startPoint x: 946, startPoint y: 377, endPoint x: 1060, endPoint y: 388, distance: 115.1
click at [1060, 389] on p "Các phương pháp nghiên cứu thứ cấp với thời gian triển khai ngắn như Visual Res…" at bounding box center [998, 359] width 528 height 91
click at [1019, 392] on p "Các phương pháp nghiên cứu thứ cấp với thời gian triển khai ngắn như Visual Res…" at bounding box center [998, 359] width 528 height 91
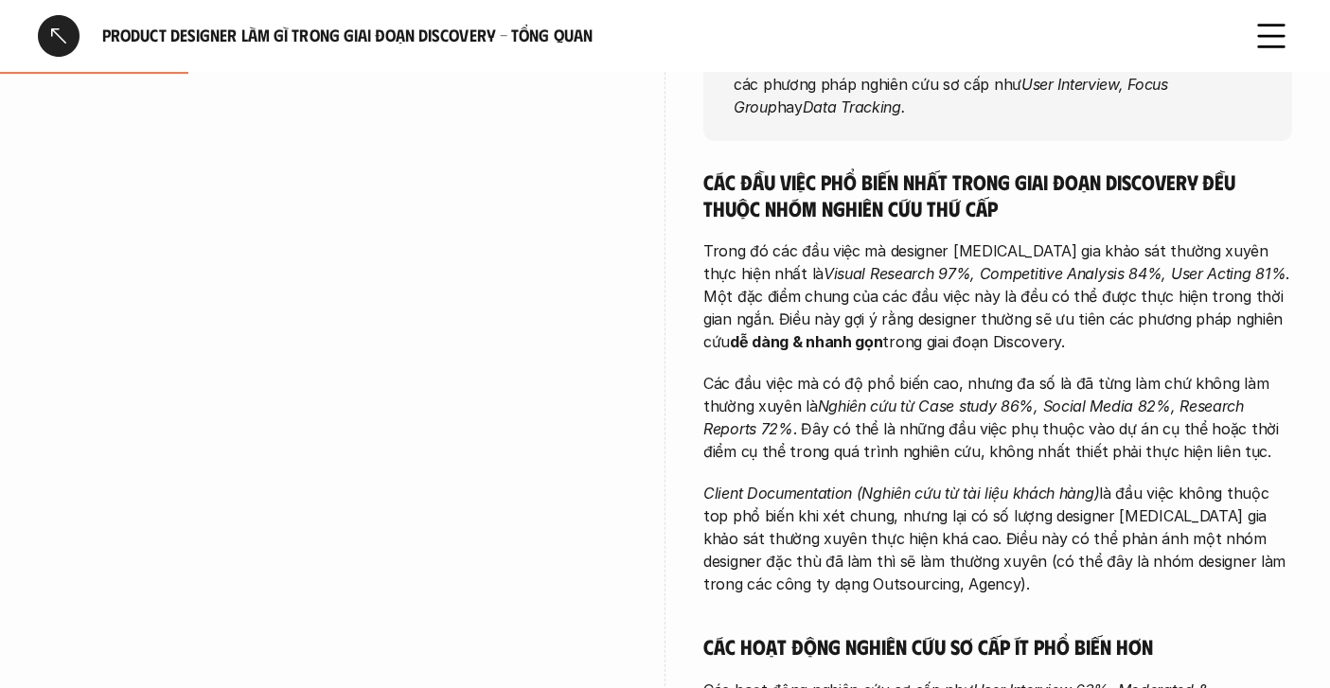
scroll to position [393, 0]
click at [855, 435] on p "Các đầu việc mà có độ phổ biến cao, nhưng đa số là đã từng làm chứ không làm th…" at bounding box center [997, 416] width 589 height 91
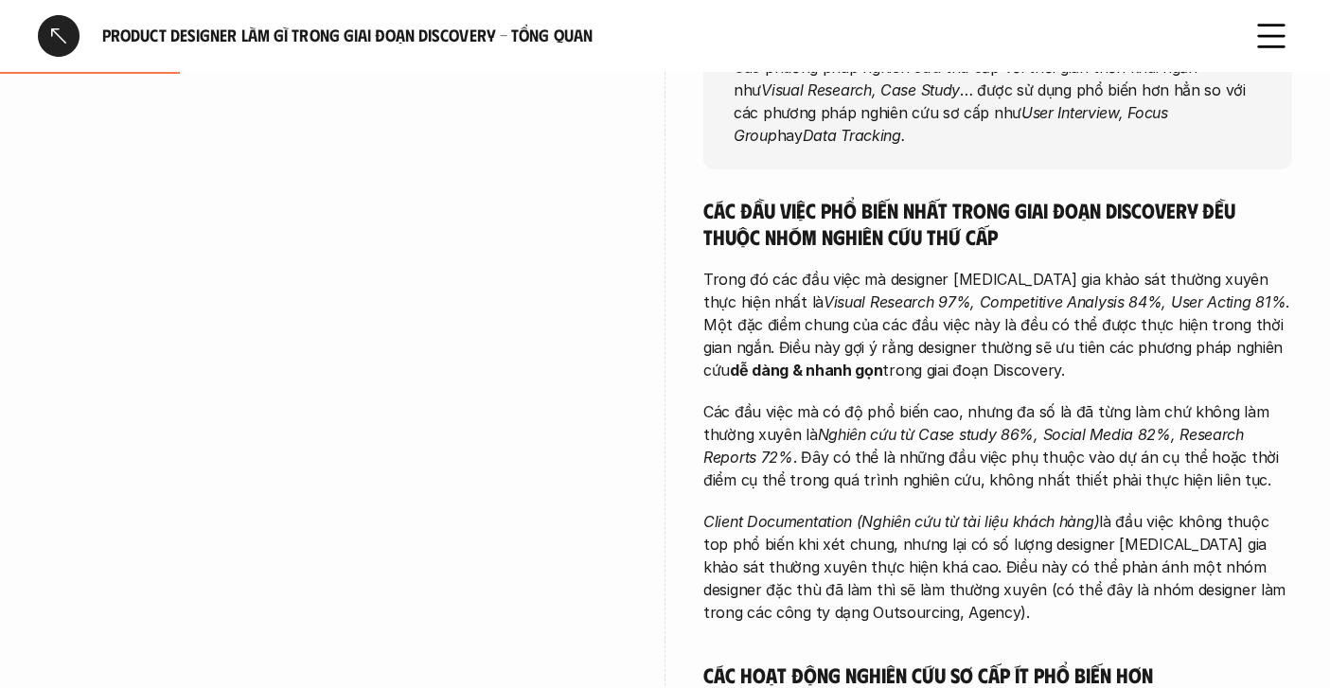
scroll to position [362, 0]
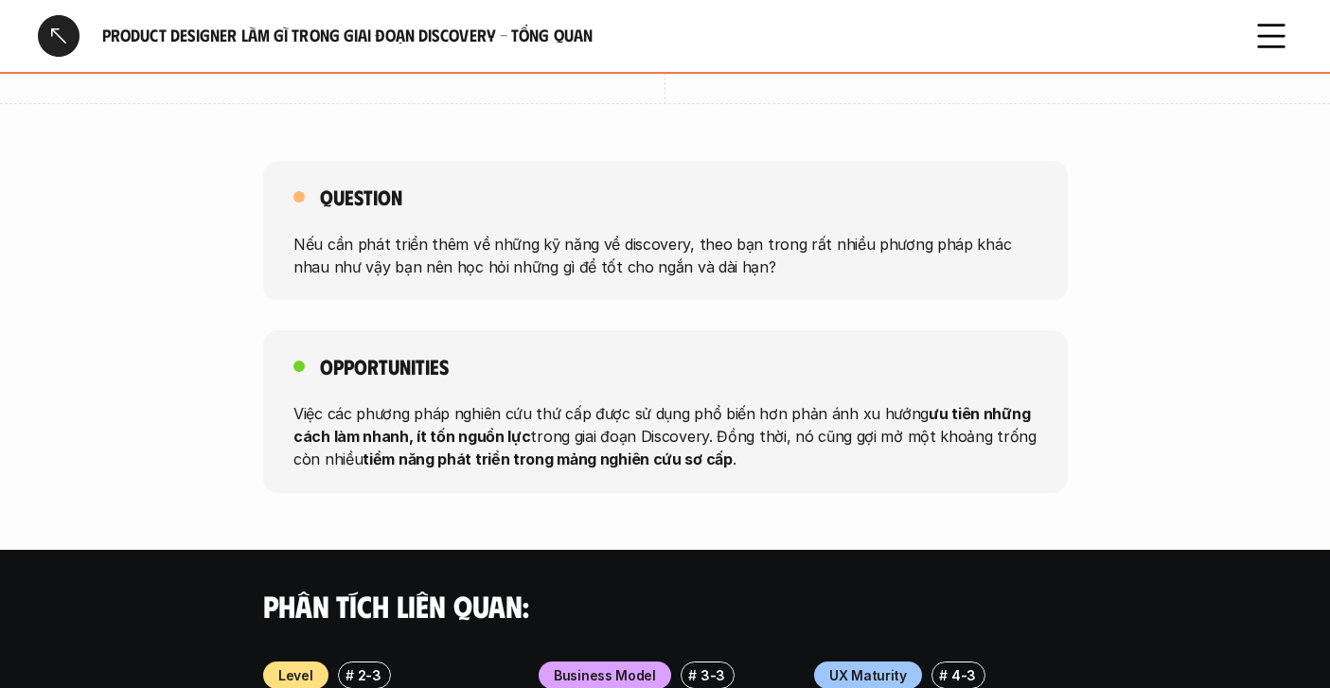
scroll to position [2083, 0]
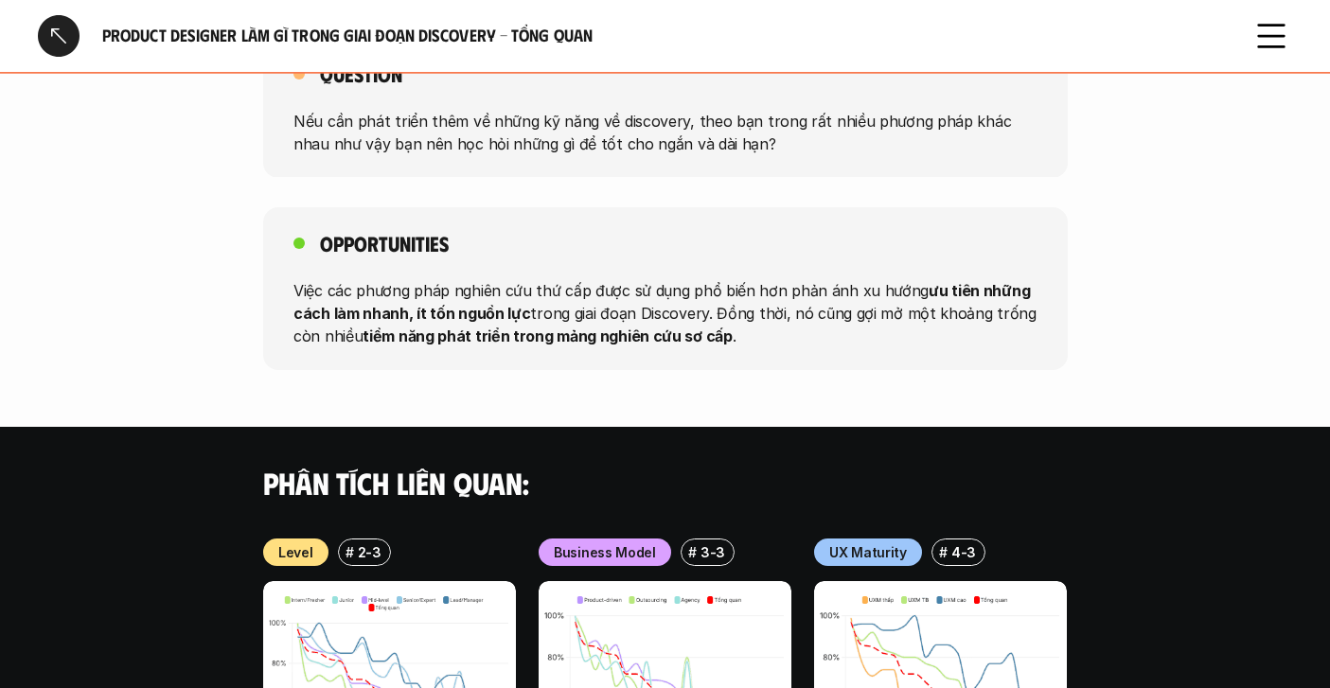
click at [44, 42] on div at bounding box center [59, 36] width 42 height 42
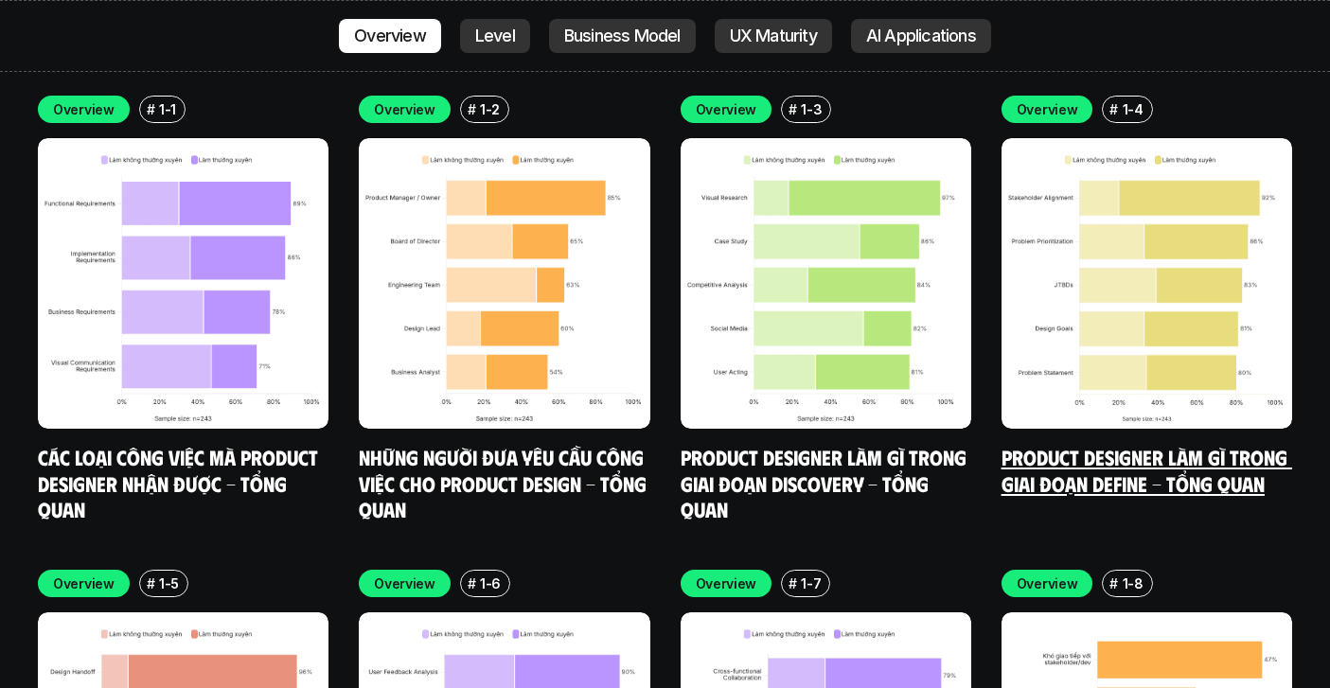
scroll to position [5467, 0]
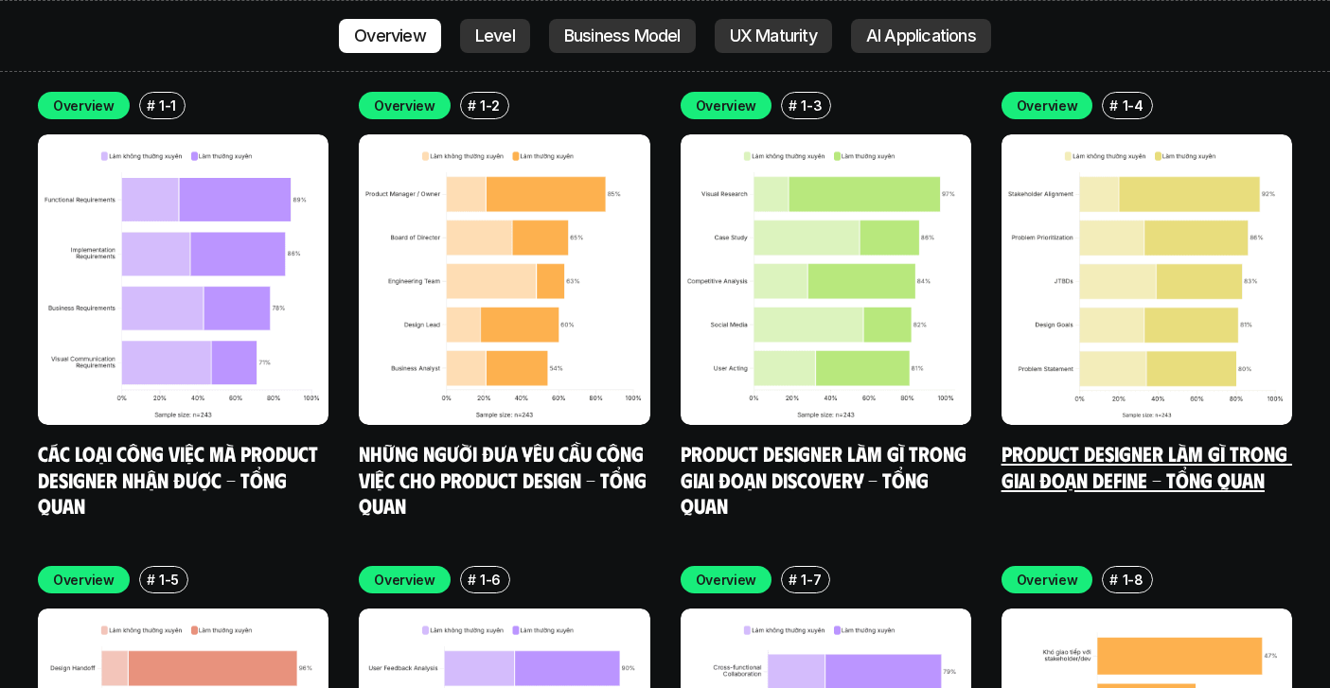
click at [1131, 293] on img at bounding box center [1147, 279] width 291 height 291
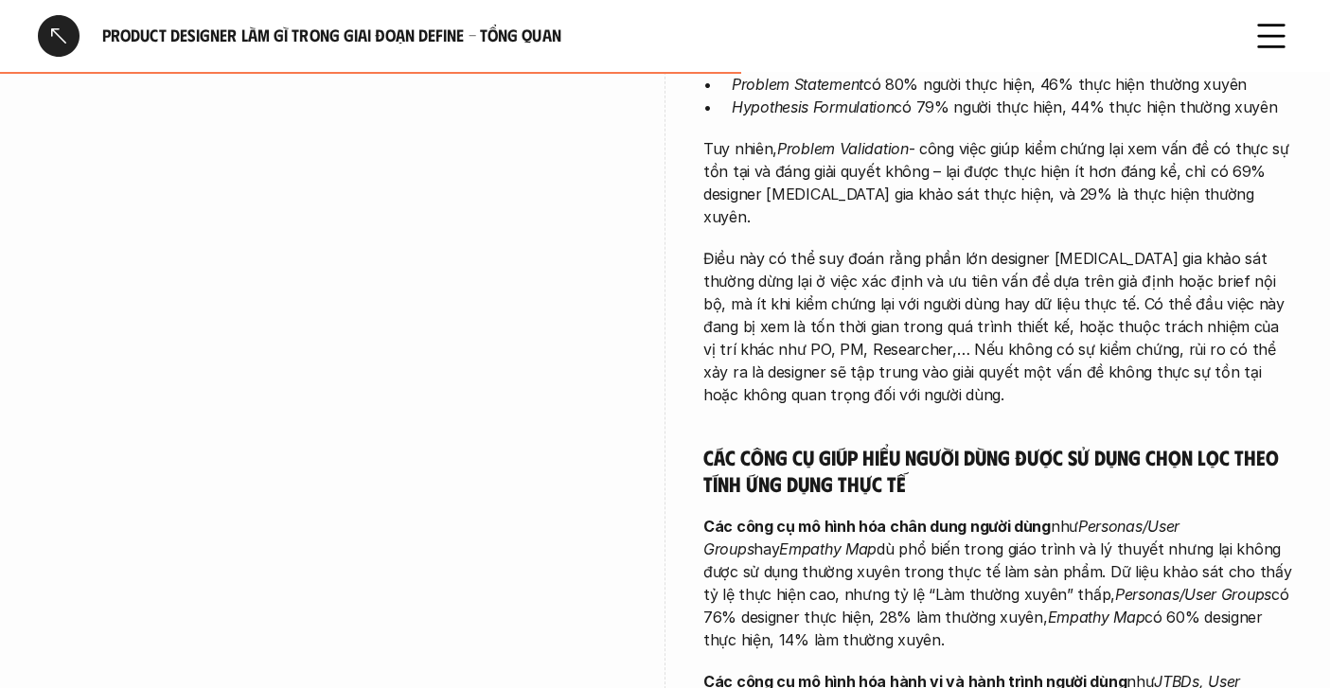
scroll to position [1372, 0]
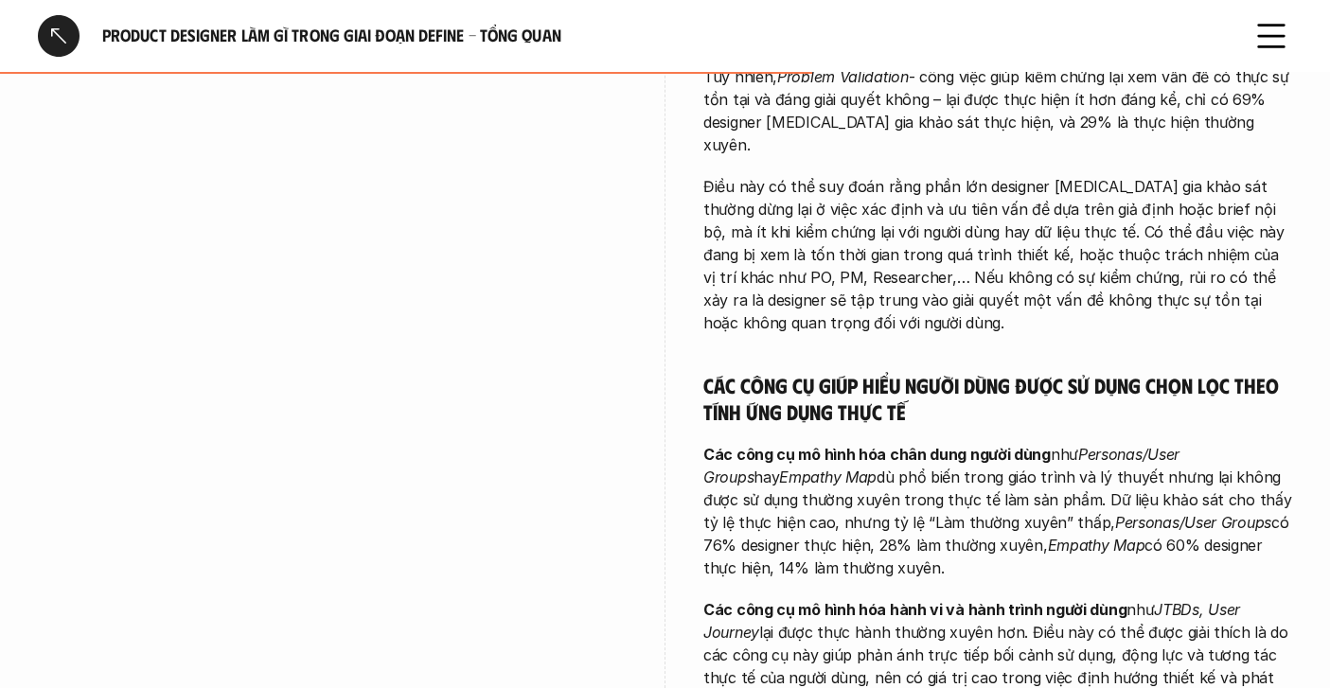
click at [951, 372] on h5 "Các công cụ giúp hiểu người dùng được sử dụng chọn lọc theo tính ứng dụng thực …" at bounding box center [997, 398] width 589 height 52
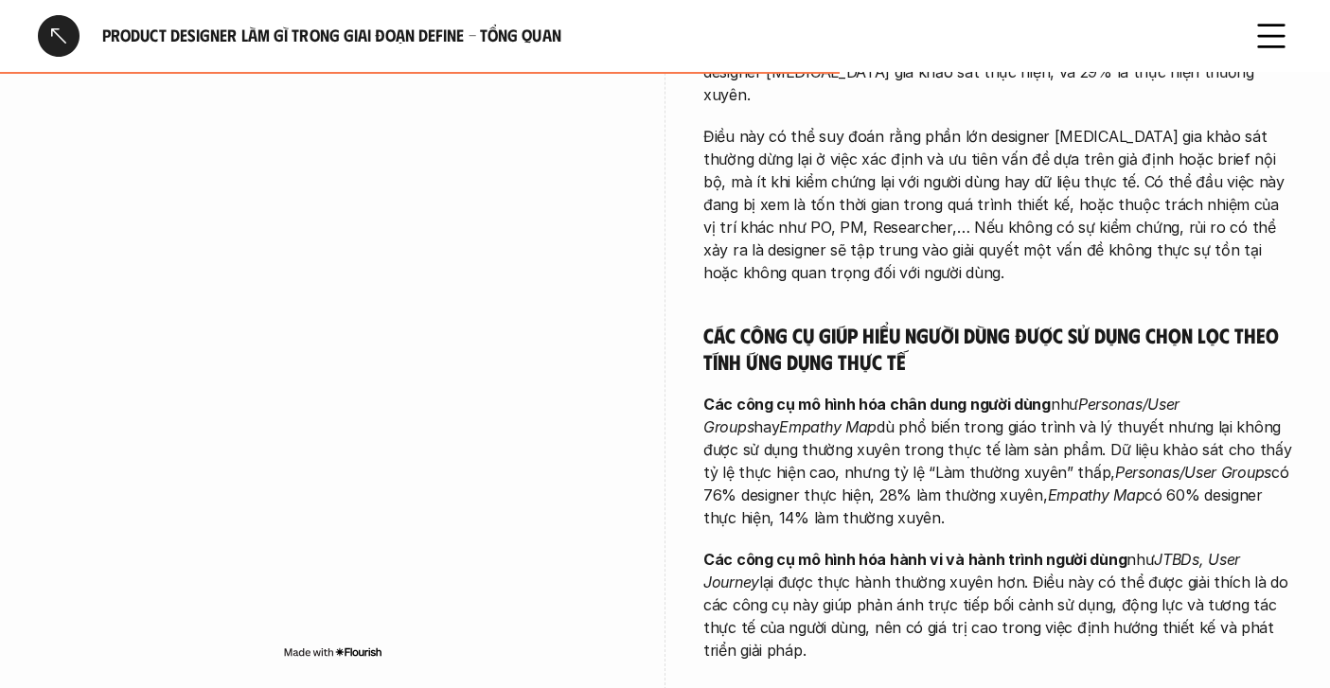
scroll to position [1430, 0]
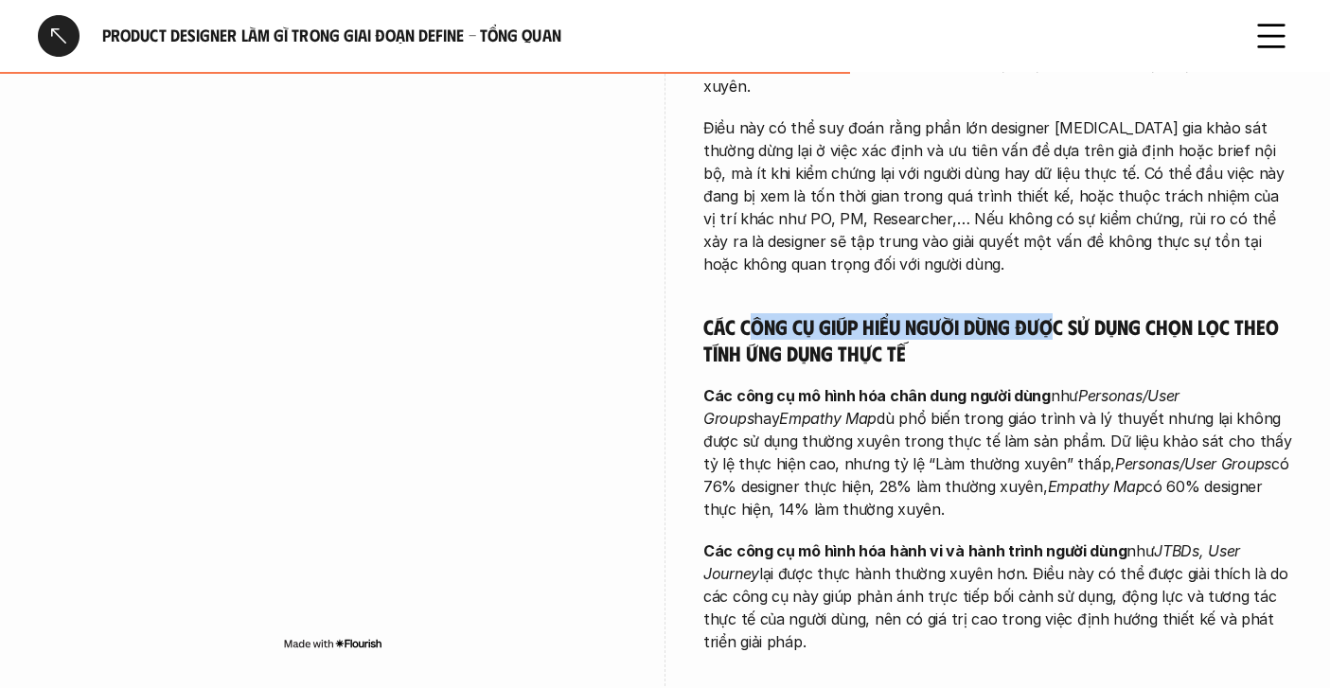
drag, startPoint x: 755, startPoint y: 302, endPoint x: 1056, endPoint y: 303, distance: 301.0
click at [1056, 313] on h5 "Các công cụ giúp hiểu người dùng được sử dụng chọn lọc theo tính ứng dụng thực …" at bounding box center [997, 339] width 589 height 52
click at [950, 330] on h5 "Các công cụ giúp hiểu người dùng được sử dụng chọn lọc theo tính ứng dụng thực …" at bounding box center [997, 339] width 589 height 52
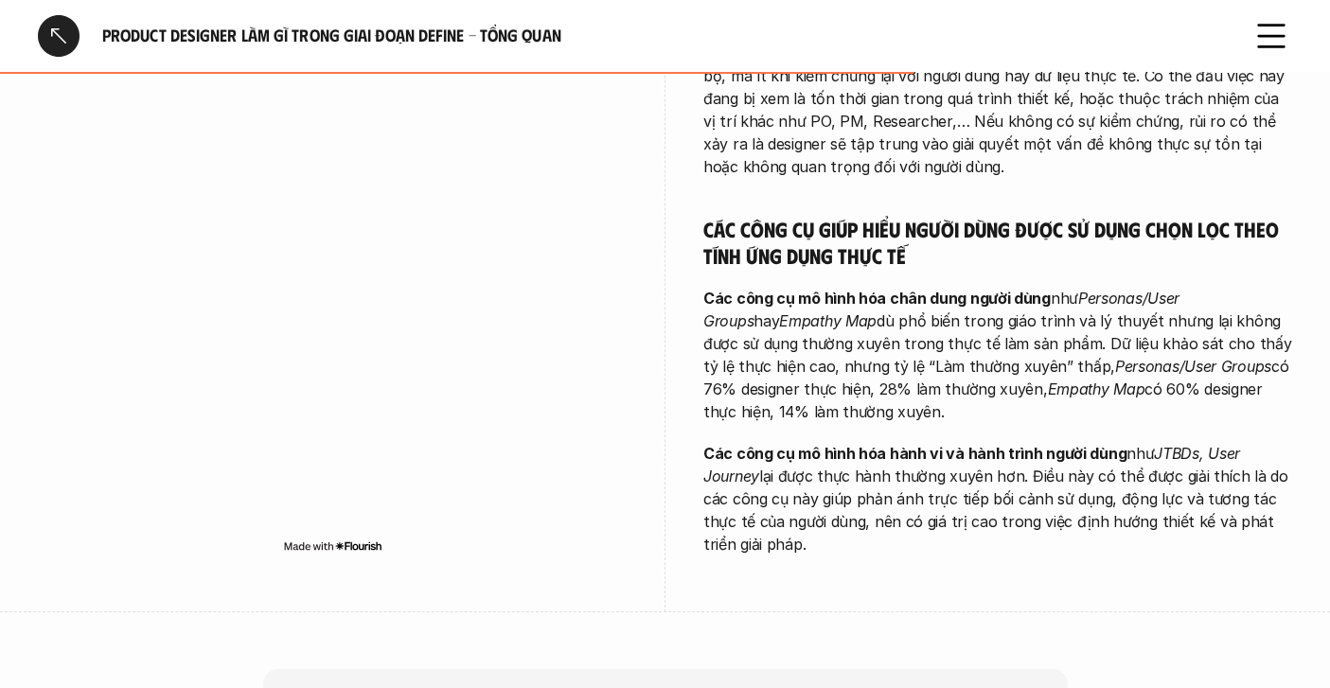
scroll to position [1529, 0]
drag, startPoint x: 709, startPoint y: 275, endPoint x: 1003, endPoint y: 277, distance: 293.5
click at [1003, 288] on strong "Các công cụ mô hình hóa chân dung người dùng" at bounding box center [876, 297] width 347 height 19
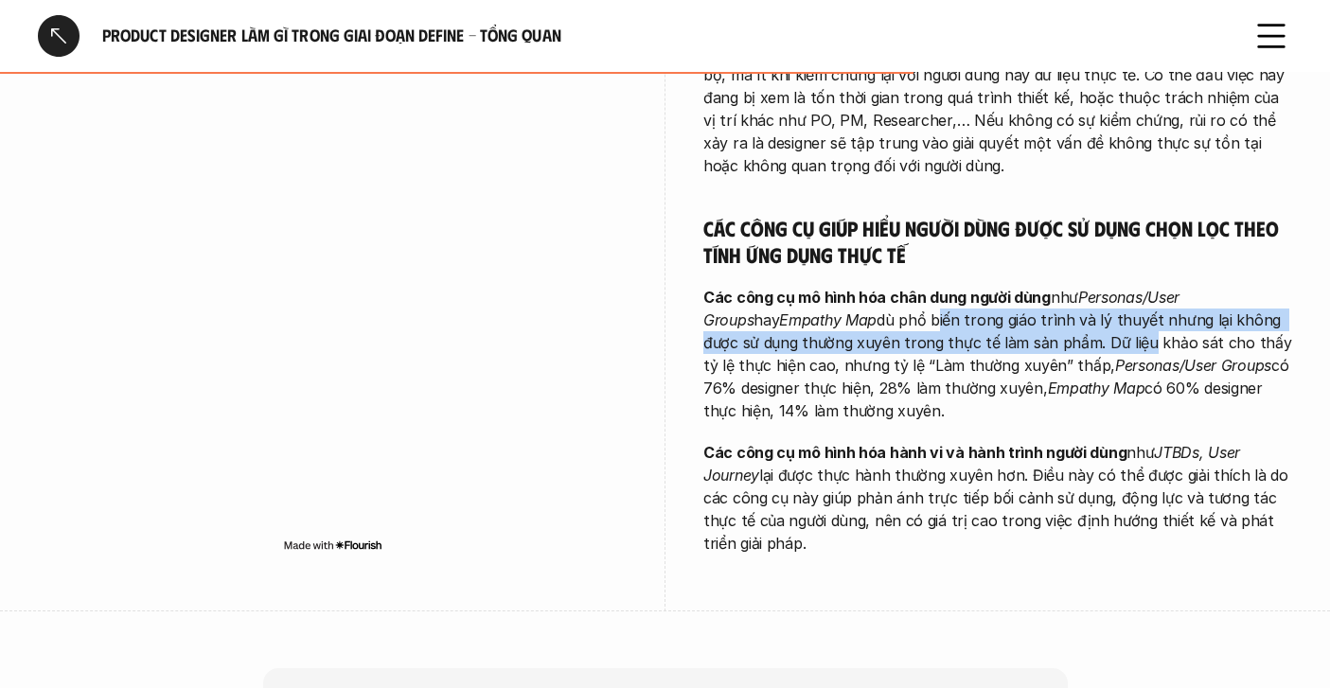
drag, startPoint x: 855, startPoint y: 306, endPoint x: 1039, endPoint y: 331, distance: 186.4
click at [1039, 331] on p "Các công cụ mô hình hóa chân dung người dùng như Personas/User Groups hay Empat…" at bounding box center [997, 354] width 589 height 136
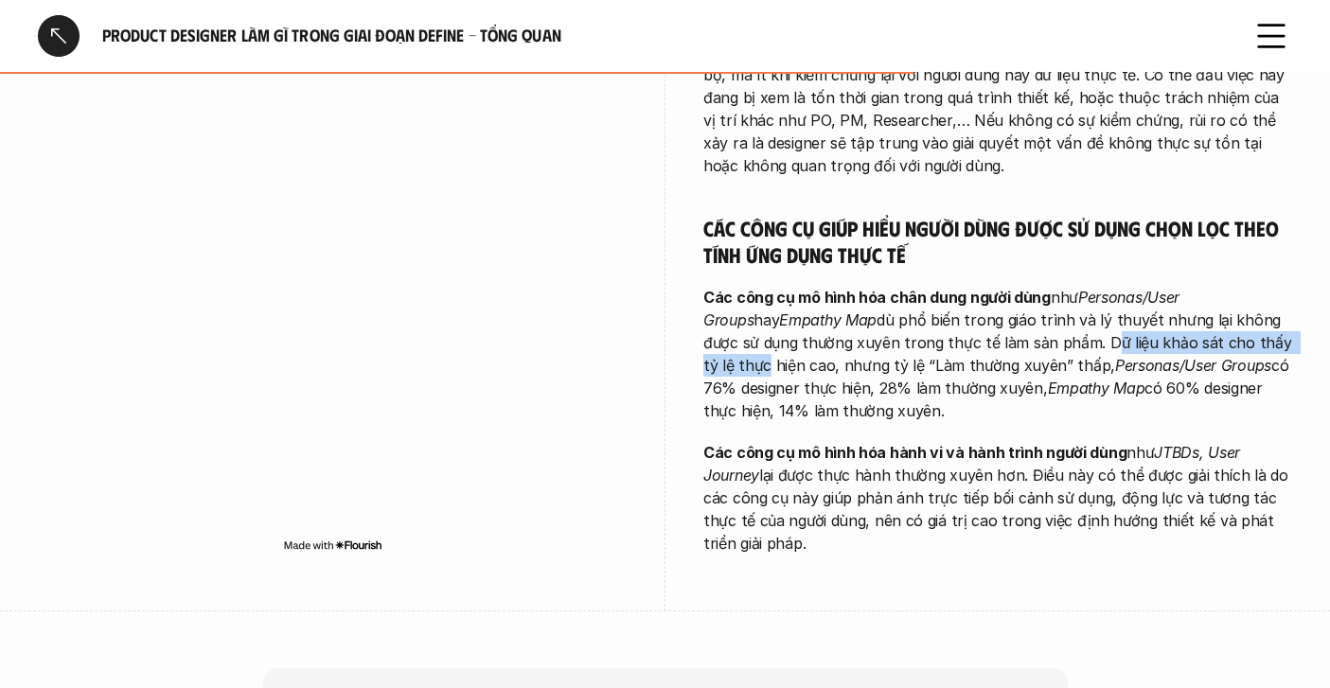
drag, startPoint x: 1002, startPoint y: 322, endPoint x: 1229, endPoint y: 322, distance: 227.2
click at [1229, 322] on p "Các công cụ mô hình hóa chân dung người dùng như Personas/User Groups hay Empat…" at bounding box center [997, 354] width 589 height 136
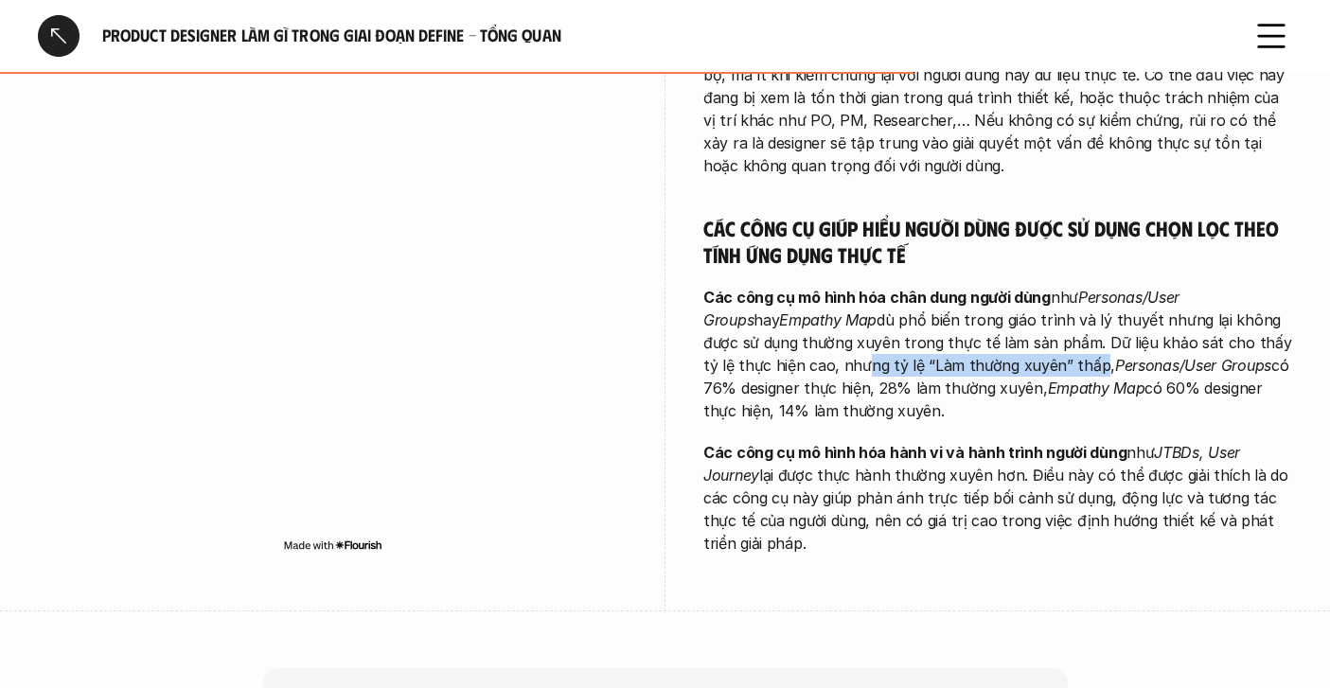
drag, startPoint x: 756, startPoint y: 346, endPoint x: 977, endPoint y: 343, distance: 220.6
click at [978, 345] on p "Các công cụ mô hình hóa chân dung người dùng như Personas/User Groups hay Empat…" at bounding box center [997, 354] width 589 height 136
drag, startPoint x: 995, startPoint y: 344, endPoint x: 849, endPoint y: 372, distance: 148.5
click at [849, 372] on p "Các công cụ mô hình hóa chân dung người dùng như Personas/User Groups hay Empat…" at bounding box center [997, 354] width 589 height 136
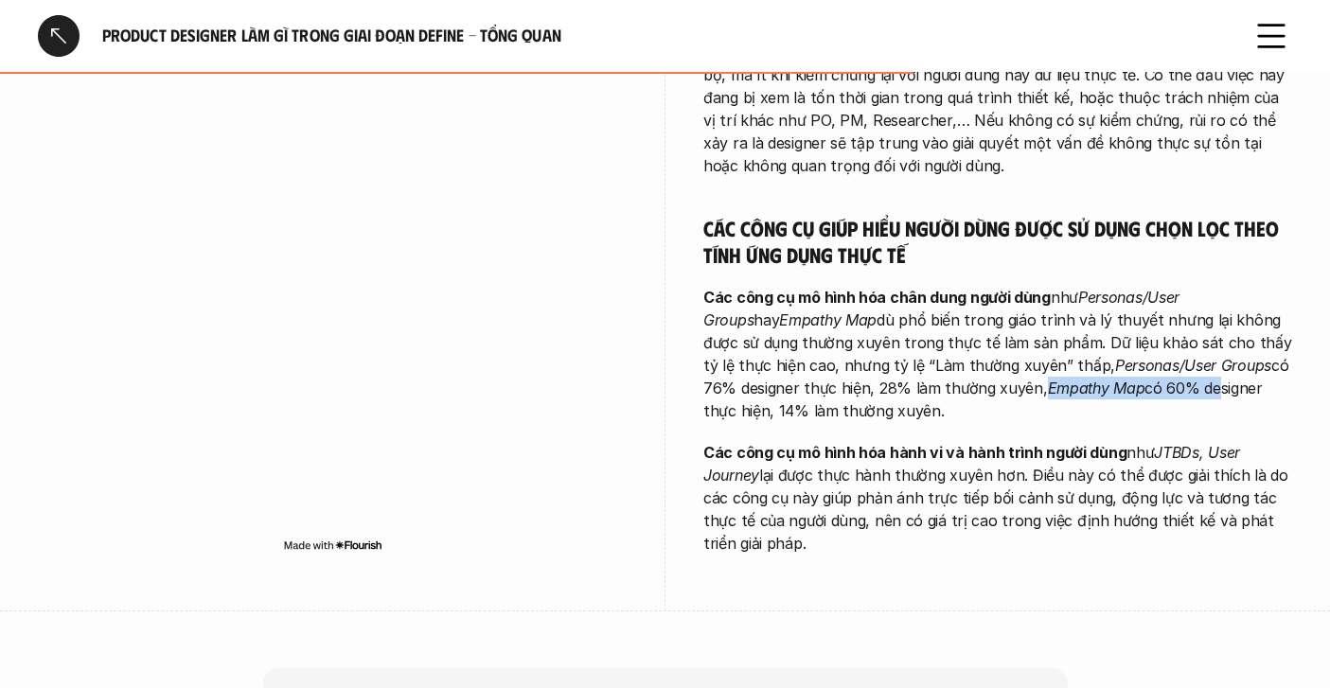
drag, startPoint x: 942, startPoint y: 369, endPoint x: 1105, endPoint y: 369, distance: 162.8
click at [1105, 369] on p "Các công cụ mô hình hóa chân dung người dùng như Personas/User Groups hay Empat…" at bounding box center [997, 354] width 589 height 136
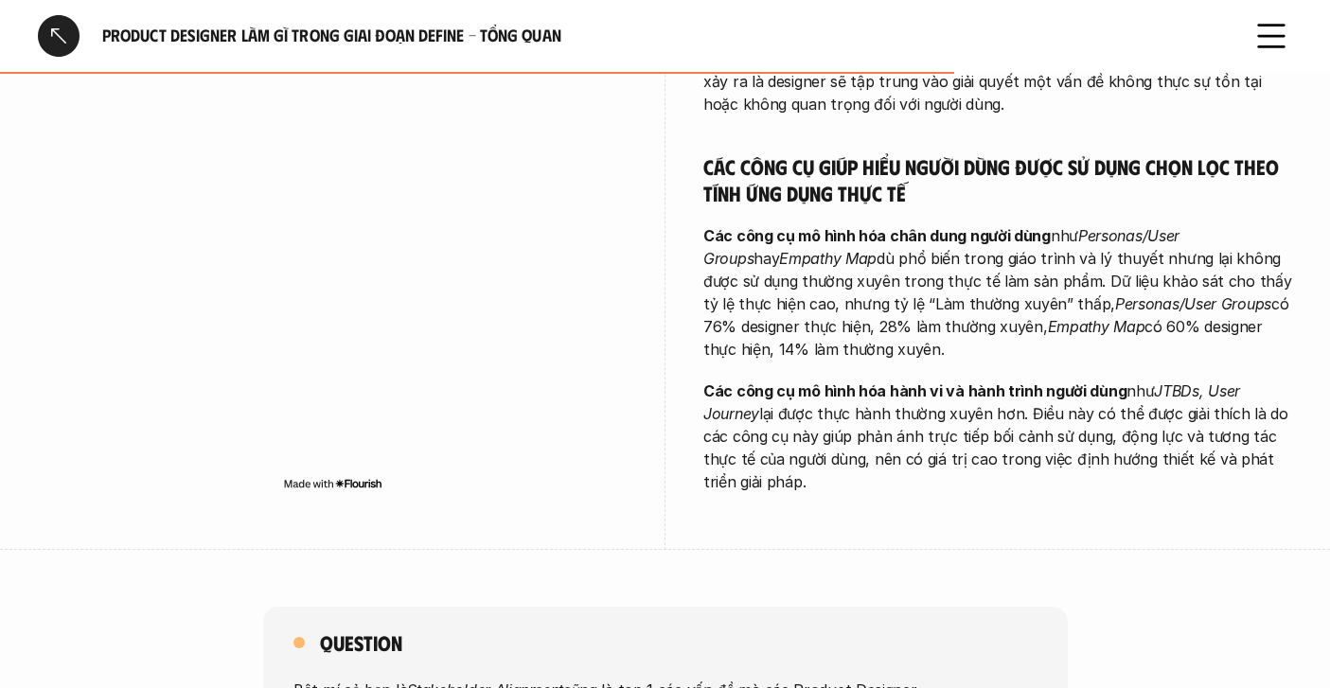
scroll to position [1592, 0]
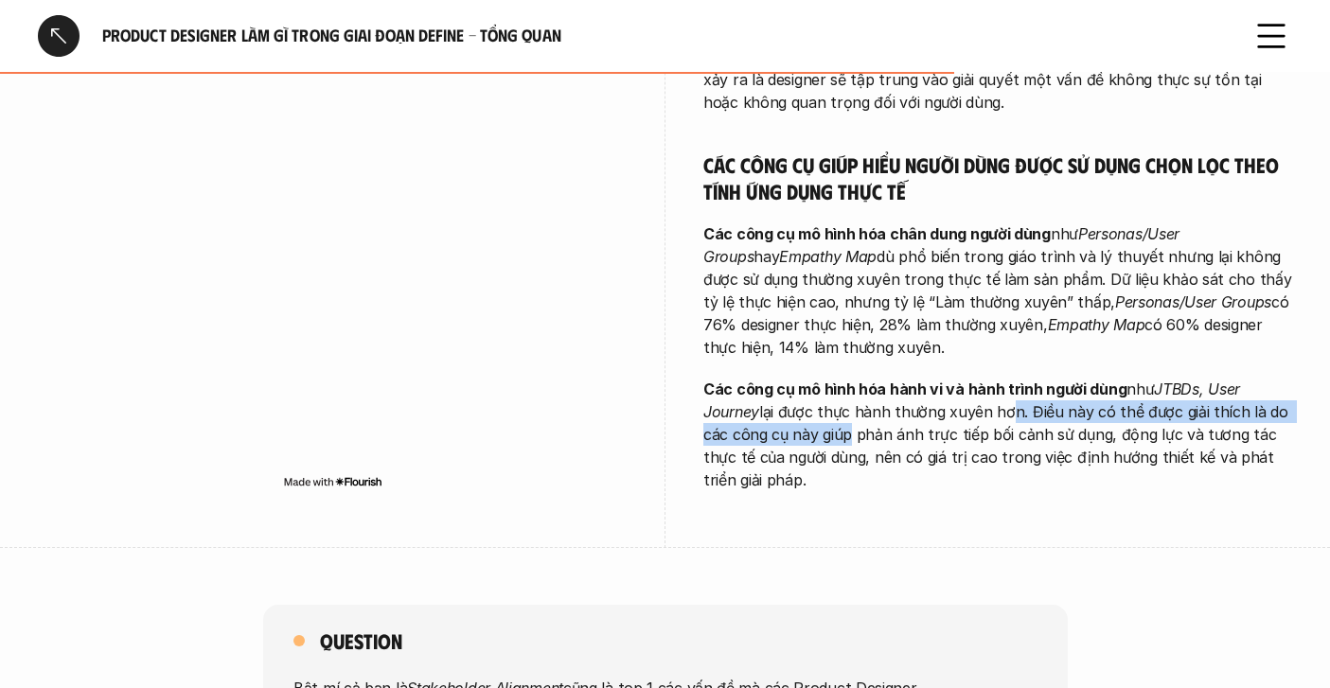
drag, startPoint x: 837, startPoint y: 401, endPoint x: 1007, endPoint y: 399, distance: 170.4
click at [1007, 399] on p "Các công cụ mô hình hóa hành vi và hành trình người dùng như JTBDs, User Journe…" at bounding box center [997, 435] width 589 height 114
click at [1044, 391] on p "Các công cụ mô hình hóa hành vi và hành trình người dùng như JTBDs, User Journe…" at bounding box center [997, 435] width 589 height 114
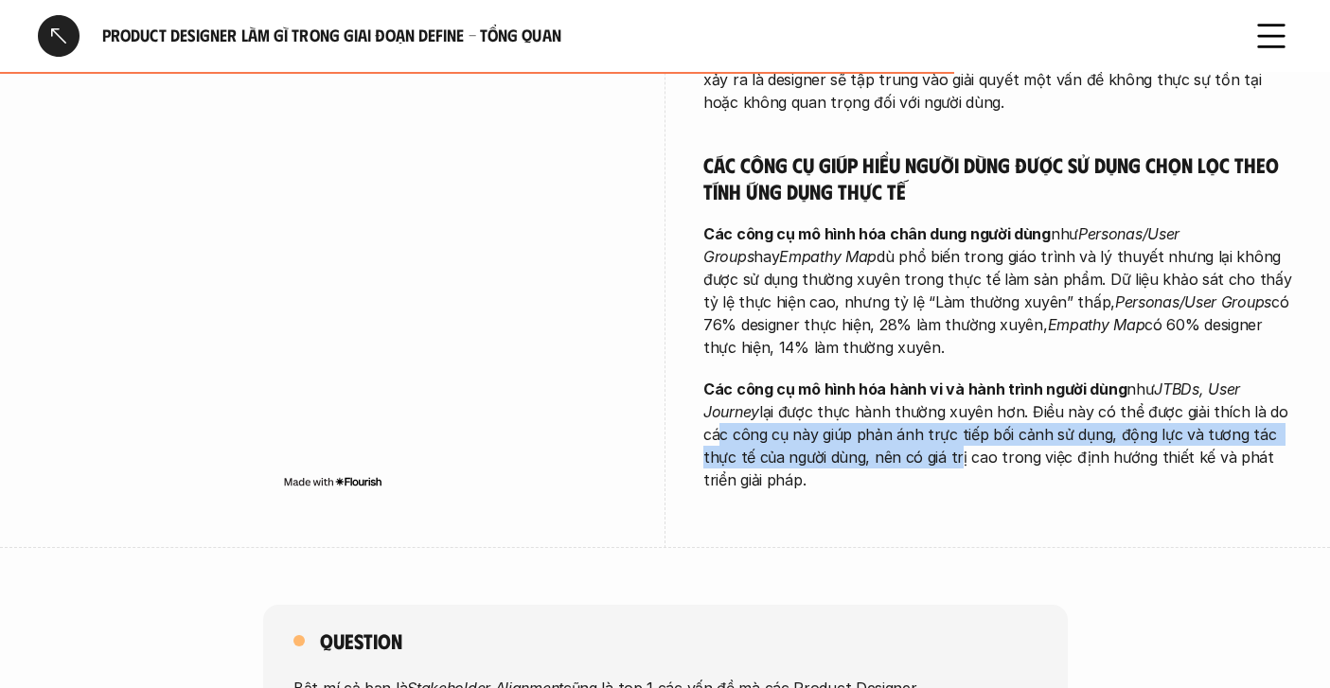
drag, startPoint x: 713, startPoint y: 422, endPoint x: 950, endPoint y: 428, distance: 237.7
click at [950, 428] on p "Các công cụ mô hình hóa hành vi và hành trình người dùng như JTBDs, User Journe…" at bounding box center [997, 435] width 589 height 114
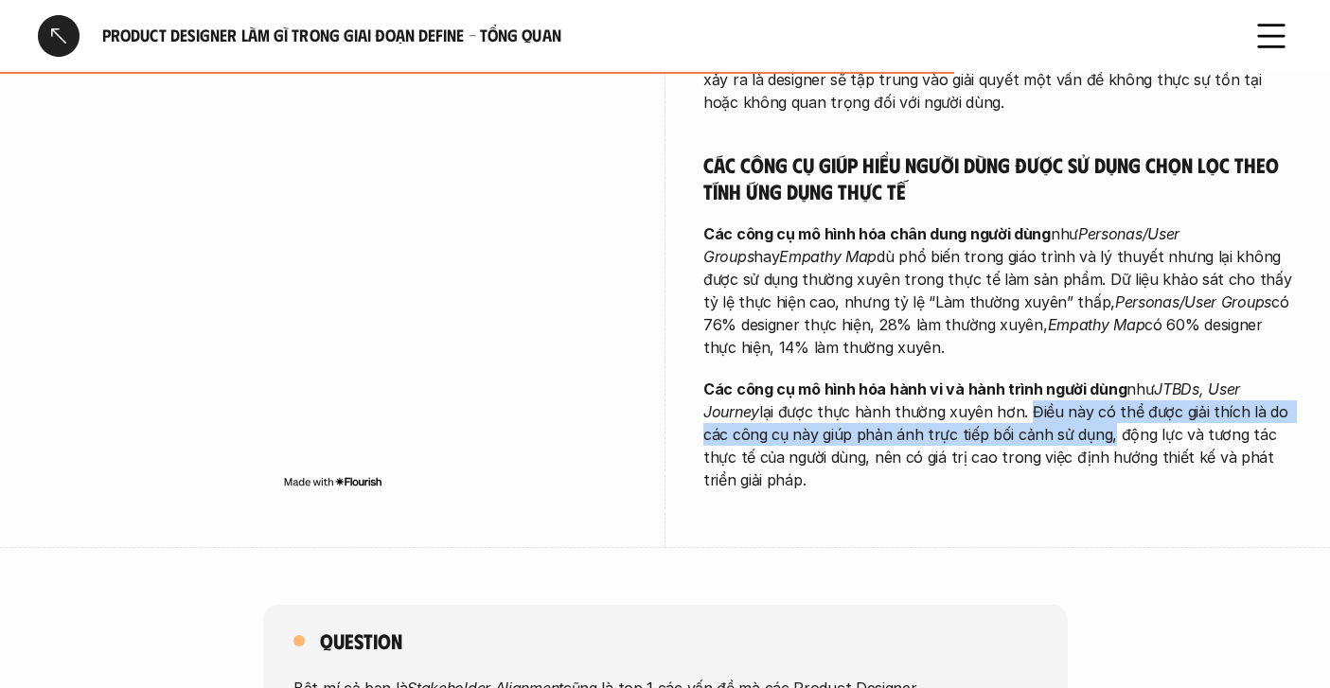
drag, startPoint x: 1022, startPoint y: 389, endPoint x: 1099, endPoint y: 417, distance: 81.4
click at [1100, 421] on p "Các công cụ mô hình hóa hành vi và hành trình người dùng như JTBDs, User Journe…" at bounding box center [997, 435] width 589 height 114
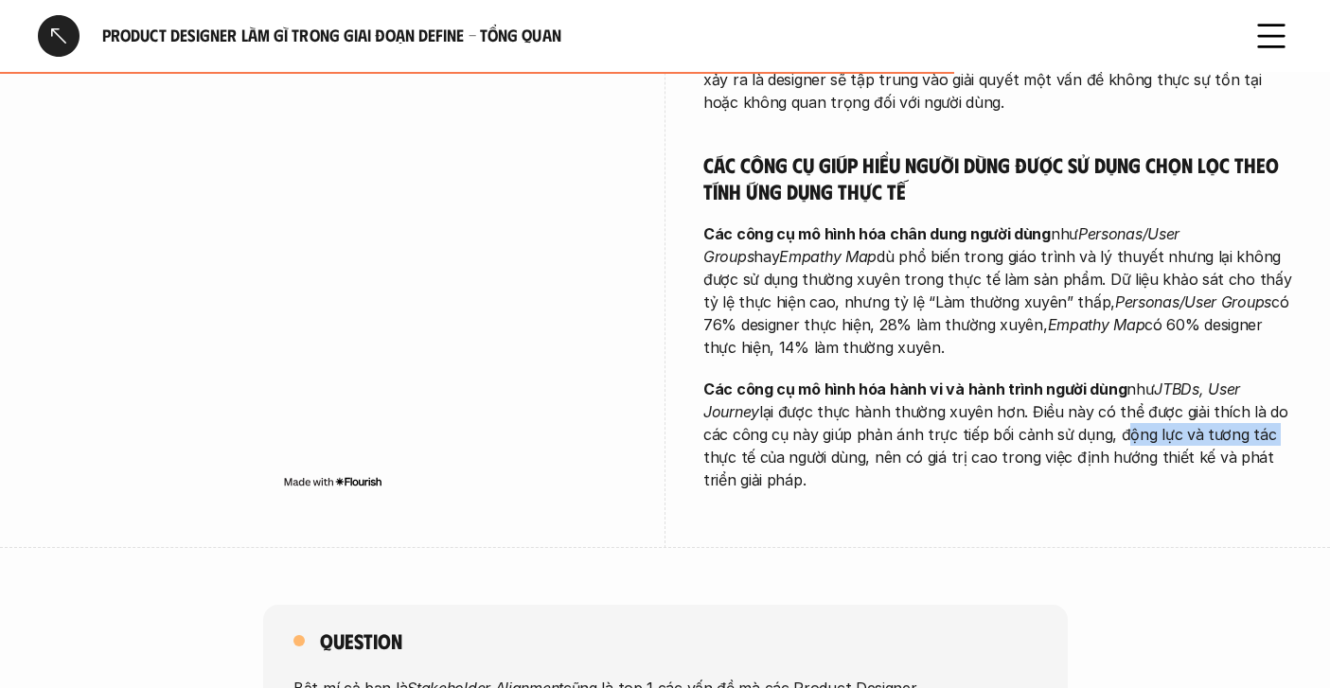
drag, startPoint x: 1110, startPoint y: 413, endPoint x: 1261, endPoint y: 413, distance: 150.5
click at [1261, 413] on p "Các công cụ mô hình hóa hành vi và hành trình người dùng như JTBDs, User Journe…" at bounding box center [997, 435] width 589 height 114
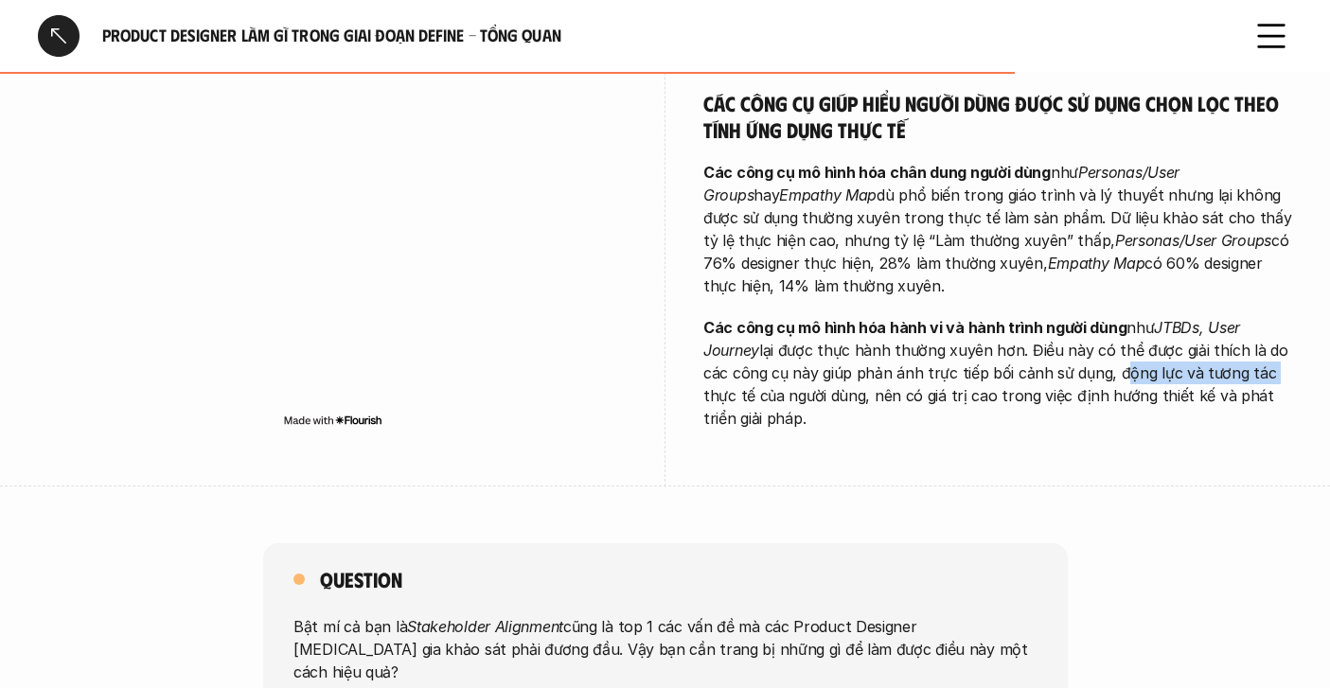
scroll to position [1690, 0]
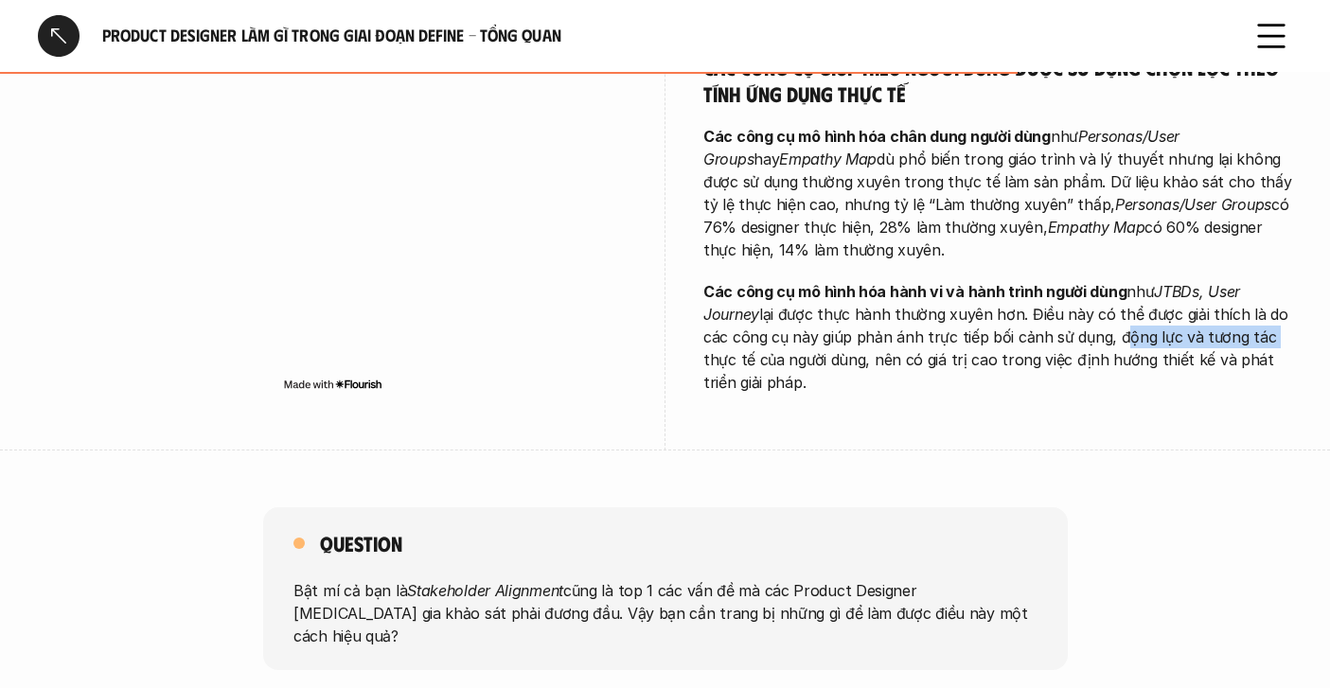
drag, startPoint x: 859, startPoint y: 335, endPoint x: 1072, endPoint y: 373, distance: 216.3
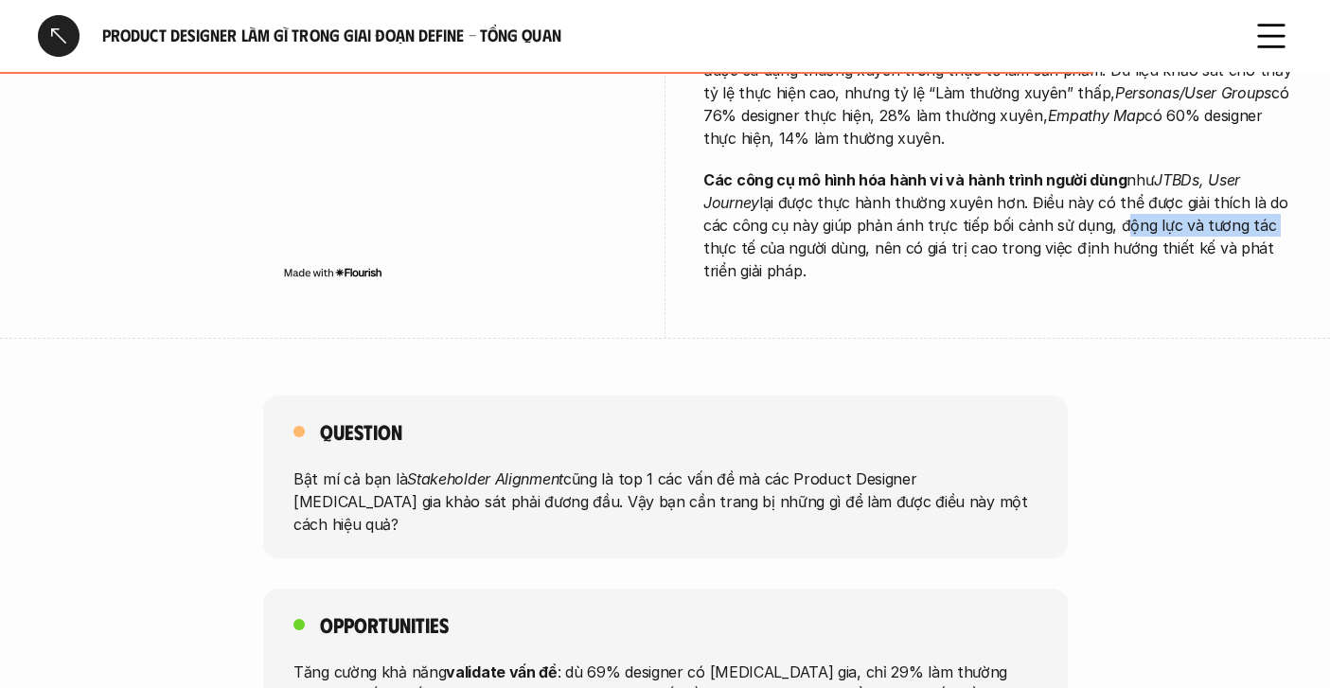
scroll to position [1808, 0]
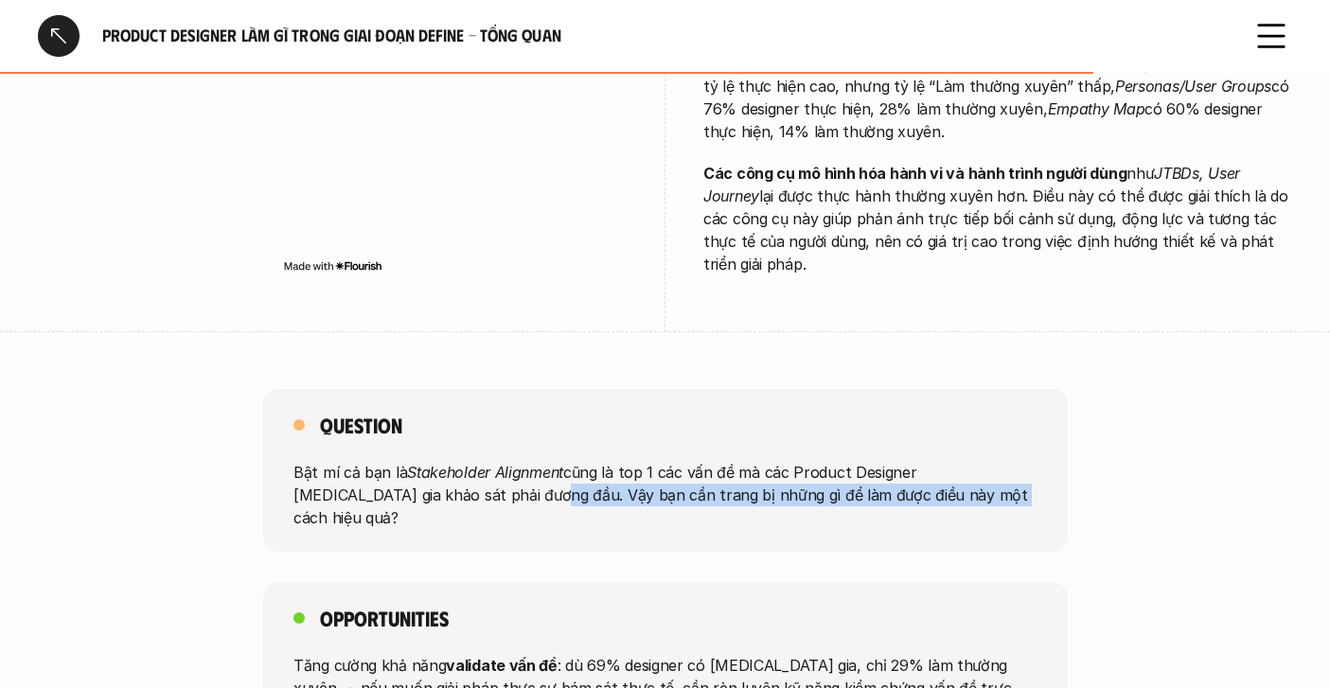
drag, startPoint x: 416, startPoint y: 477, endPoint x: 867, endPoint y: 480, distance: 451.6
click at [867, 480] on p "Bật mí cả bạn là Stakeholder Alignment cũng là top 1 các vấn đề mà các Product …" at bounding box center [665, 495] width 744 height 68
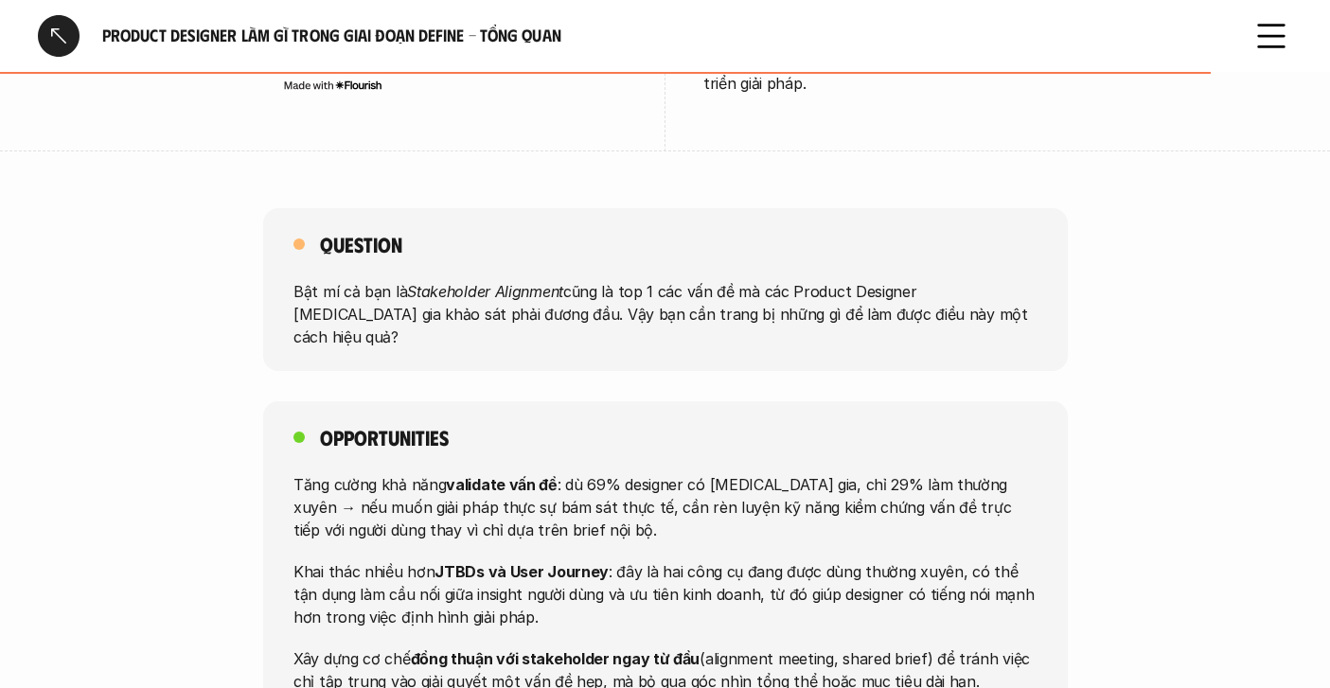
scroll to position [1990, 0]
drag, startPoint x: 324, startPoint y: 438, endPoint x: 488, endPoint y: 438, distance: 163.8
click at [488, 471] on p "Tăng cường khả năng validate vấn đề : dù 69% designer có [MEDICAL_DATA] gia, ch…" at bounding box center [665, 505] width 744 height 68
click at [488, 473] on strong "validate vấn đề" at bounding box center [502, 482] width 112 height 19
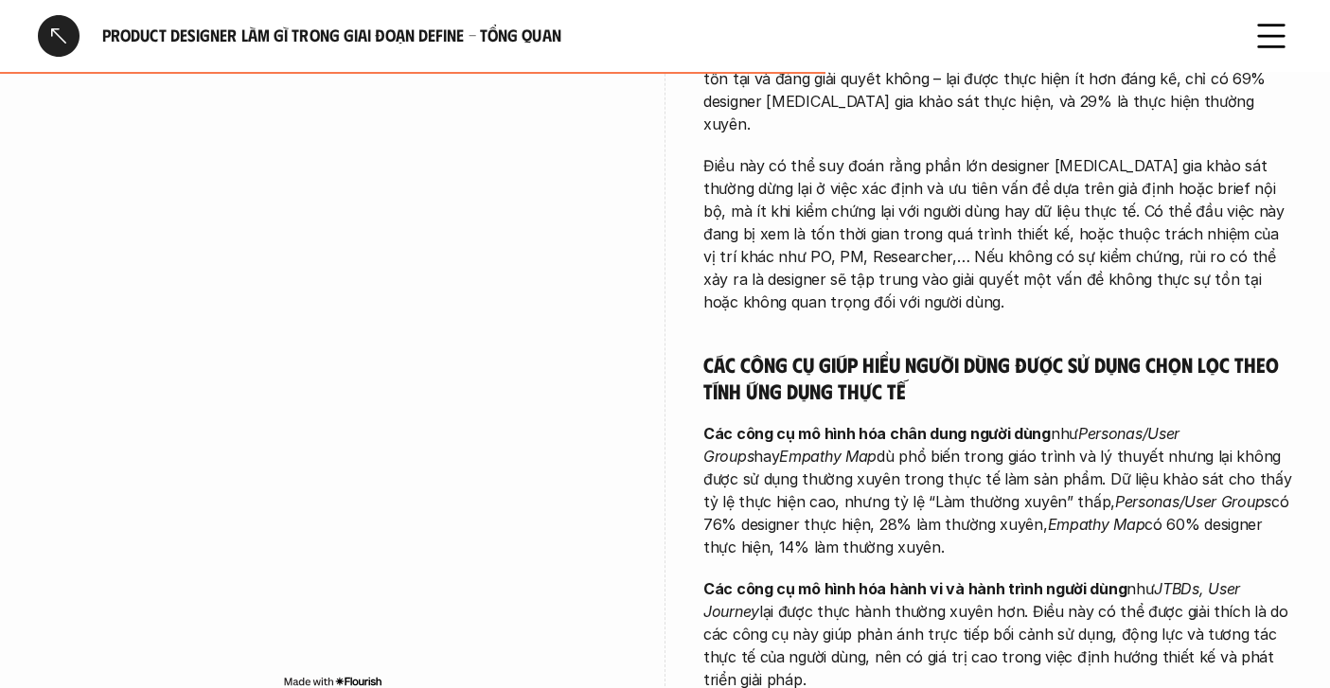
scroll to position [1377, 0]
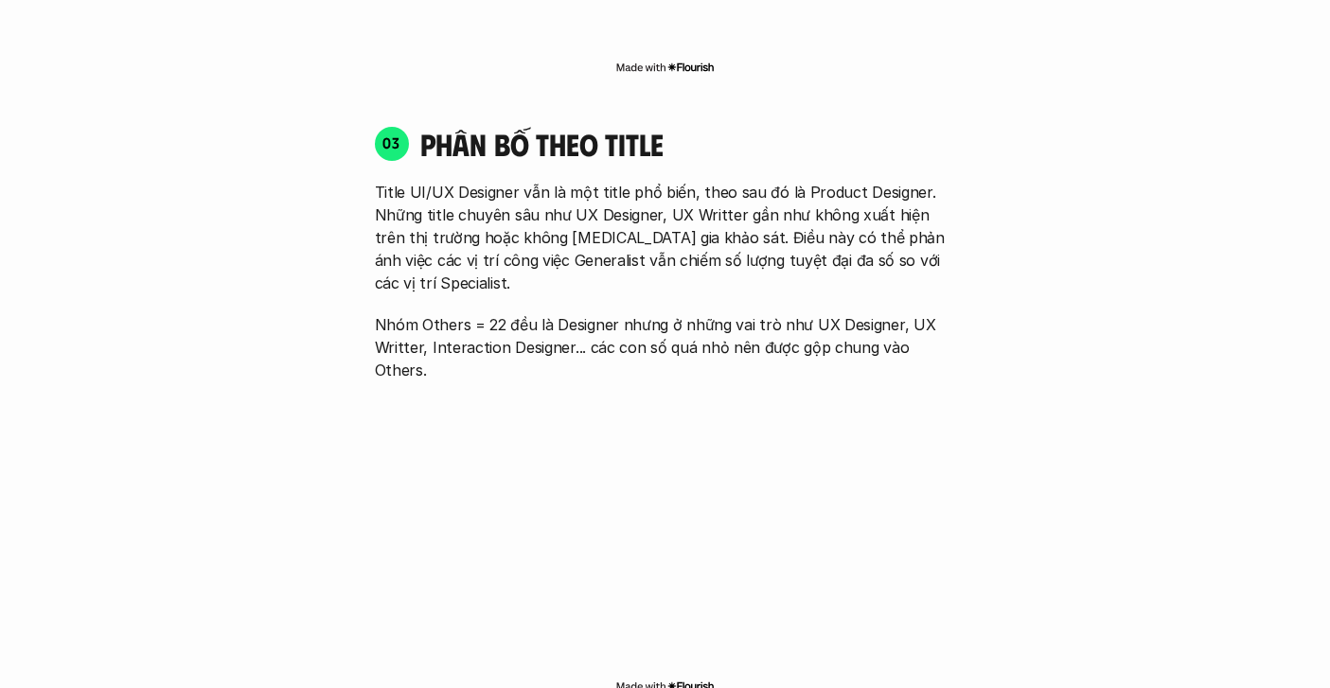
scroll to position [5364, 0]
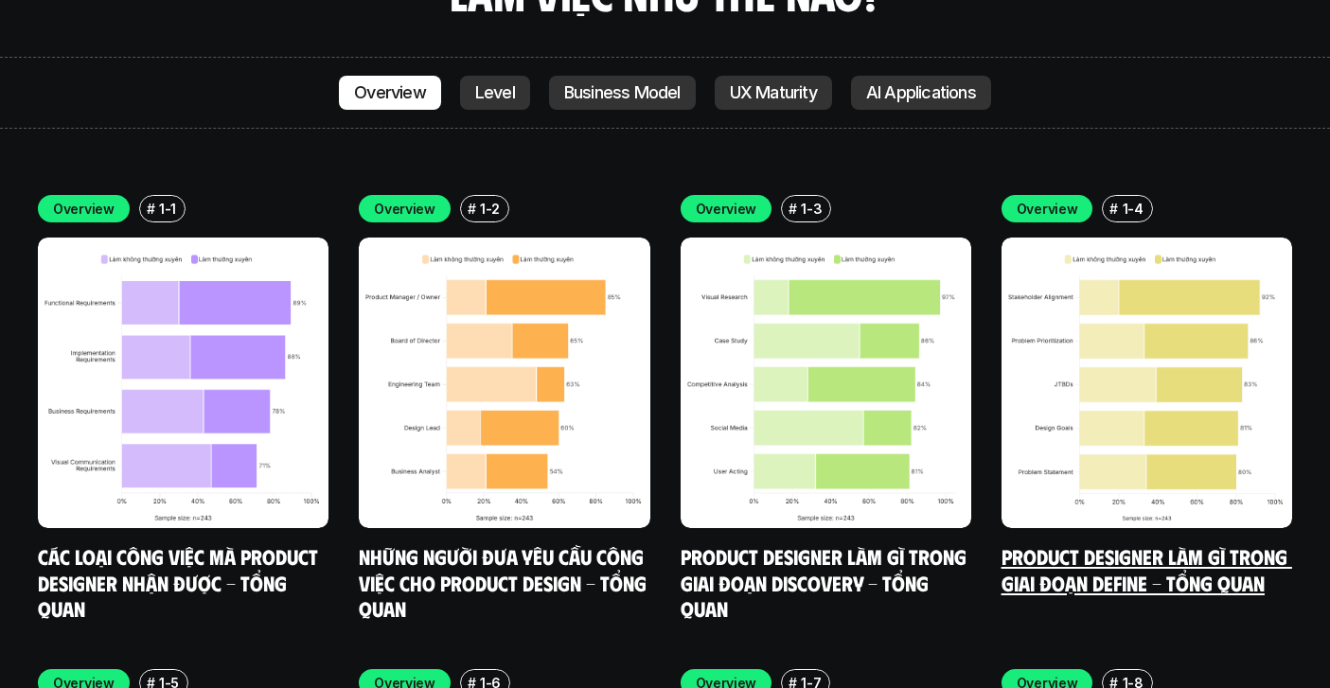
click at [1128, 328] on img at bounding box center [1147, 383] width 291 height 291
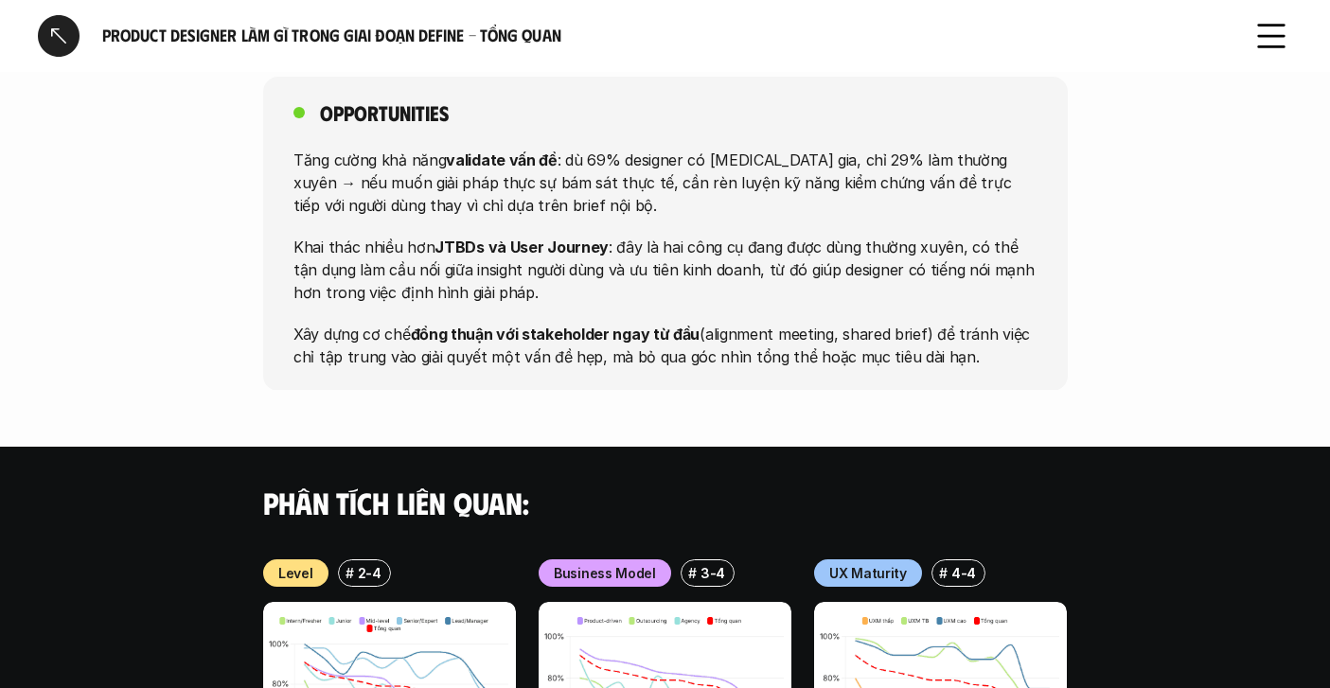
scroll to position [2174, 0]
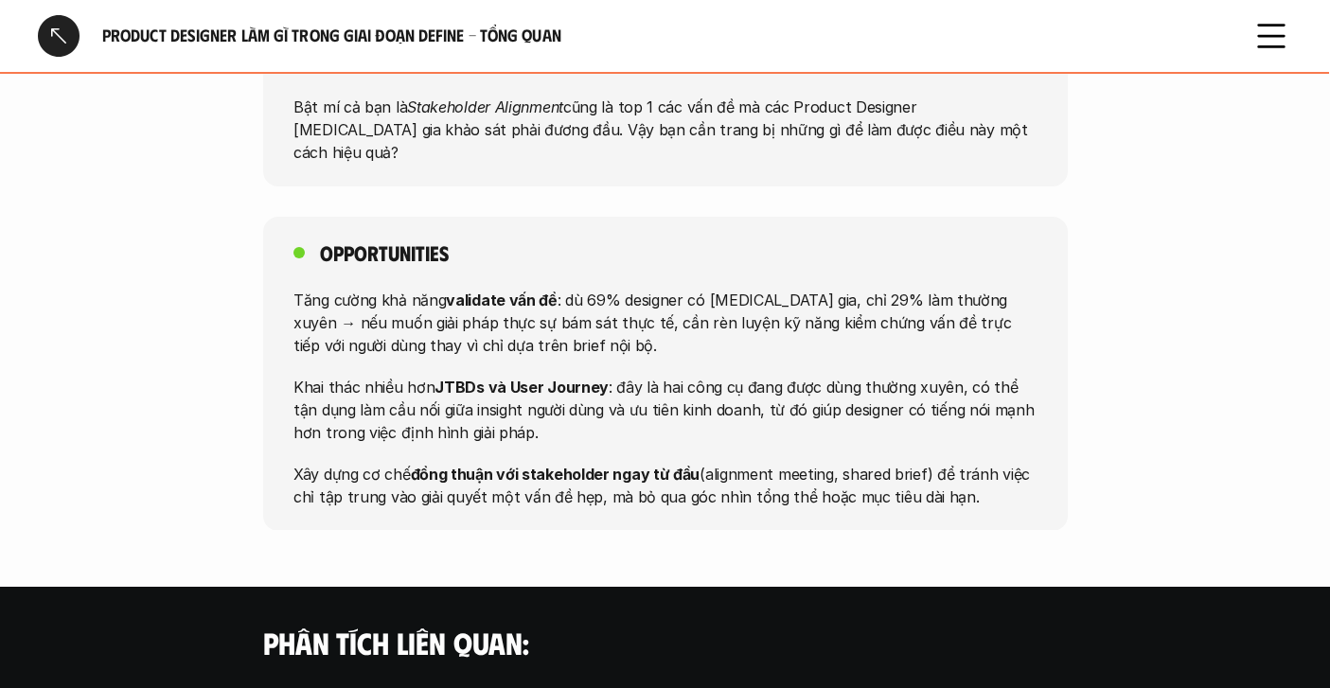
click at [832, 314] on div "Tăng cường khả năng validate vấn đề : dù 69% designer có [MEDICAL_DATA] gia, ch…" at bounding box center [665, 398] width 744 height 220
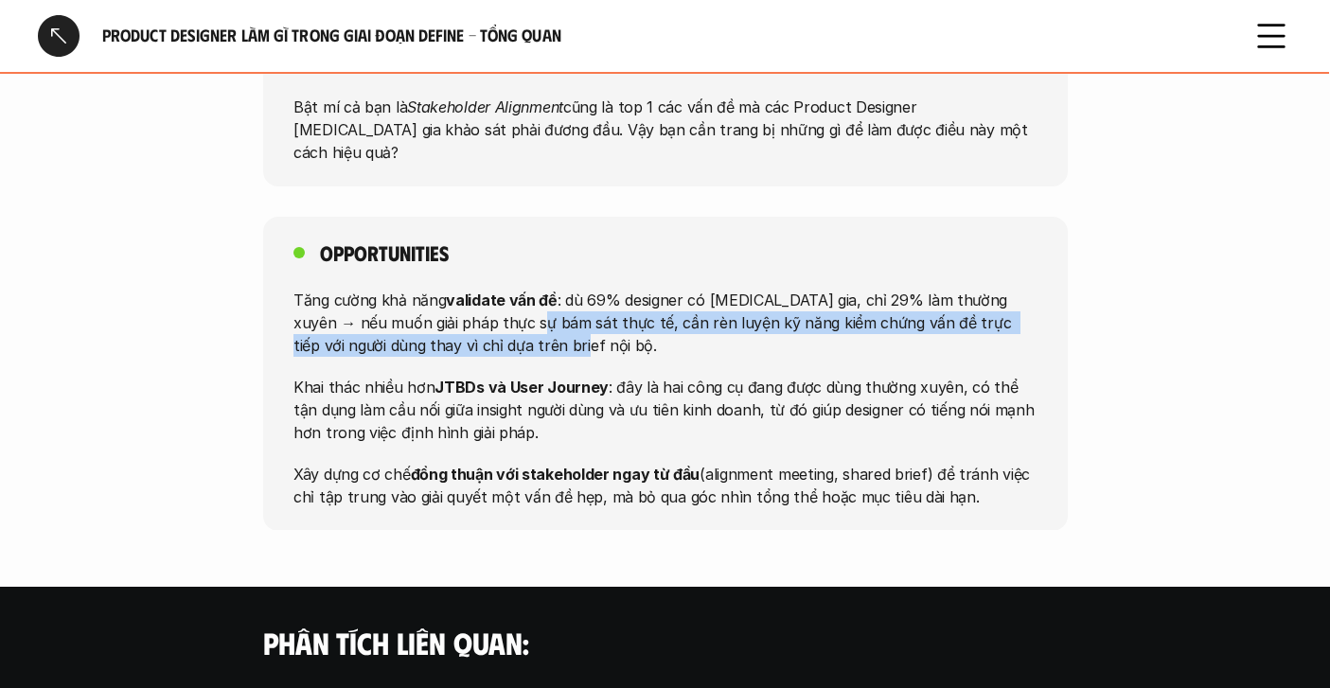
drag, startPoint x: 516, startPoint y: 272, endPoint x: 589, endPoint y: 289, distance: 74.9
click at [589, 289] on p "Tăng cường khả năng validate vấn đề : dù 69% designer có [MEDICAL_DATA] gia, ch…" at bounding box center [665, 322] width 744 height 68
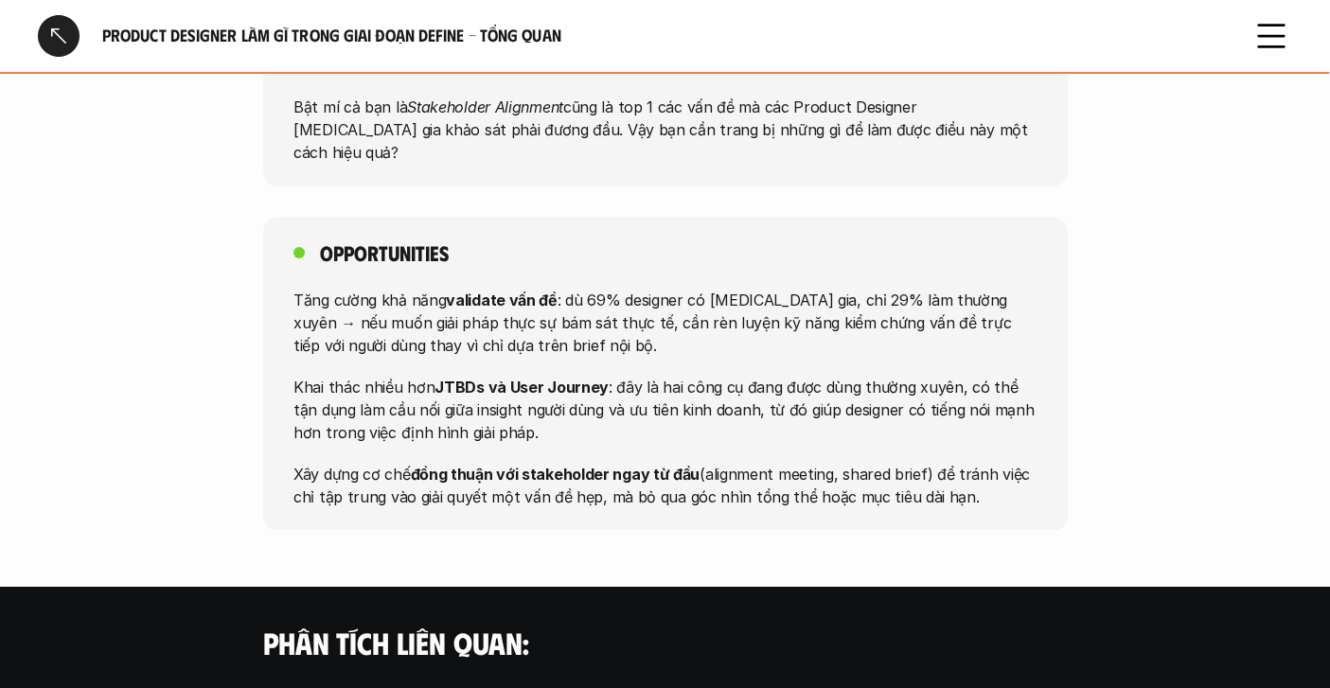
click at [484, 375] on p "Khai thác nhiều hơn JTBDs và User Journey : đây là hai công cụ đang được dùng t…" at bounding box center [665, 409] width 744 height 68
drag, startPoint x: 484, startPoint y: 353, endPoint x: 586, endPoint y: 358, distance: 102.4
click at [588, 375] on p "Khai thác nhiều hơn JTBDs và User Journey : đây là hai công cụ đang được dùng t…" at bounding box center [665, 409] width 744 height 68
click at [592, 375] on p "Khai thác nhiều hơn JTBDs và User Journey : đây là hai công cụ đang được dùng t…" at bounding box center [665, 409] width 744 height 68
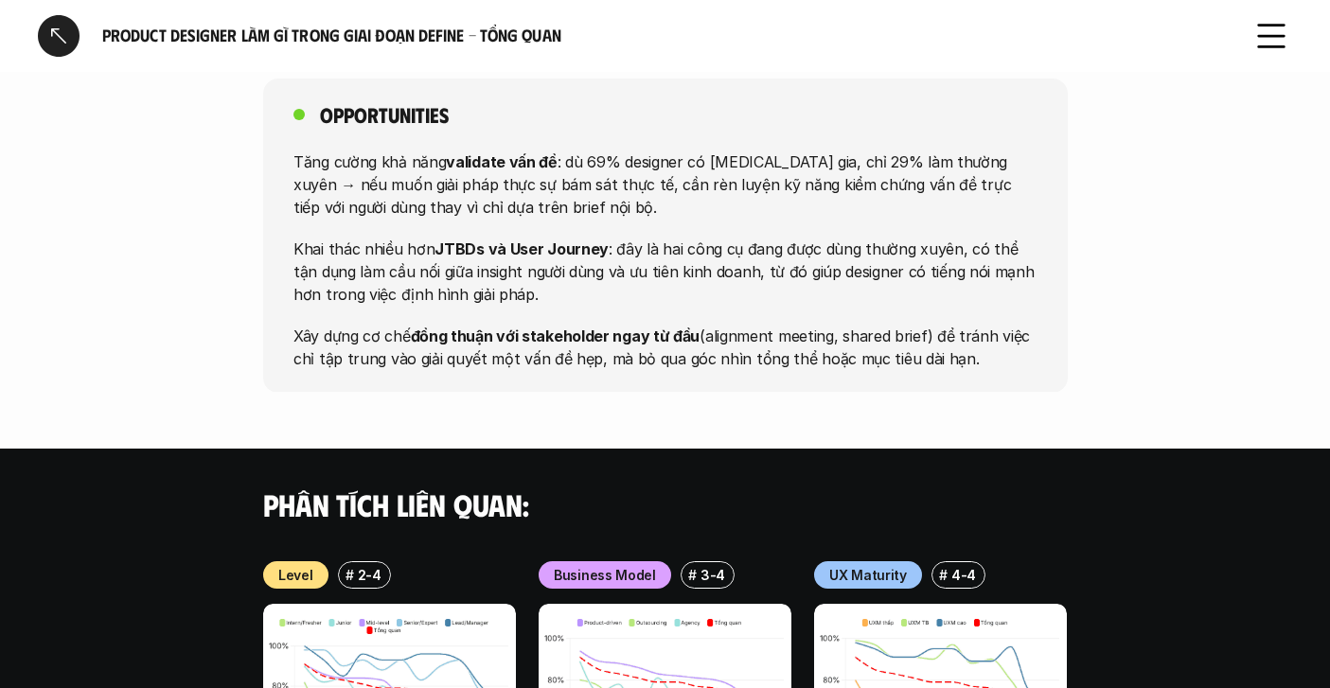
scroll to position [2209, 0]
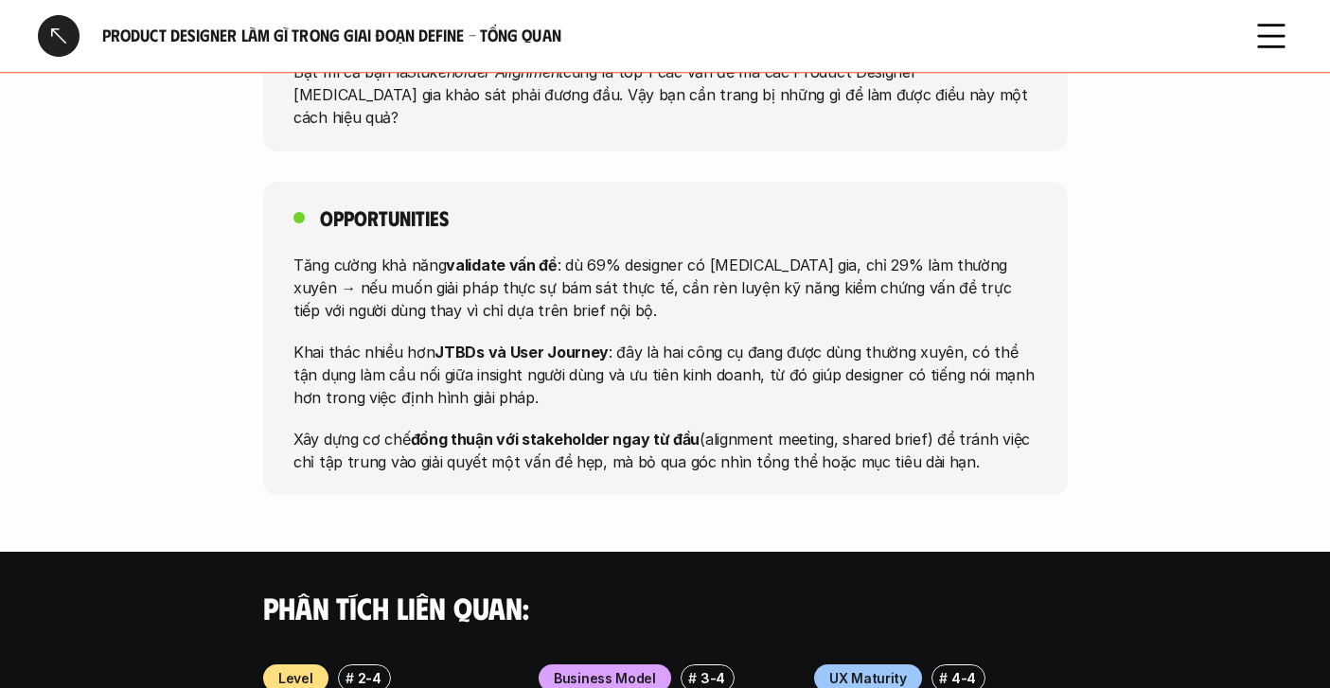
click at [55, 34] on div at bounding box center [59, 36] width 42 height 42
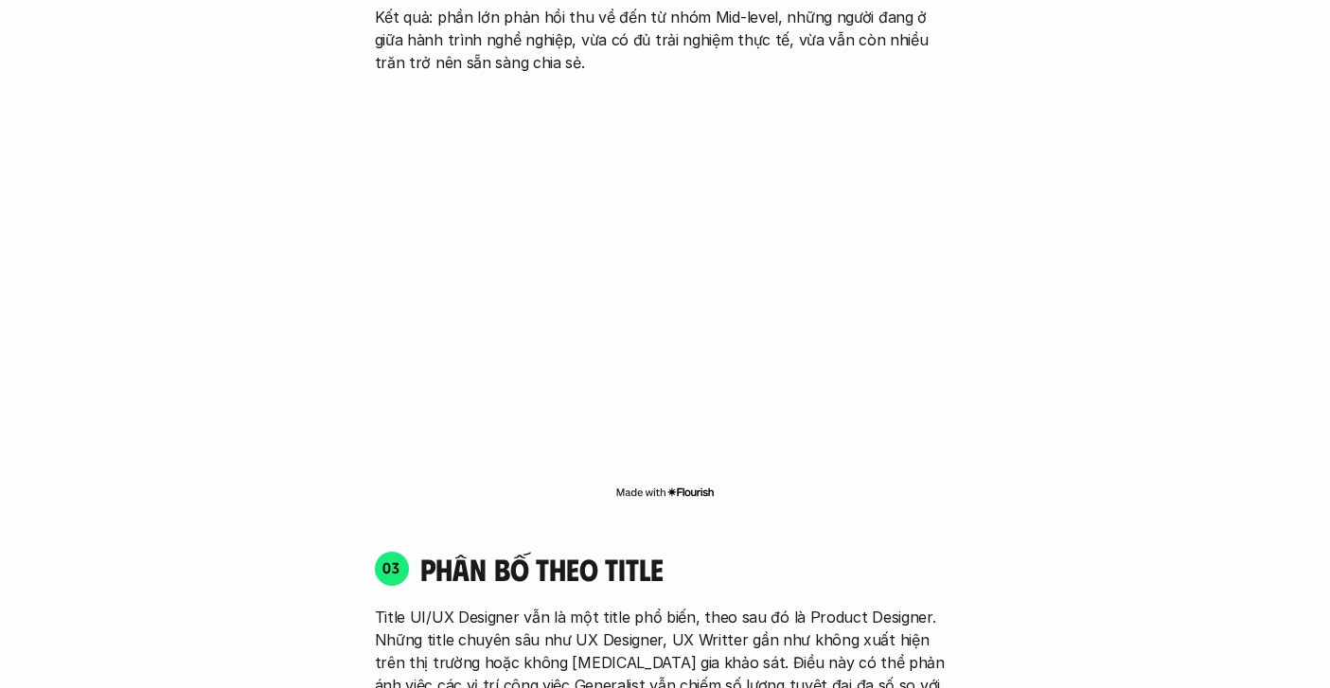
scroll to position [5364, 0]
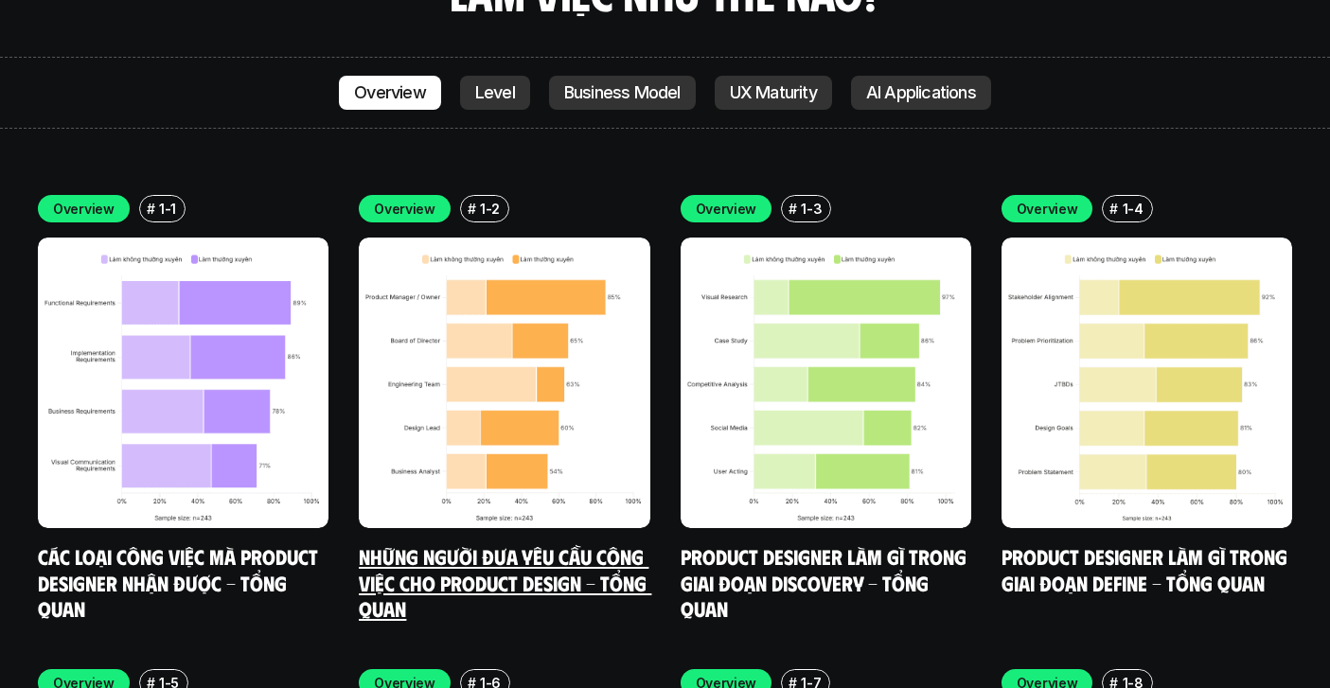
click at [577, 283] on img at bounding box center [504, 383] width 291 height 291
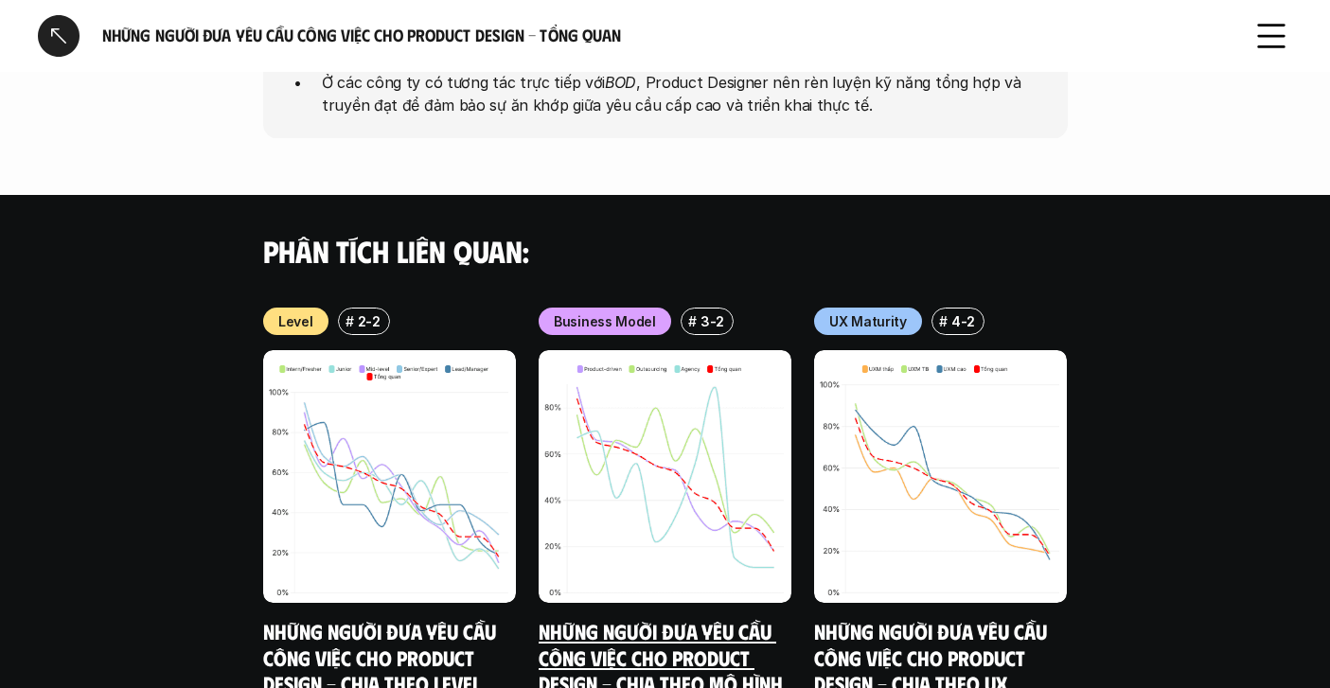
scroll to position [1198, 0]
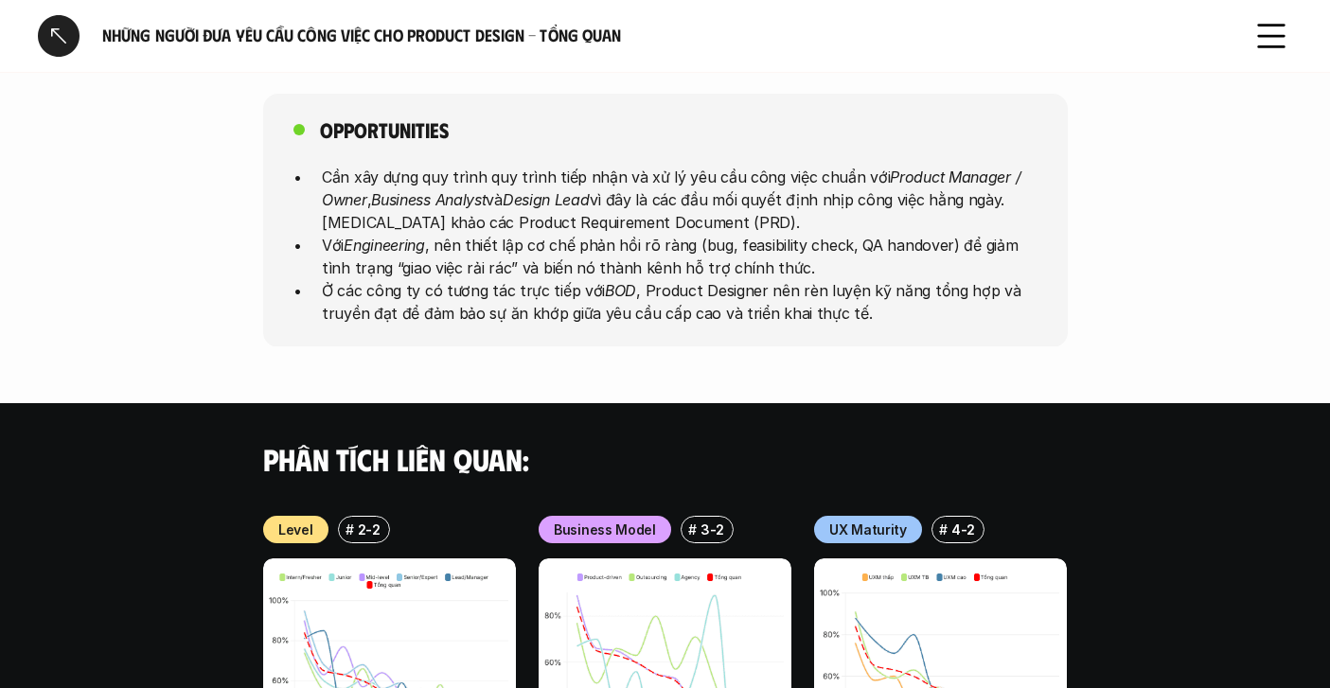
click at [83, 45] on div "Những người đưa yêu cầu công việc cho Product Design - Tổng quan" at bounding box center [633, 36] width 1190 height 42
click at [67, 42] on div at bounding box center [59, 36] width 42 height 42
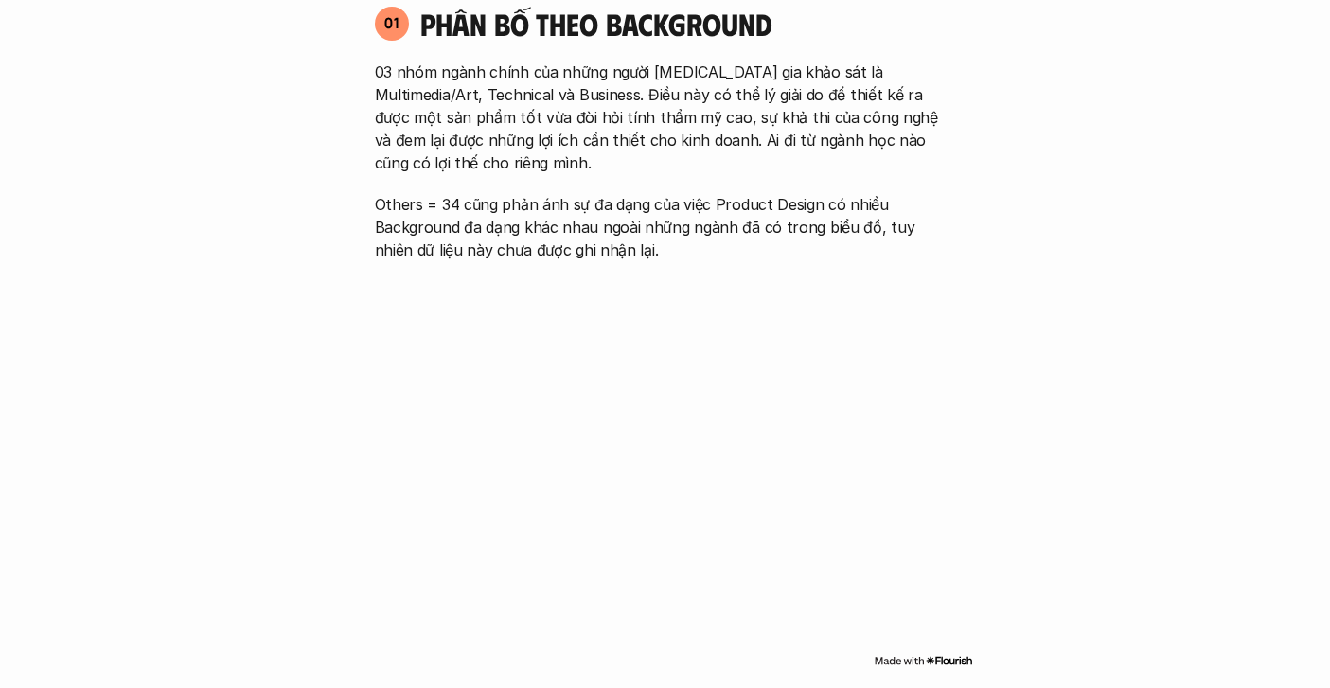
scroll to position [5364, 0]
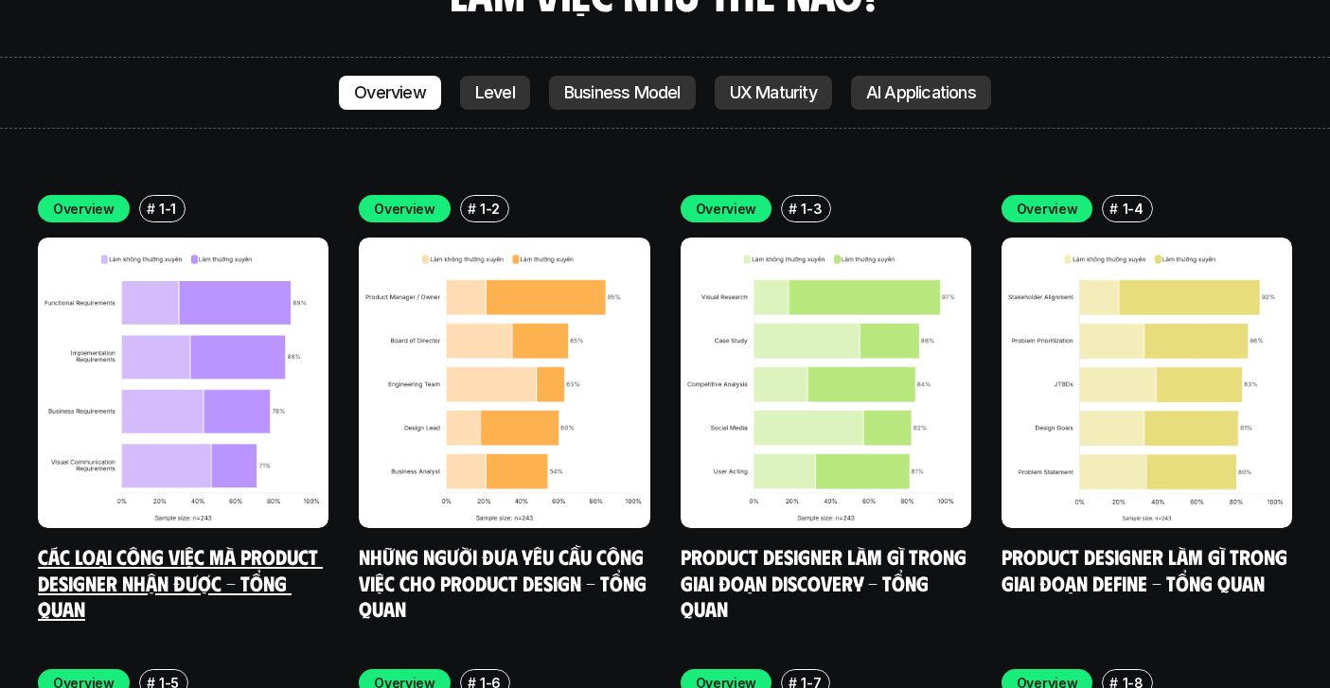
click at [281, 289] on img at bounding box center [183, 383] width 291 height 291
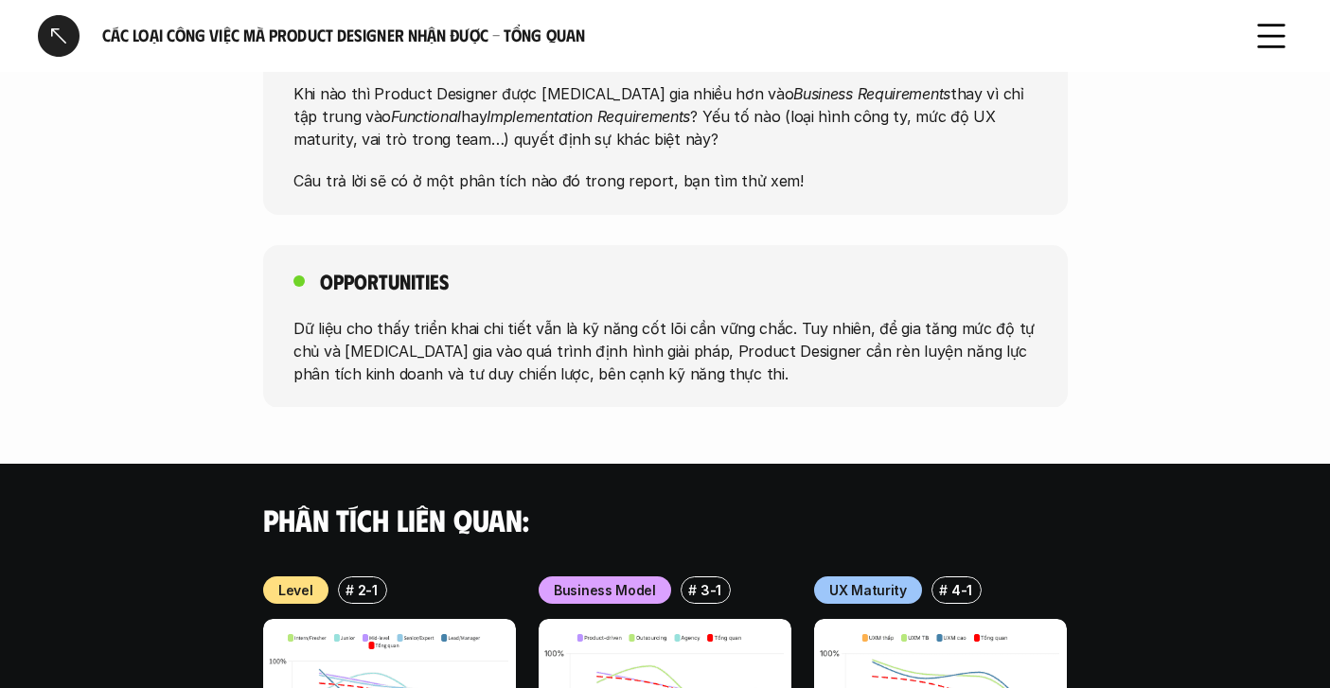
scroll to position [1486, 0]
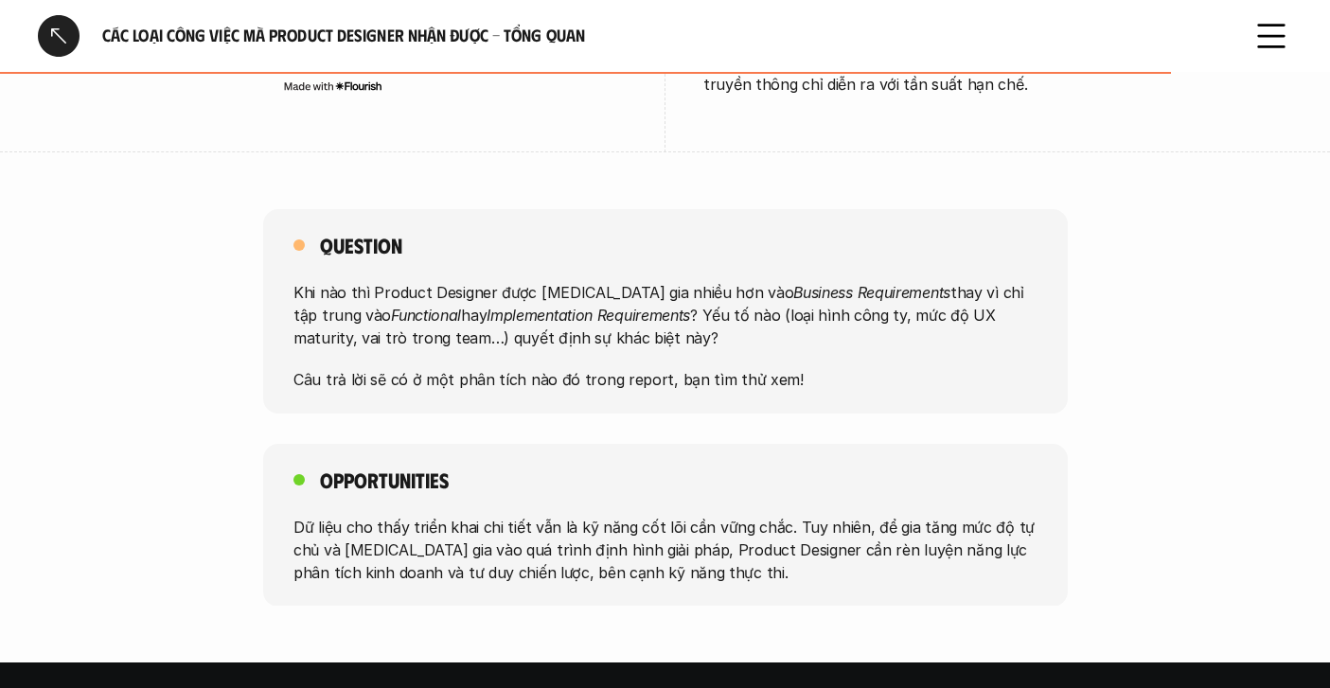
click at [70, 56] on div at bounding box center [59, 36] width 42 height 42
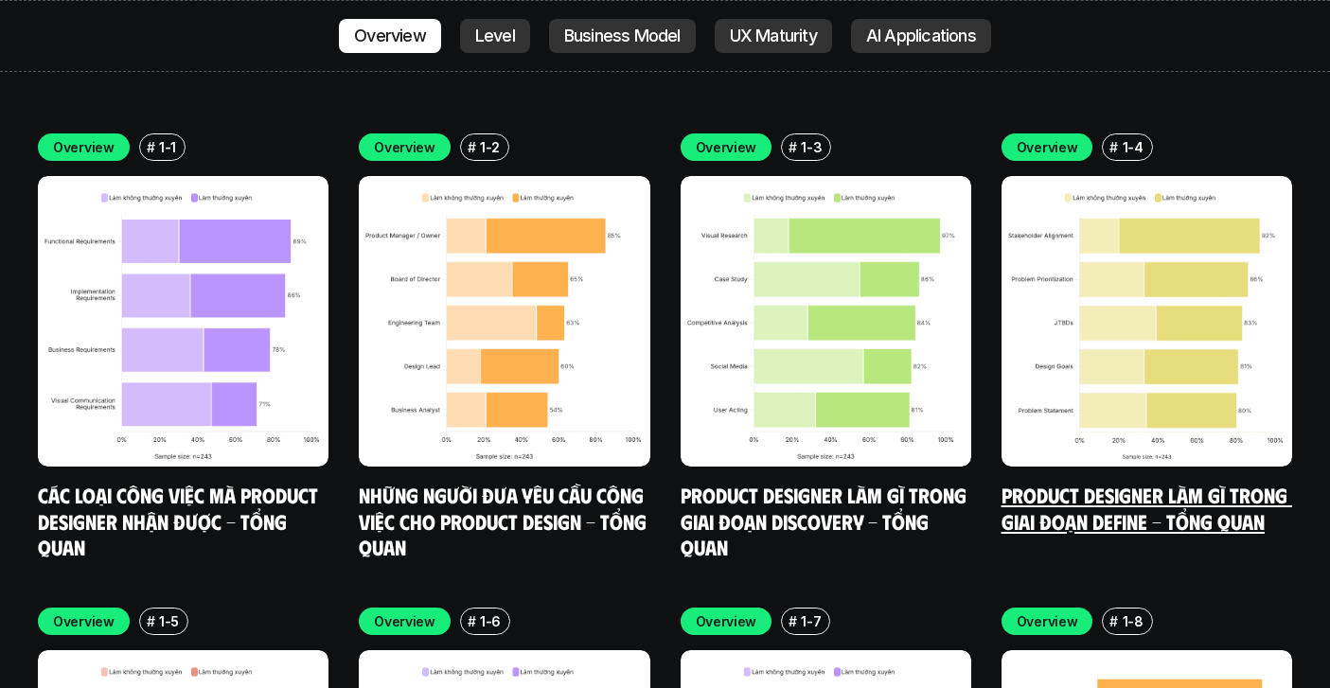
scroll to position [5521, 0]
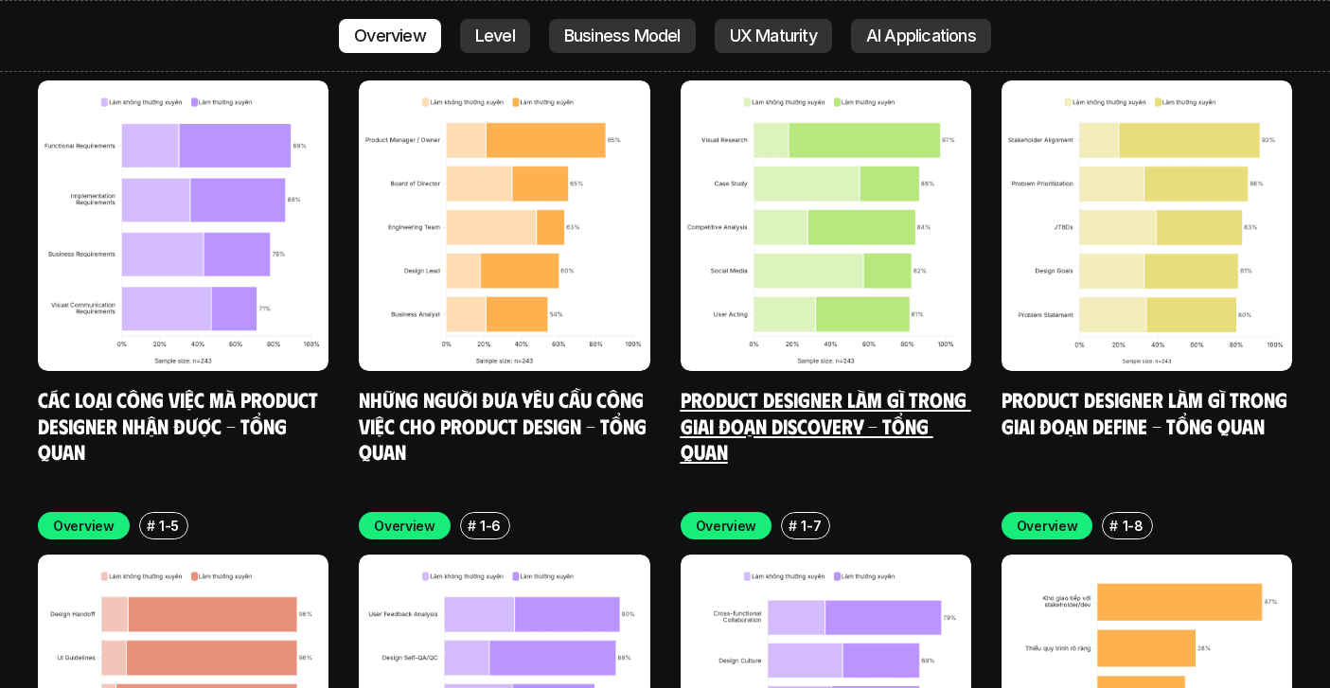
click at [921, 189] on img at bounding box center [826, 225] width 291 height 291
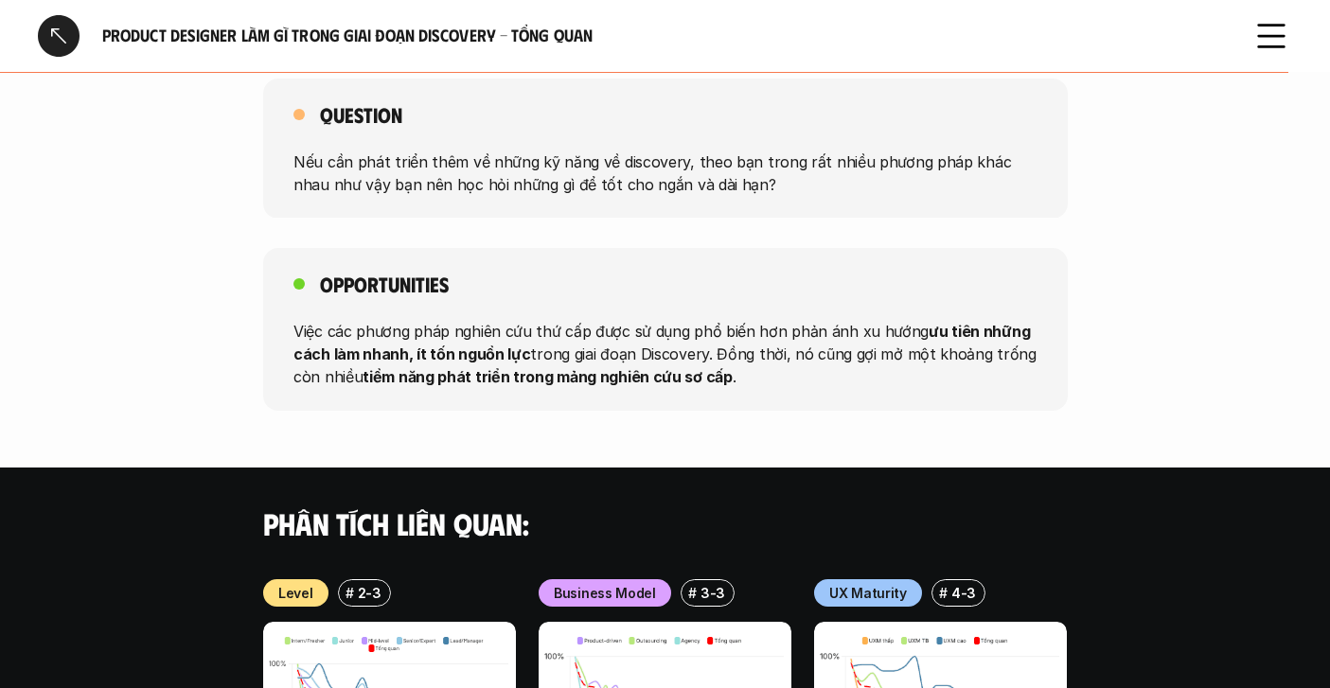
scroll to position [2014, 0]
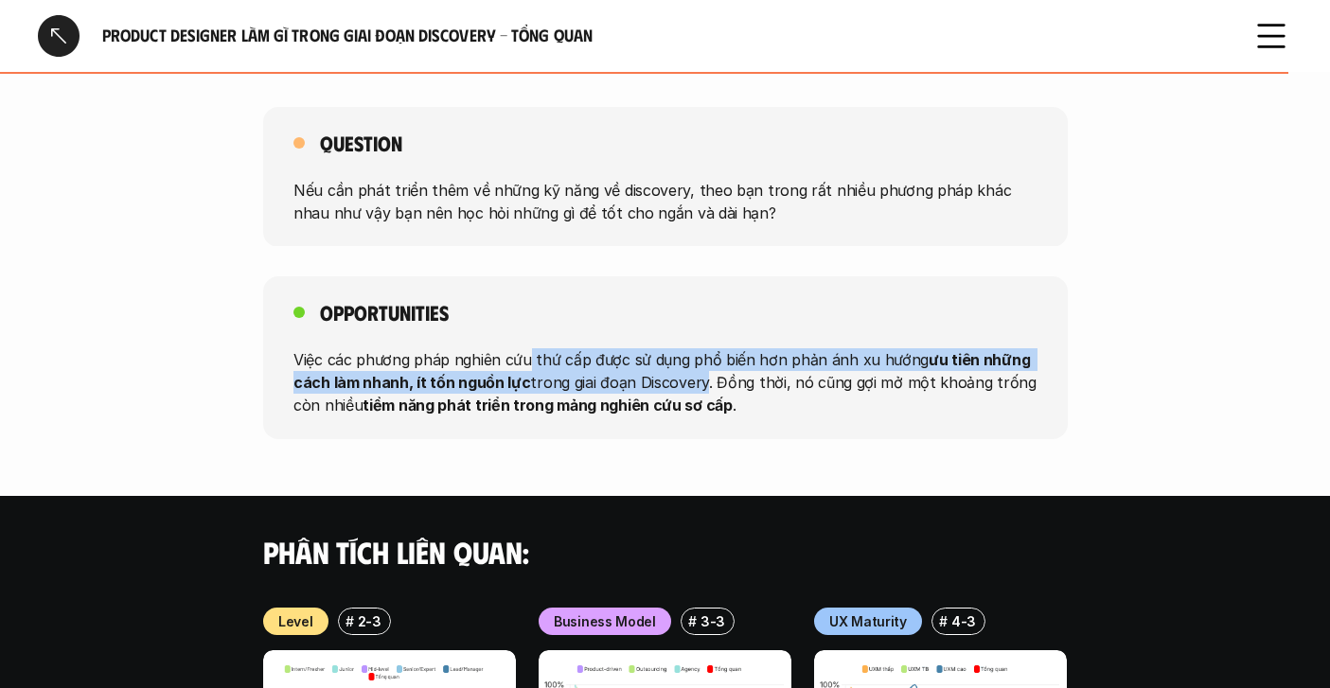
drag, startPoint x: 524, startPoint y: 323, endPoint x: 697, endPoint y: 332, distance: 173.5
click at [698, 348] on p "Việc các phương pháp nghiên cứu thứ cấp được sử dụng phổ biến hơn phản ánh xu h…" at bounding box center [665, 382] width 744 height 68
click at [697, 348] on p "Việc các phương pháp nghiên cứu thứ cấp được sử dụng phổ biến hơn phản ánh xu h…" at bounding box center [665, 382] width 744 height 68
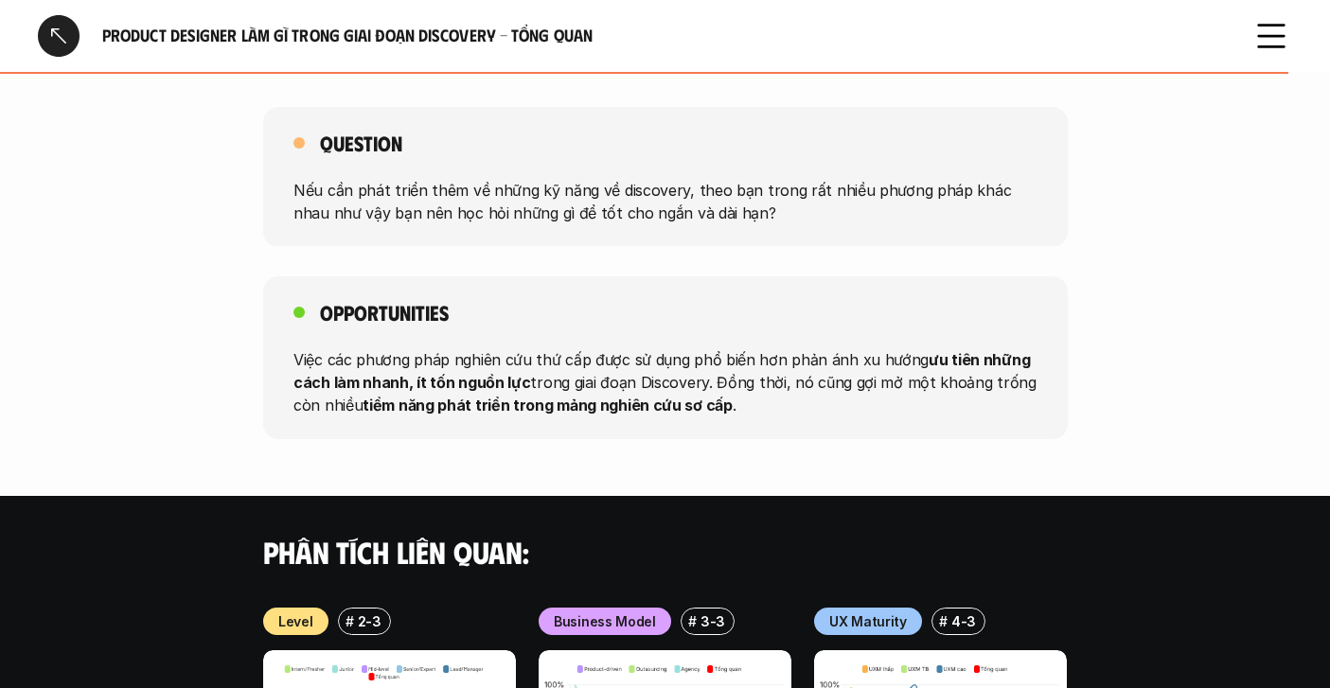
click at [44, 17] on div at bounding box center [59, 36] width 42 height 42
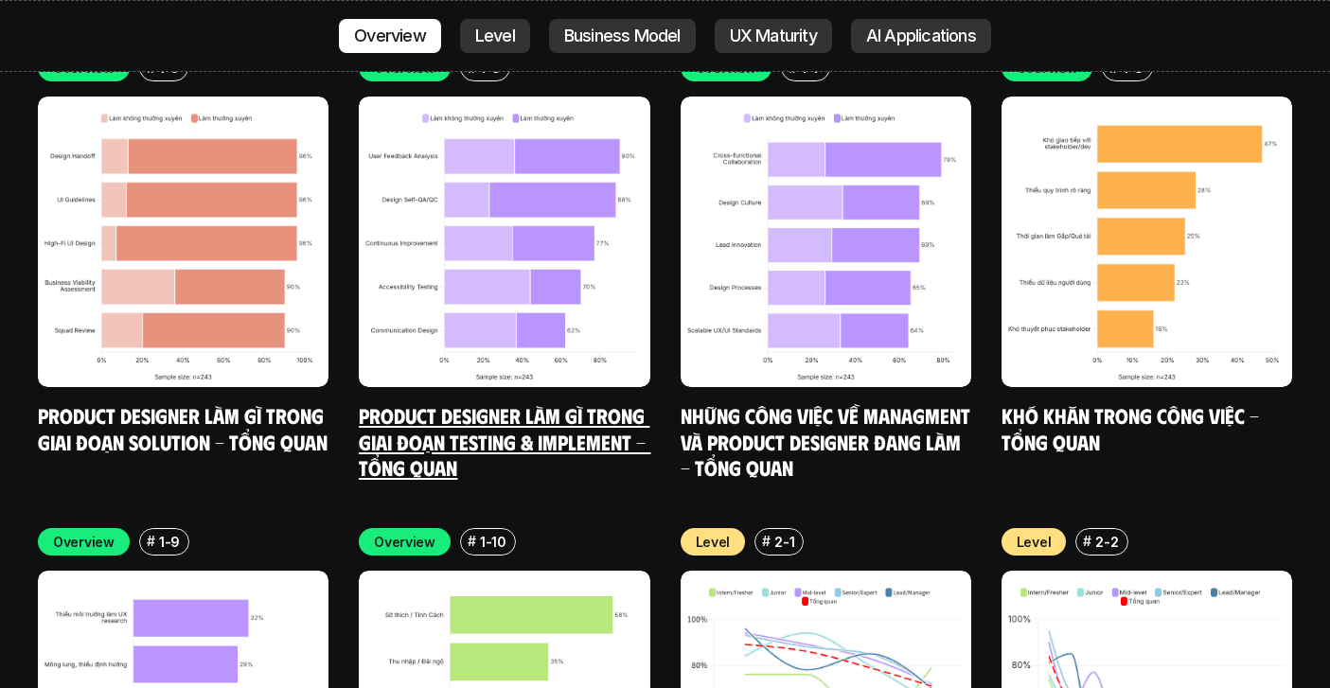
scroll to position [6138, 0]
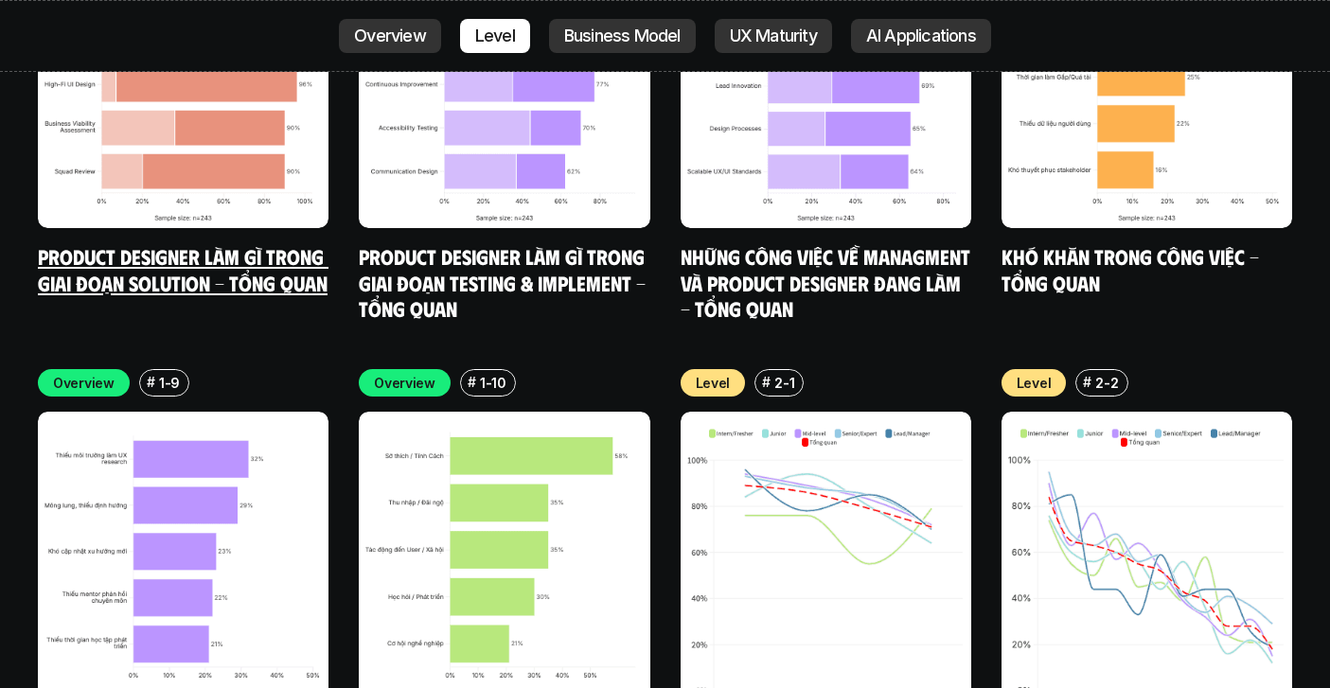
click at [291, 102] on img at bounding box center [183, 83] width 291 height 291
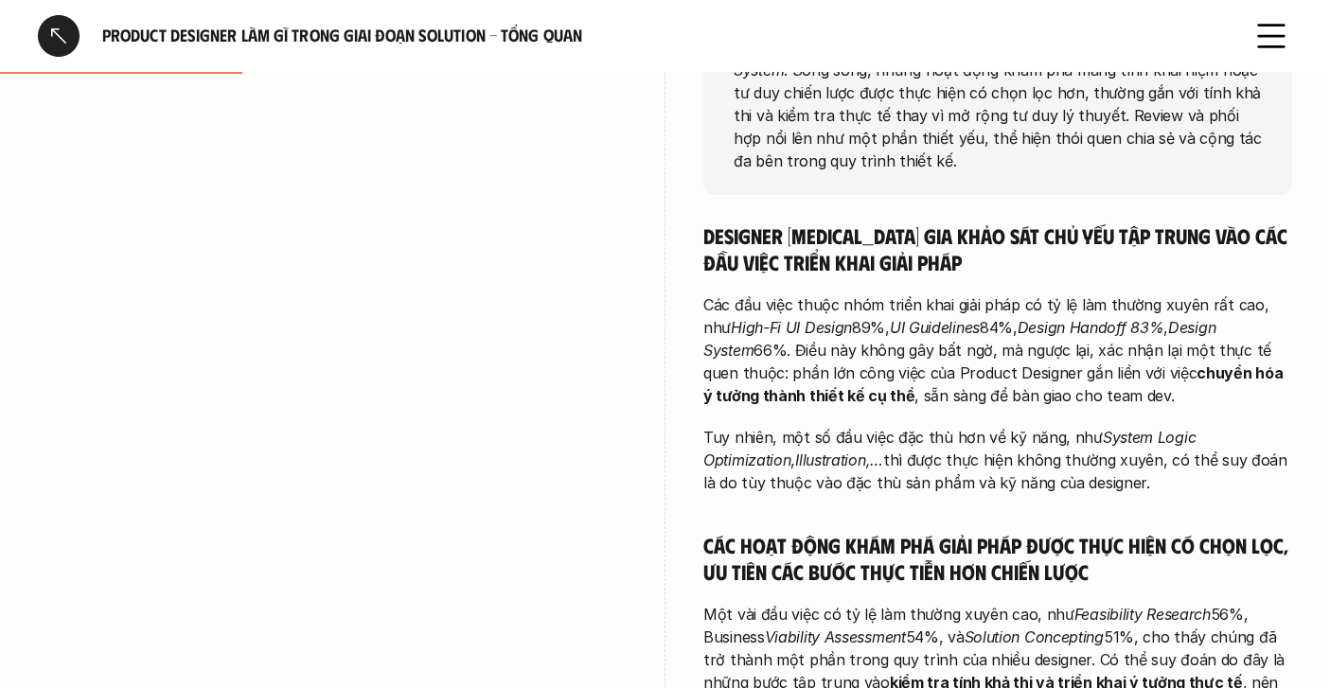
scroll to position [434, 0]
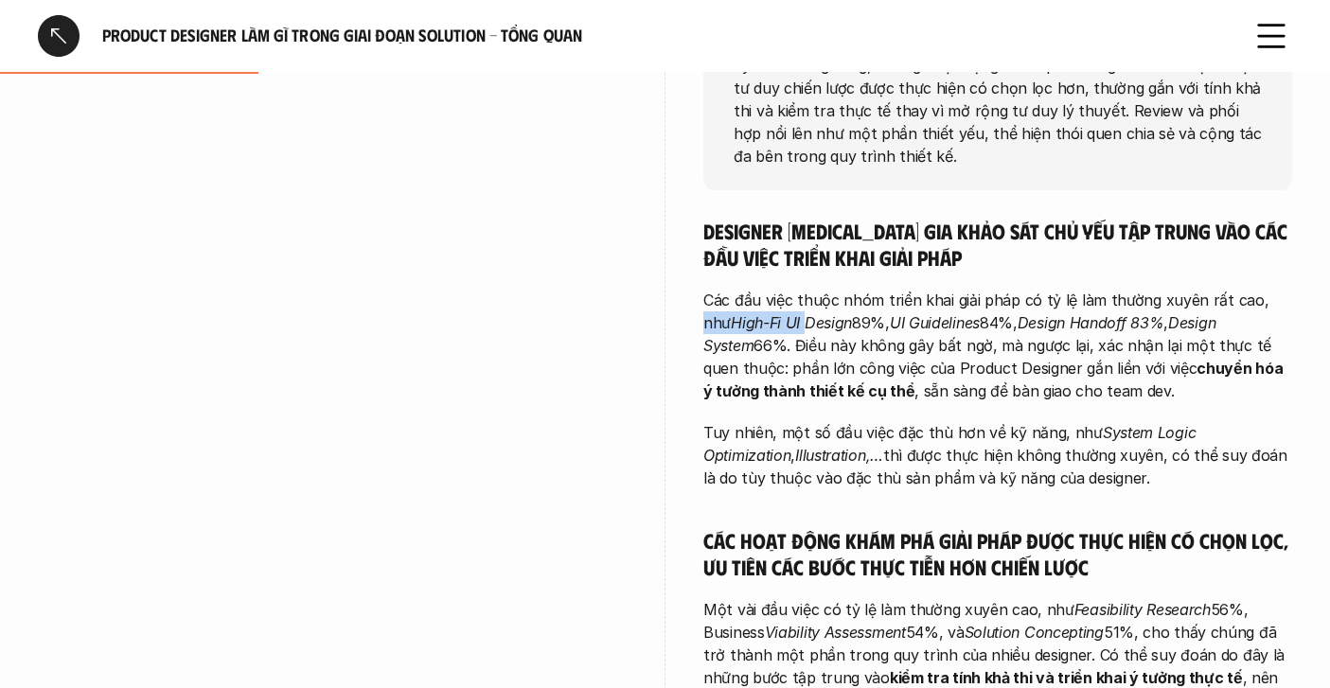
drag, startPoint x: 782, startPoint y: 314, endPoint x: 1253, endPoint y: 304, distance: 471.6
click at [1254, 304] on p "Các đầu việc thuộc nhóm triển khai giải pháp có tỷ lệ làm thường xuyên rất cao,…" at bounding box center [997, 346] width 589 height 114
drag, startPoint x: 1158, startPoint y: 328, endPoint x: 1174, endPoint y: 328, distance: 16.1
click at [1174, 328] on em "Design System" at bounding box center [961, 334] width 517 height 42
drag, startPoint x: 1018, startPoint y: 346, endPoint x: 1142, endPoint y: 339, distance: 124.2
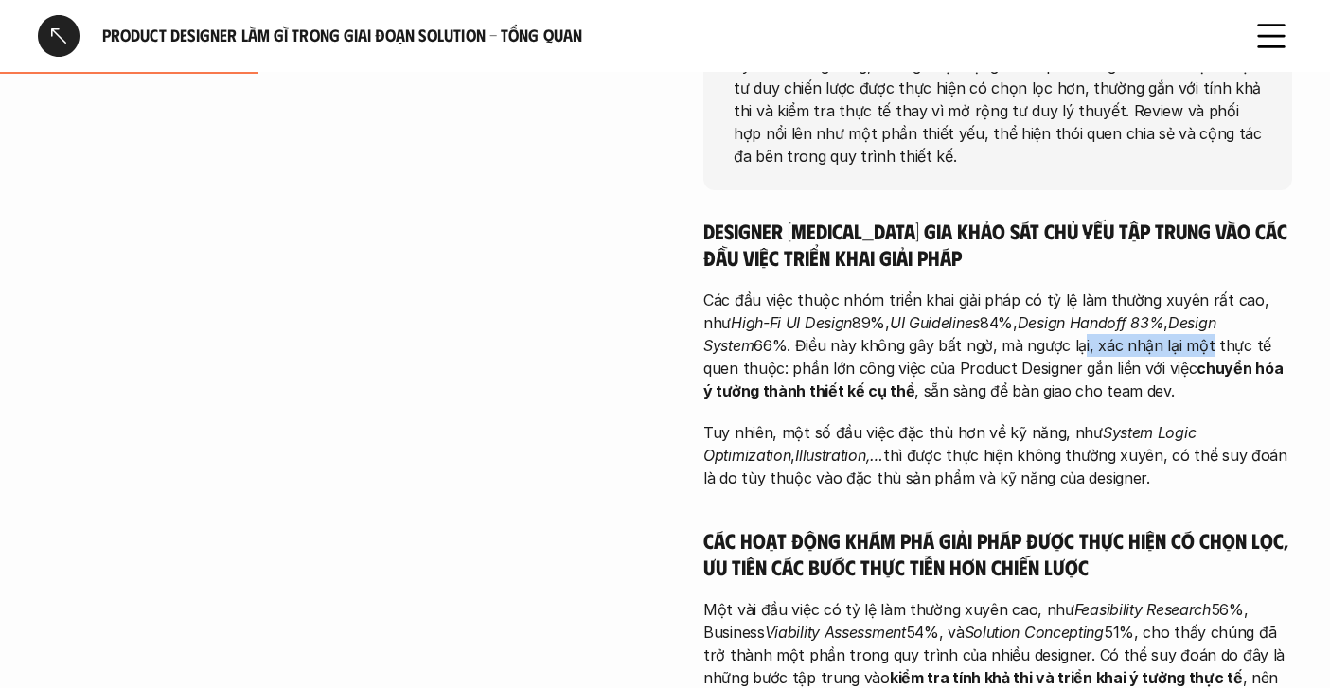
click at [1142, 346] on p "Các đầu việc thuộc nhóm triển khai giải pháp có tỷ lệ làm thường xuyên rất cao,…" at bounding box center [997, 346] width 589 height 114
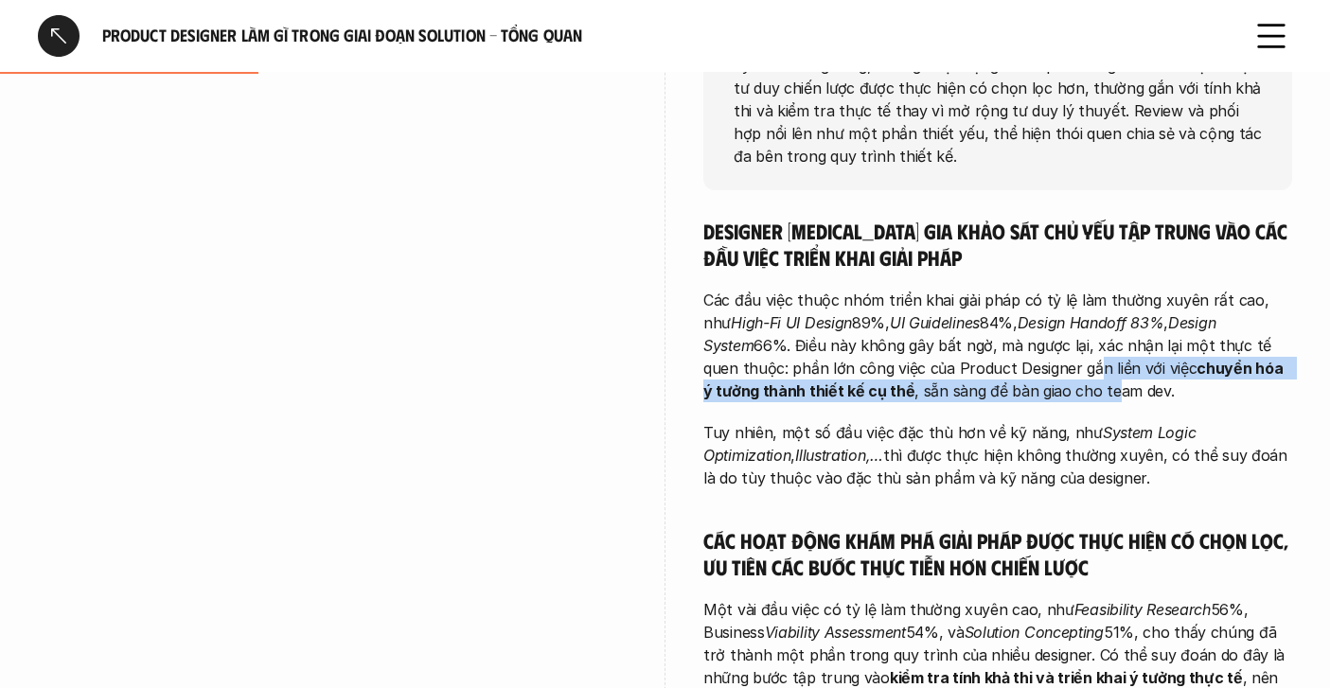
drag, startPoint x: 1001, startPoint y: 367, endPoint x: 1004, endPoint y: 401, distance: 34.3
click at [1004, 401] on p "Các đầu việc thuộc nhóm triển khai giải pháp có tỷ lệ làm thường xuyên rất cao,…" at bounding box center [997, 346] width 589 height 114
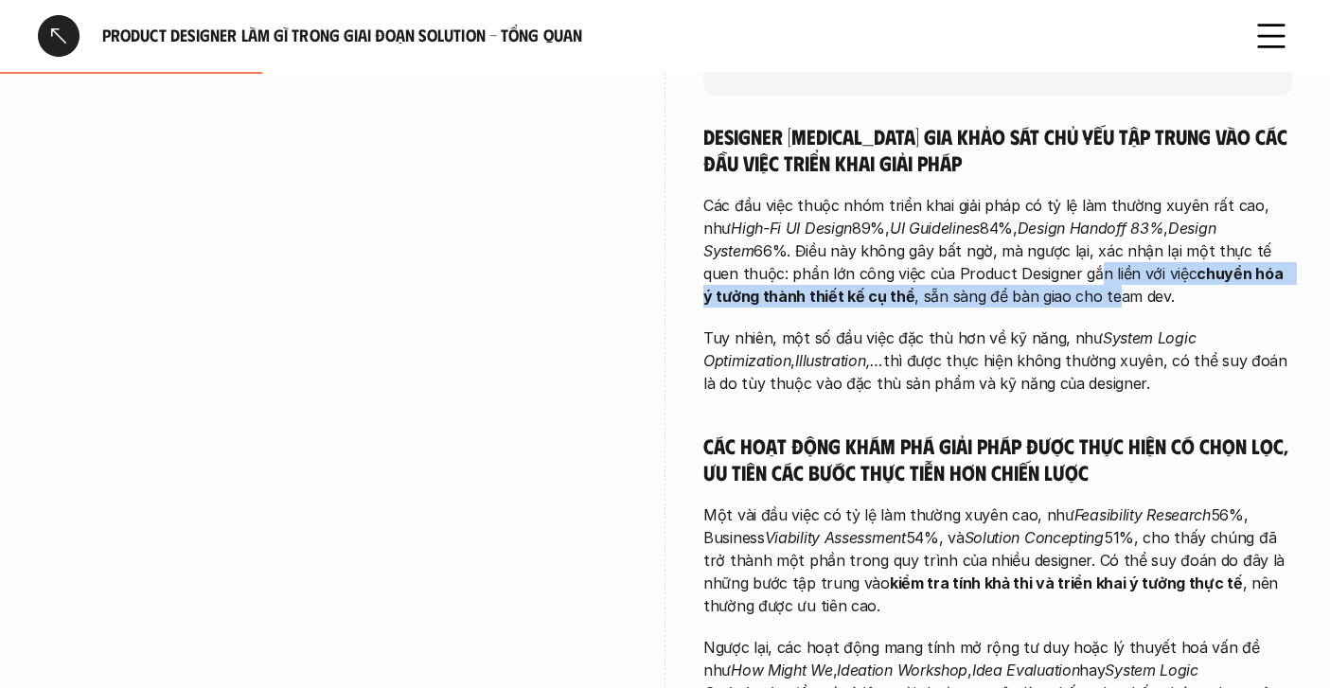
scroll to position [549, 0]
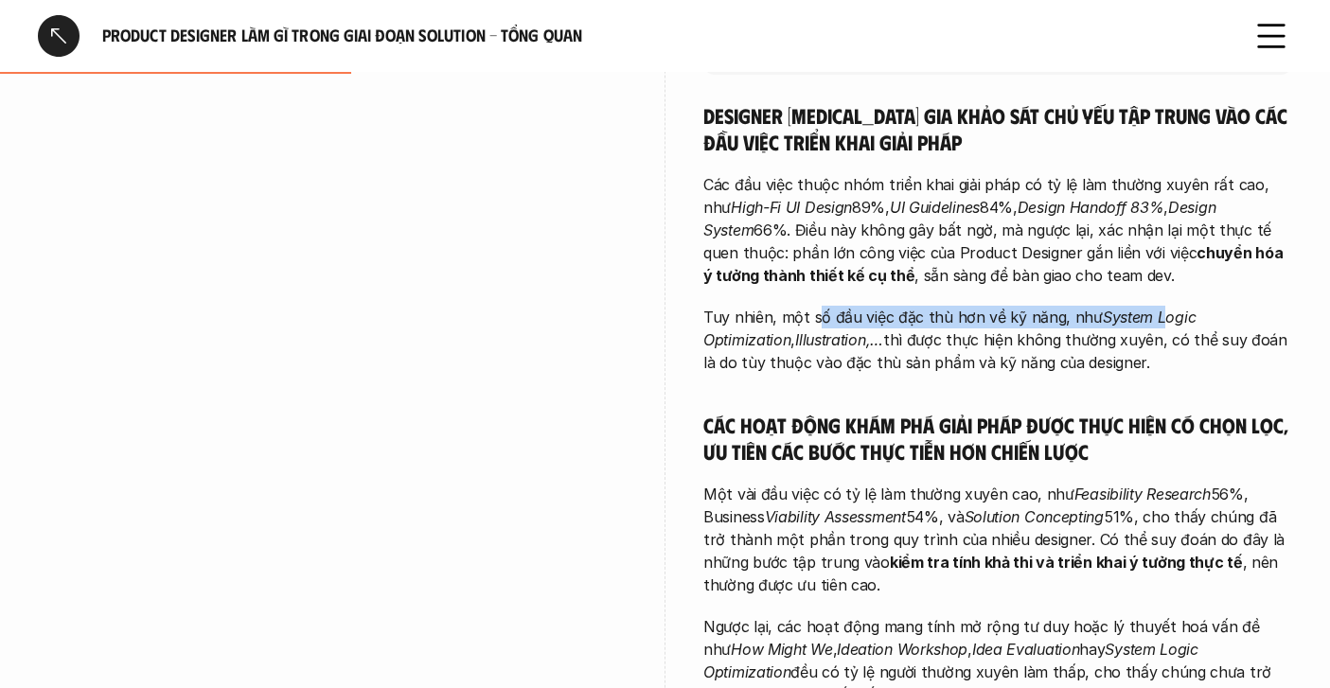
drag, startPoint x: 812, startPoint y: 307, endPoint x: 1150, endPoint y: 313, distance: 338.0
click at [1150, 313] on p "Tuy nhiên, một số đầu việc đặc thù hơn về kỹ năng, như System Logic Optimizatio…" at bounding box center [997, 340] width 589 height 68
click at [1150, 314] on em "System Logic Optimization" at bounding box center [951, 329] width 497 height 42
click at [917, 357] on p "Tuy nhiên, một số đầu việc đặc thù hơn về kỹ năng, như System Logic Optimizatio…" at bounding box center [997, 340] width 589 height 68
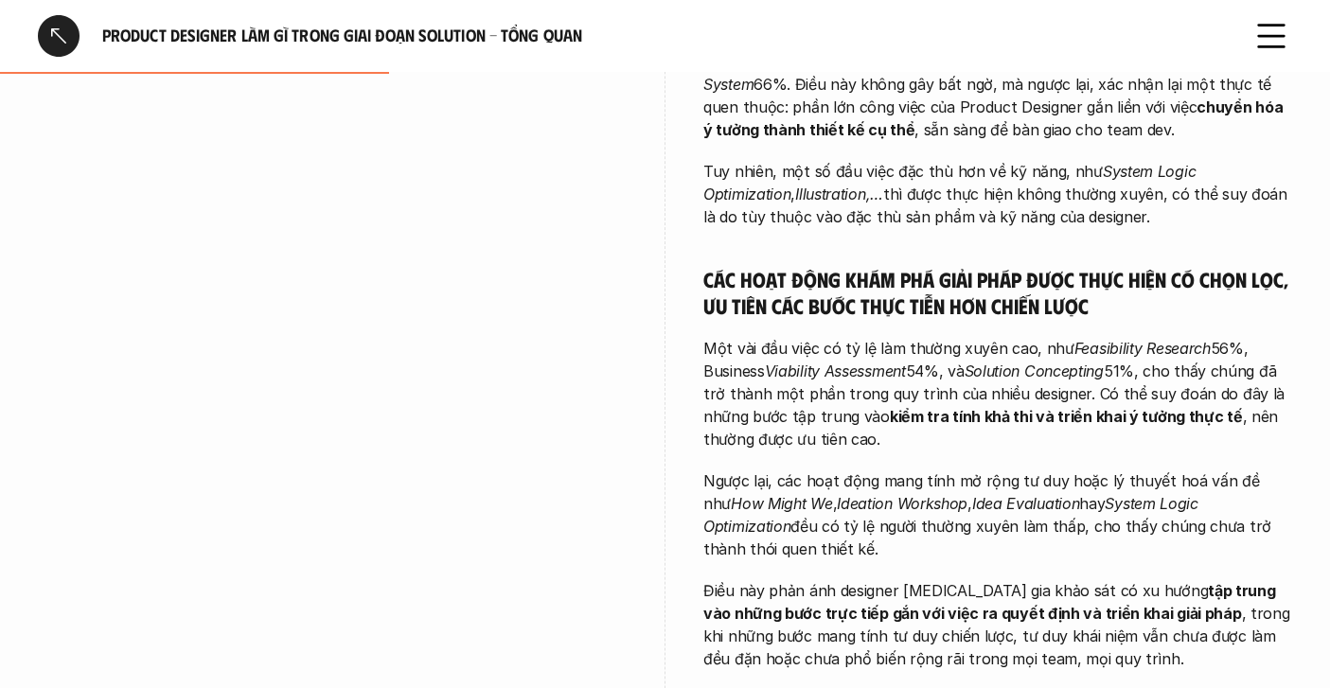
scroll to position [723, 0]
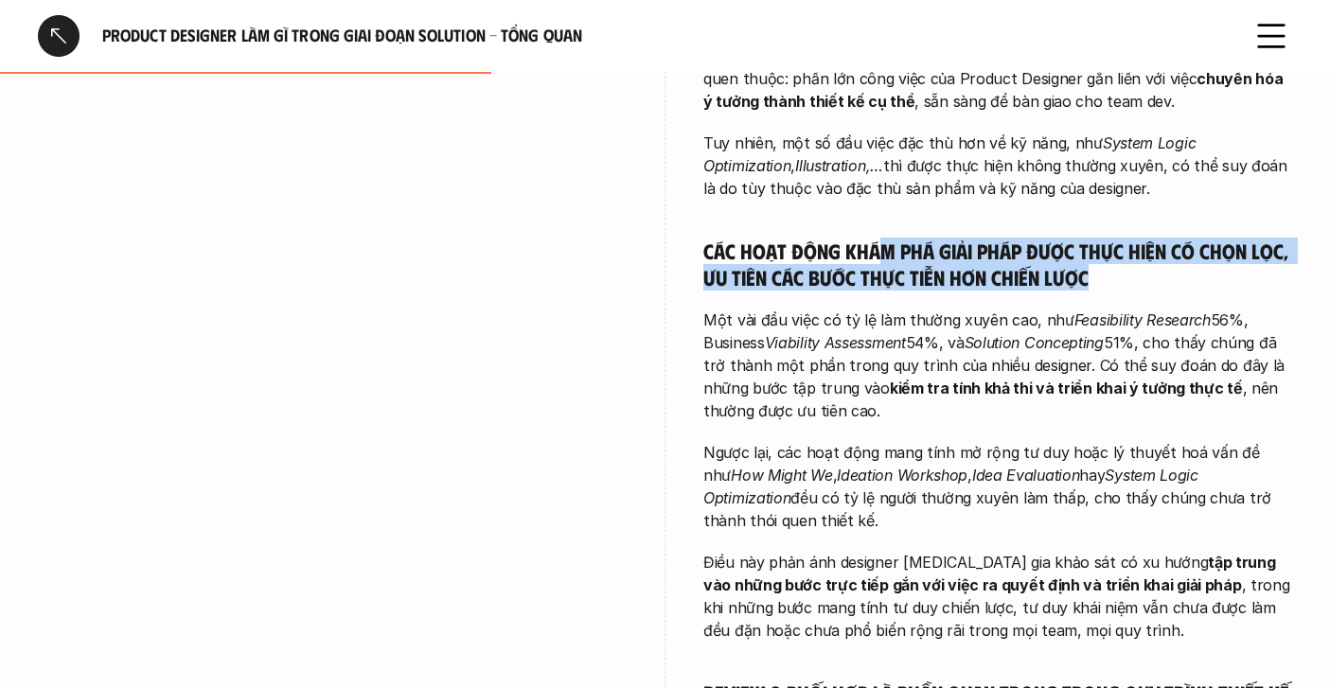
drag, startPoint x: 883, startPoint y: 260, endPoint x: 1180, endPoint y: 294, distance: 298.3
click at [1180, 294] on div "Designer [MEDICAL_DATA] gia khảo sát chủ yếu tập trung vào các đầu việc triển k…" at bounding box center [997, 438] width 589 height 1021
click at [885, 297] on div "Designer [MEDICAL_DATA] gia khảo sát chủ yếu tập trung vào các đầu việc triển k…" at bounding box center [997, 438] width 589 height 1021
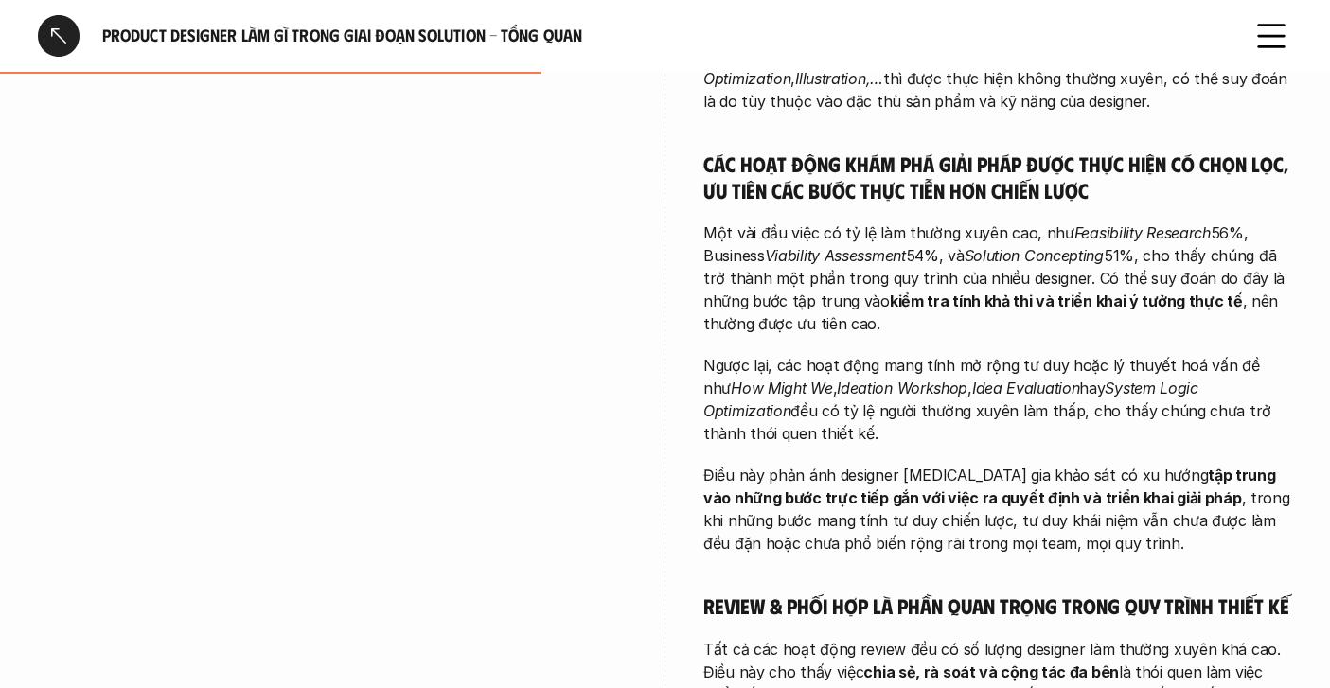
scroll to position [814, 0]
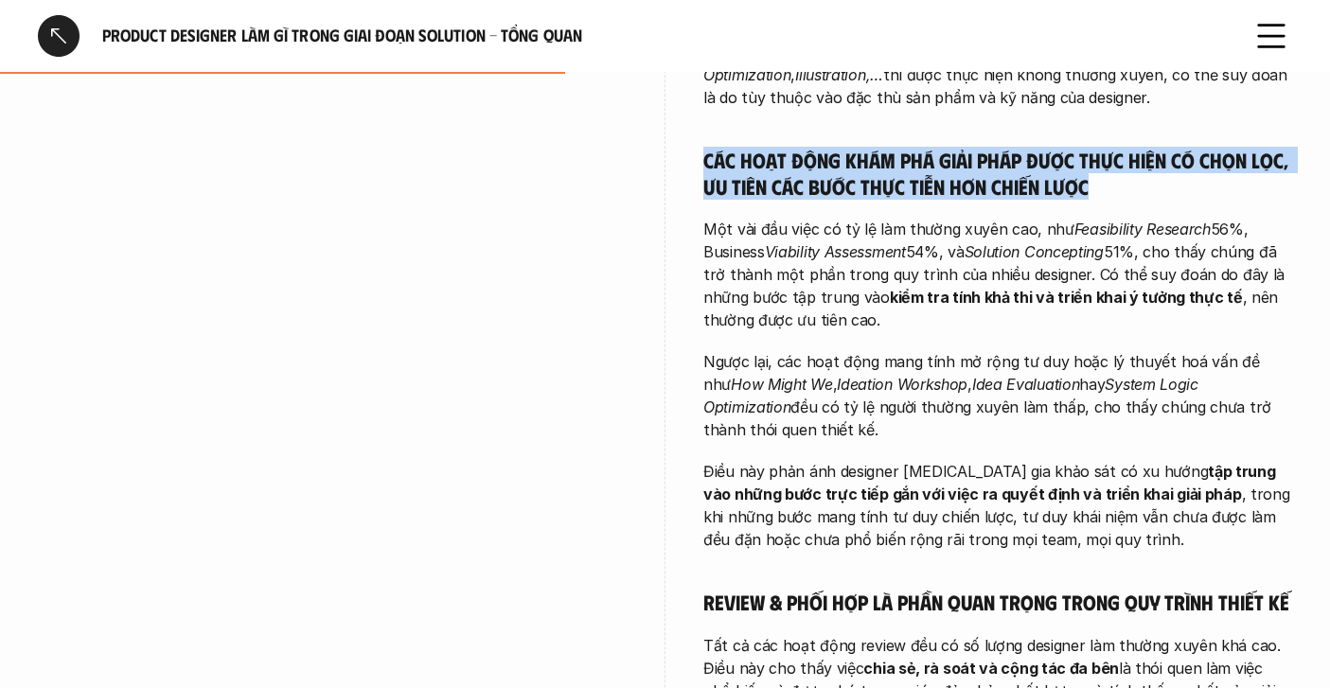
drag, startPoint x: 701, startPoint y: 158, endPoint x: 1193, endPoint y: 183, distance: 492.9
click at [1193, 183] on div "overview Các Product Designer [MEDICAL_DATA] gia khảo sát chủ yếu tập trung vào…" at bounding box center [665, 204] width 1254 height 1421
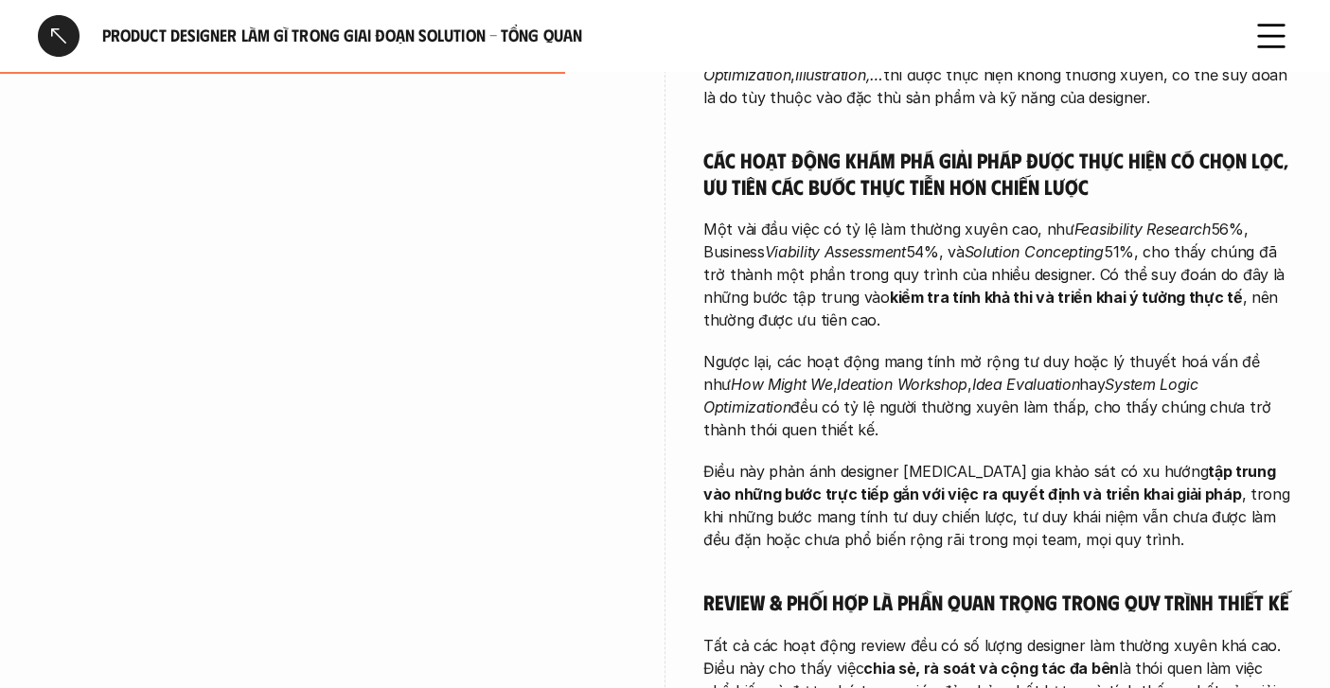
click at [883, 243] on em "Viability Assessment" at bounding box center [835, 251] width 141 height 19
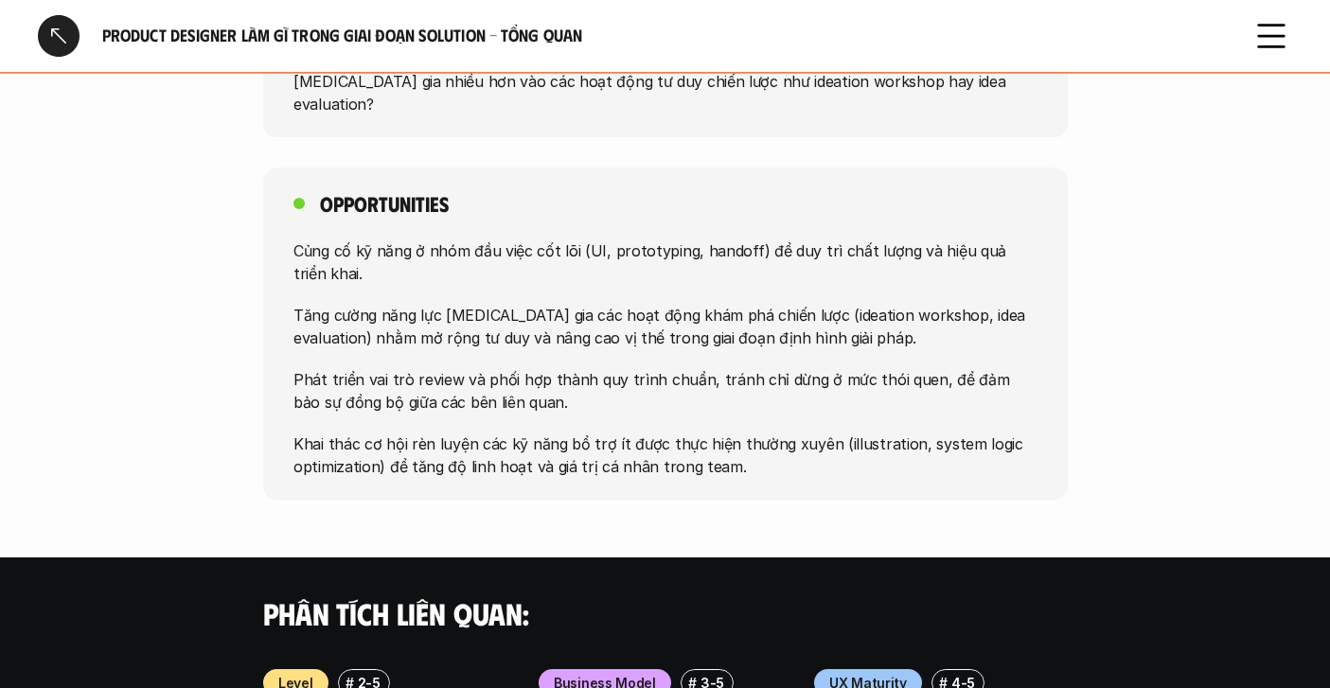
scroll to position [1823, 0]
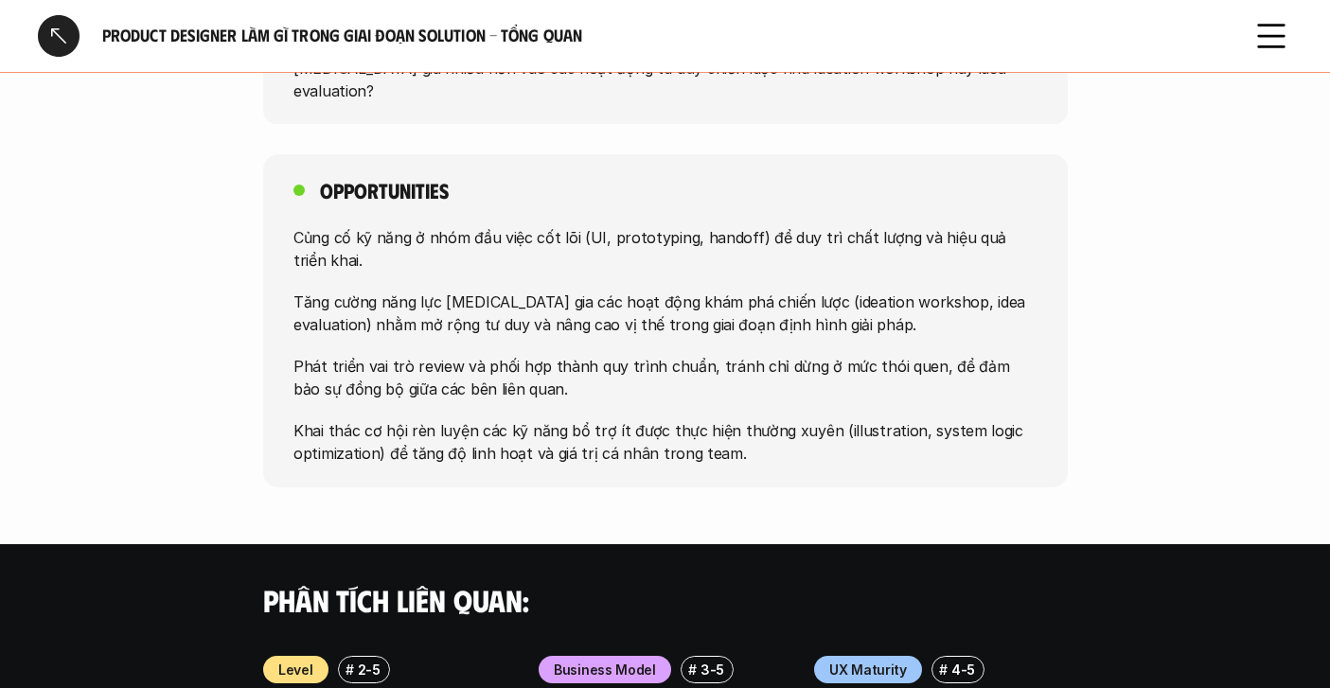
click at [51, 37] on div at bounding box center [59, 36] width 42 height 42
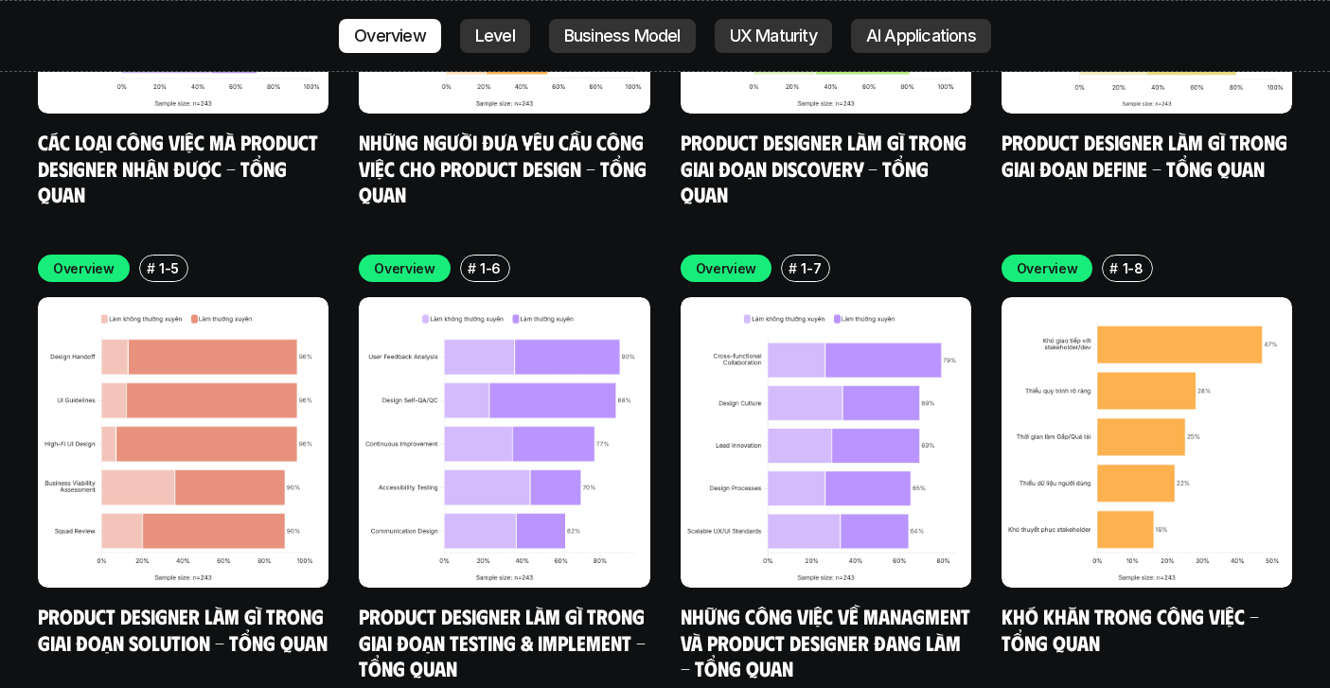
scroll to position [5884, 0]
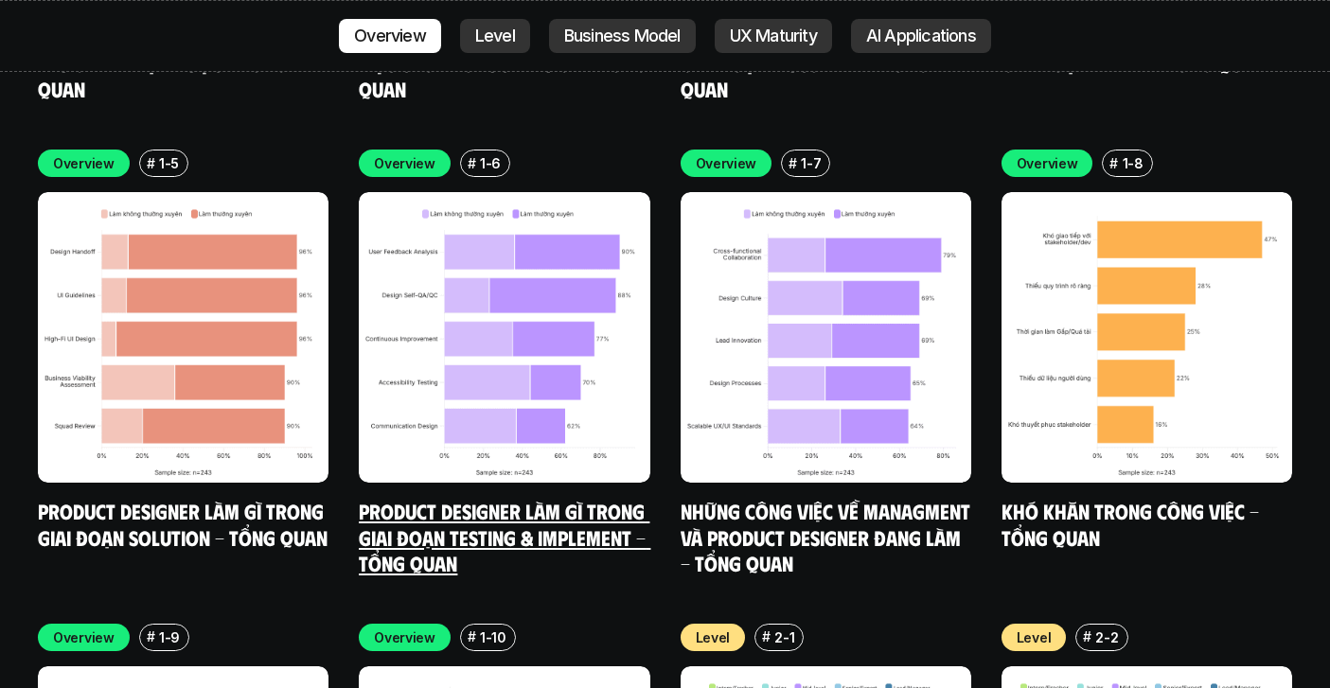
click at [487, 327] on img at bounding box center [504, 337] width 291 height 291
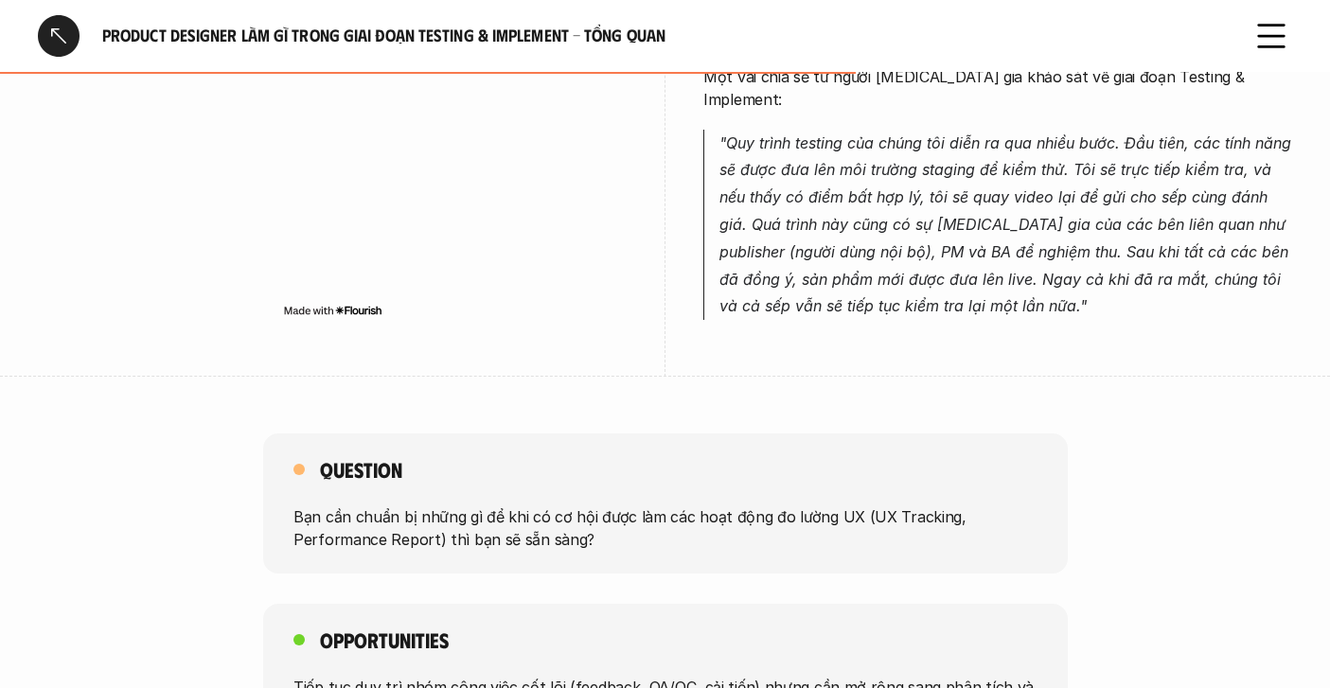
scroll to position [1071, 0]
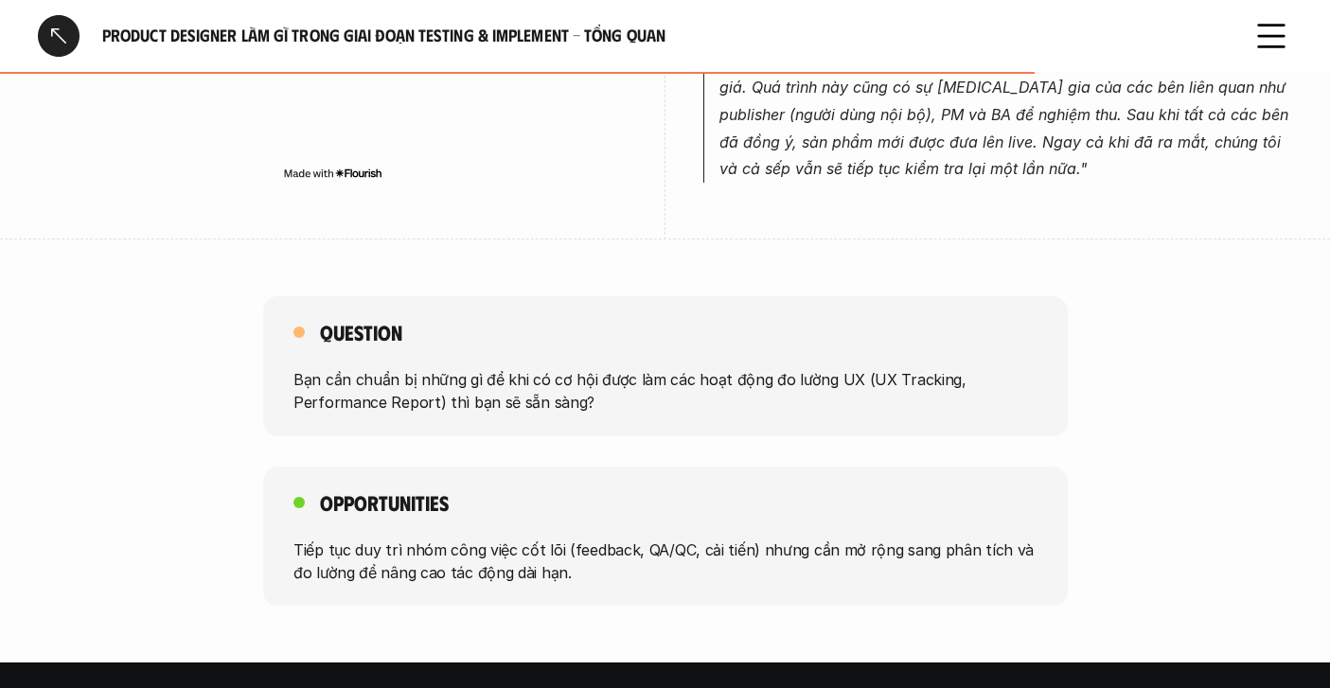
click at [64, 36] on div at bounding box center [59, 36] width 42 height 42
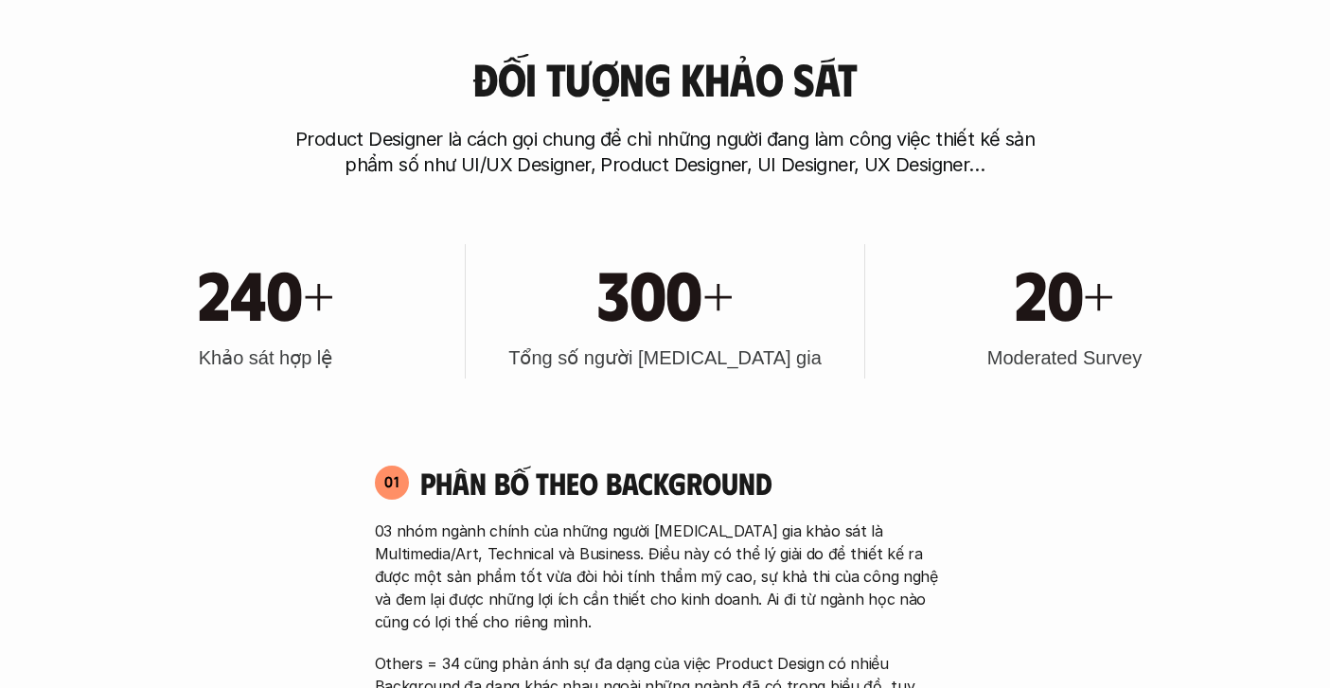
scroll to position [741, 0]
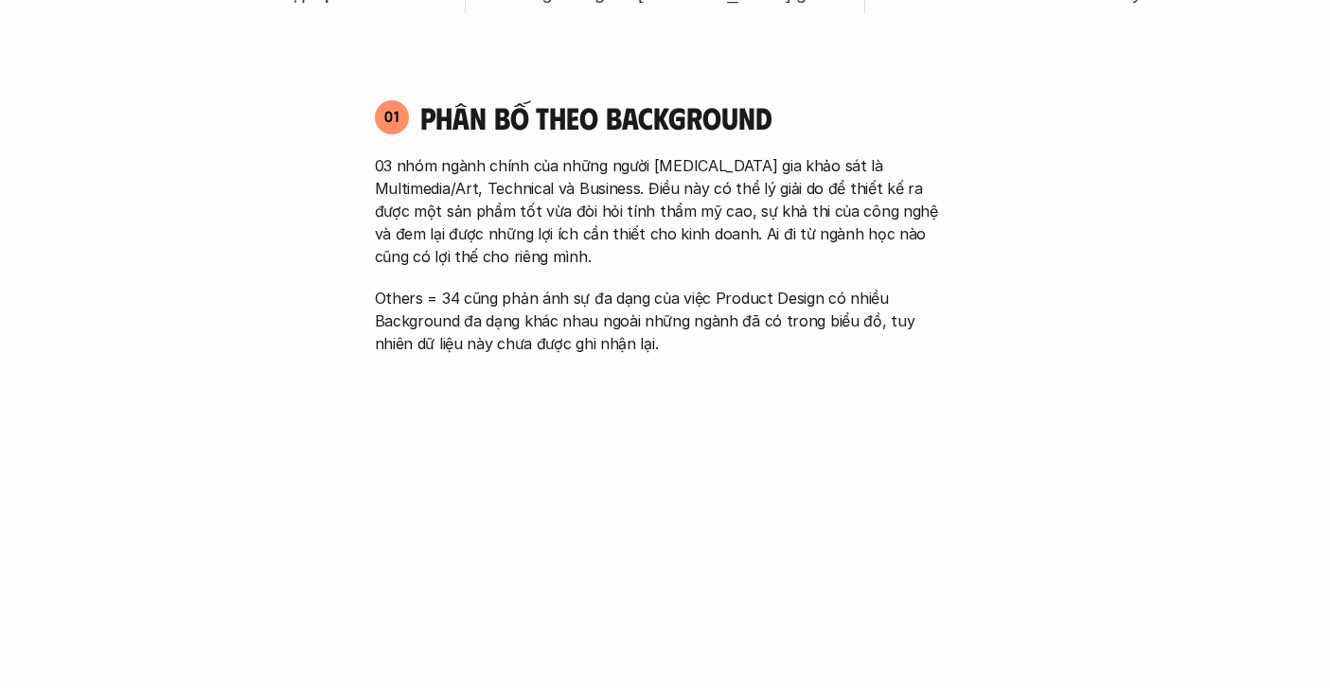
scroll to position [1322, 0]
